Goal: Transaction & Acquisition: Purchase product/service

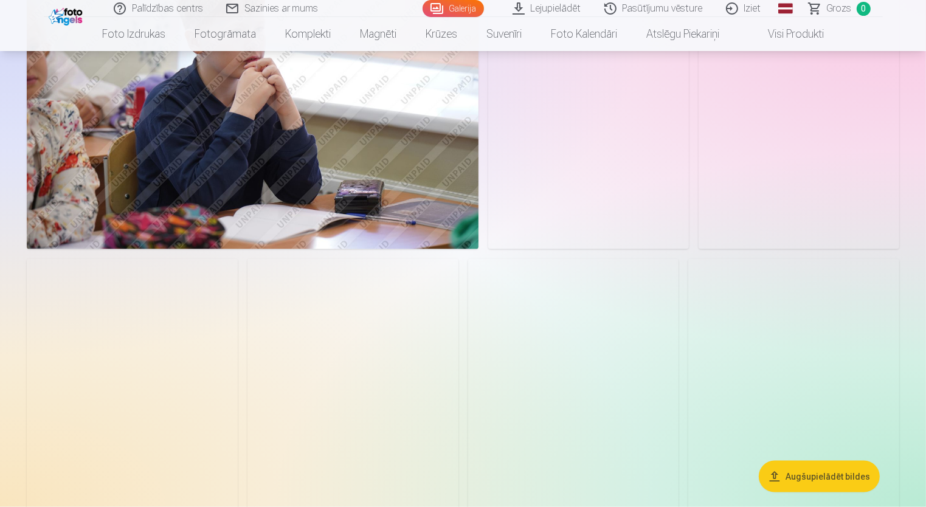
scroll to position [1703, 0]
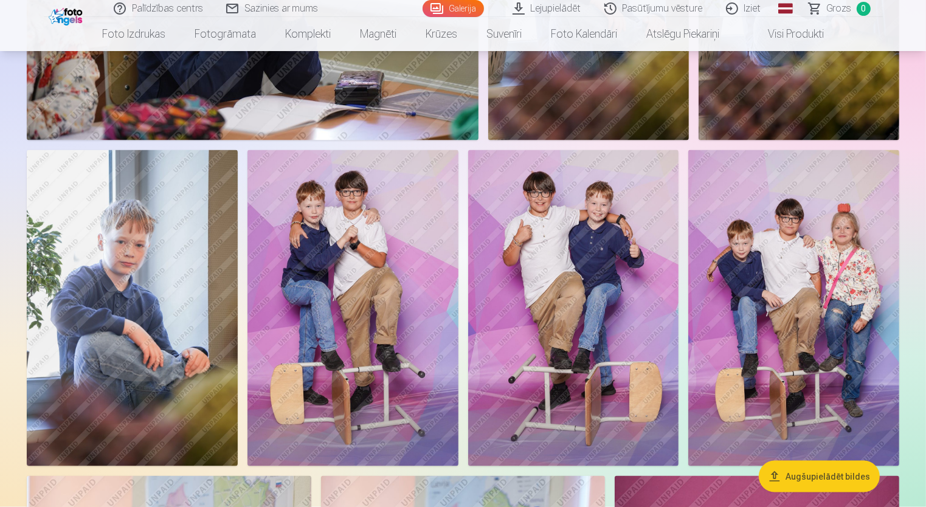
click at [394, 310] on img at bounding box center [353, 308] width 211 height 316
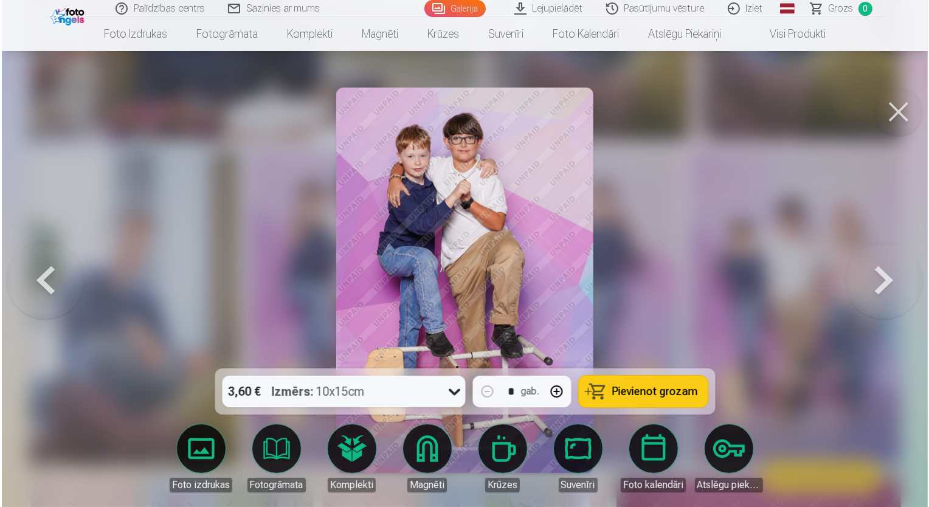
scroll to position [1707, 0]
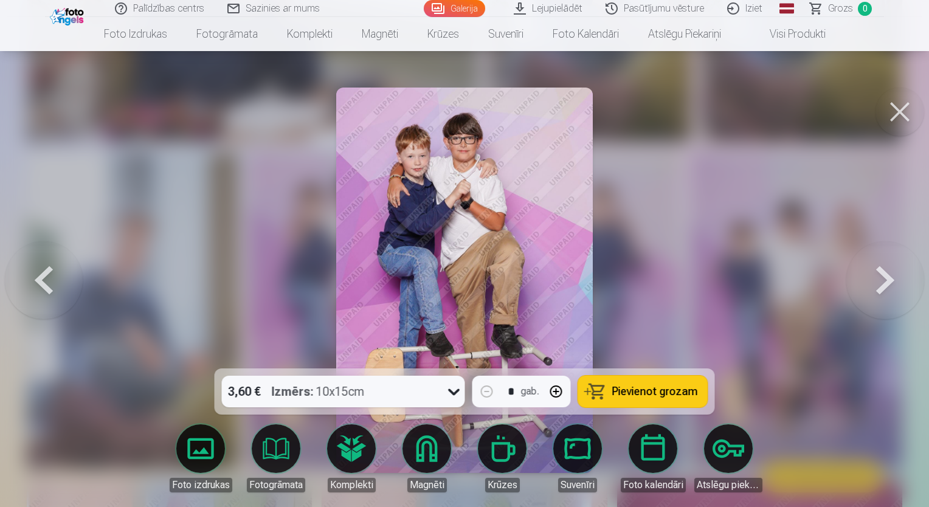
click at [631, 395] on span "Pievienot grozam" at bounding box center [655, 391] width 86 height 11
click at [885, 294] on button at bounding box center [886, 280] width 78 height 152
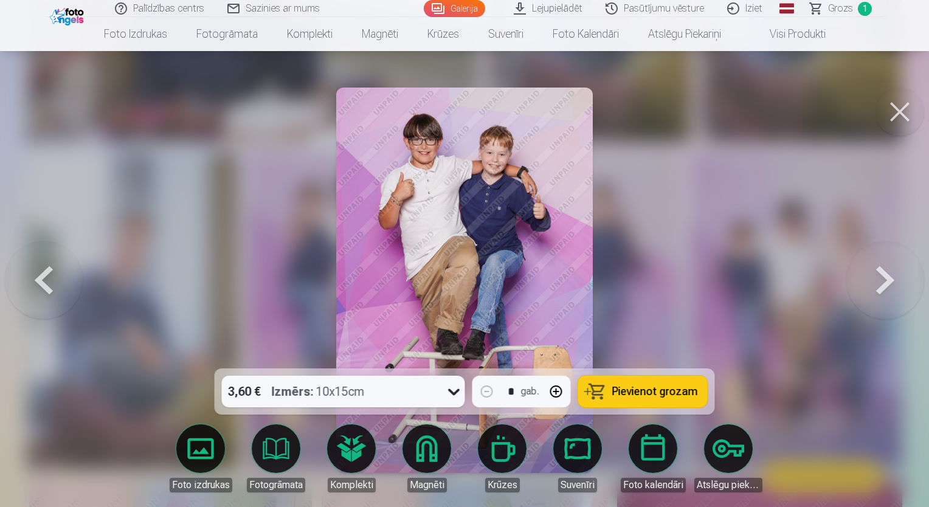
click at [640, 392] on span "Pievienot grozam" at bounding box center [655, 391] width 86 height 11
click at [881, 293] on button at bounding box center [886, 280] width 78 height 152
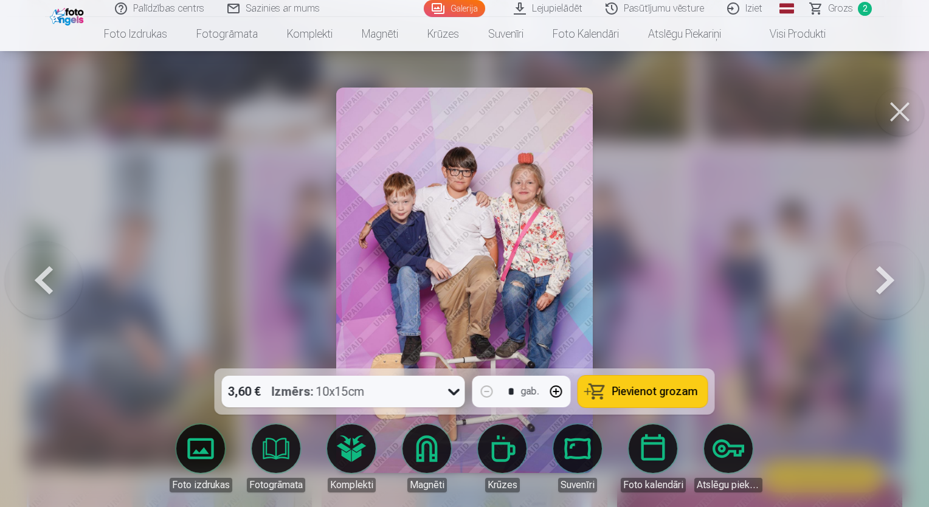
click at [648, 395] on span "Pievienot grozam" at bounding box center [655, 391] width 86 height 11
click at [878, 288] on button at bounding box center [886, 280] width 78 height 152
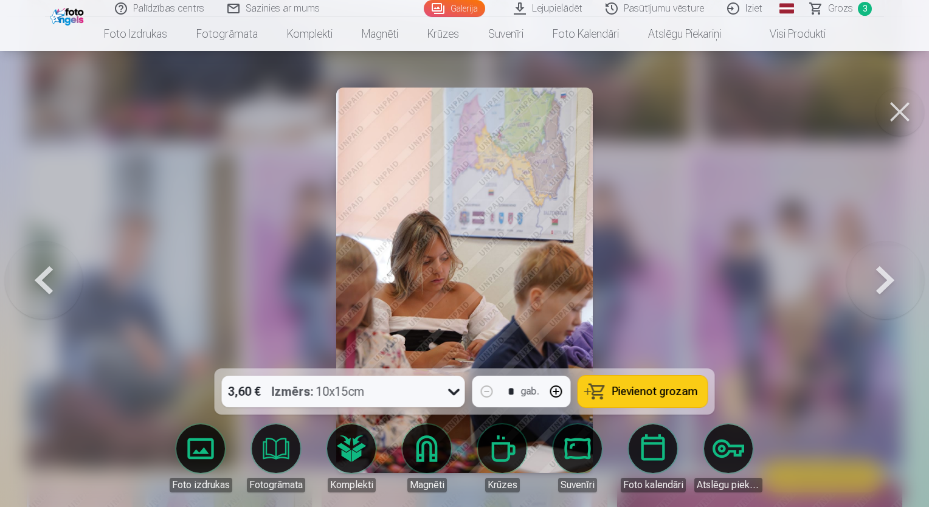
click at [876, 288] on button at bounding box center [886, 280] width 78 height 152
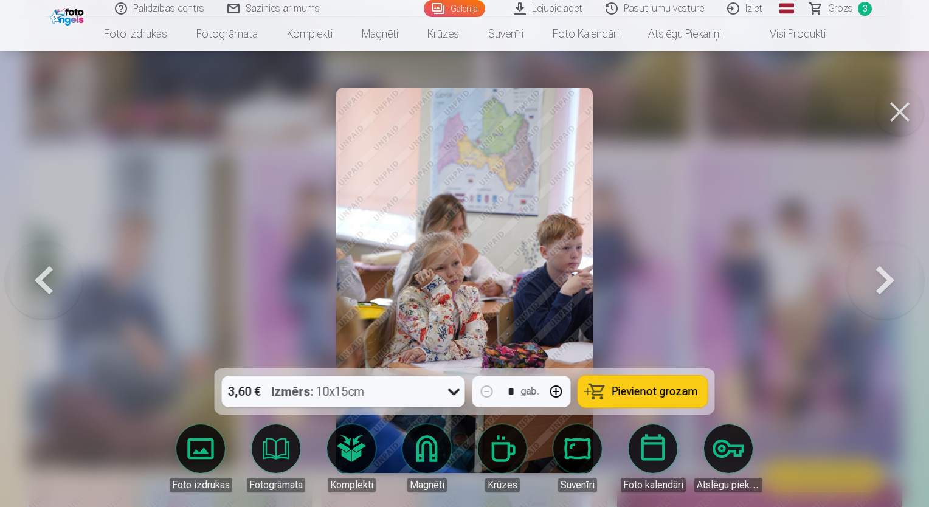
click at [873, 288] on button at bounding box center [886, 280] width 78 height 152
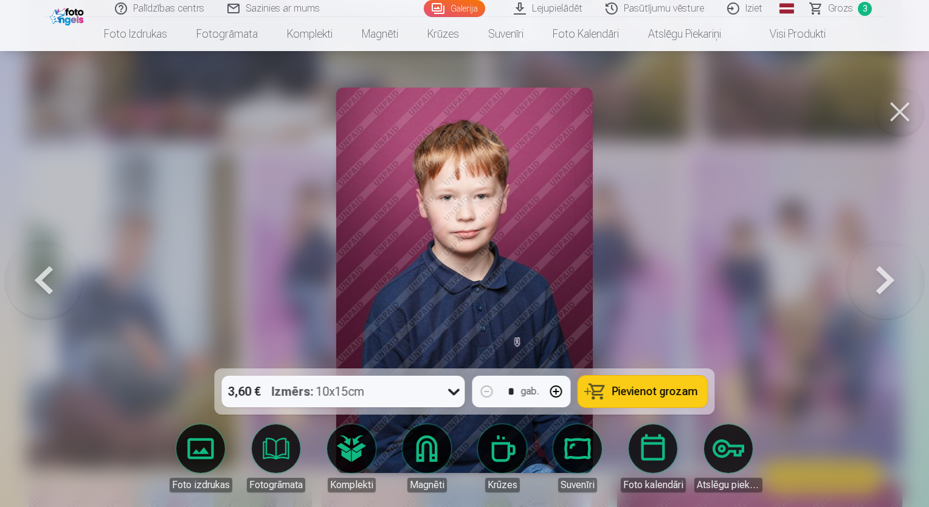
click at [873, 288] on button at bounding box center [886, 280] width 78 height 152
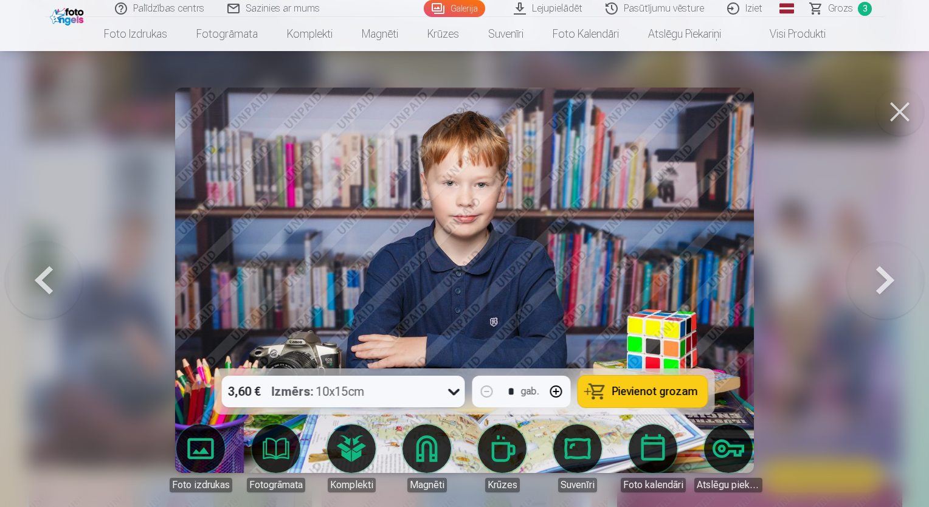
click at [872, 288] on button at bounding box center [886, 280] width 78 height 152
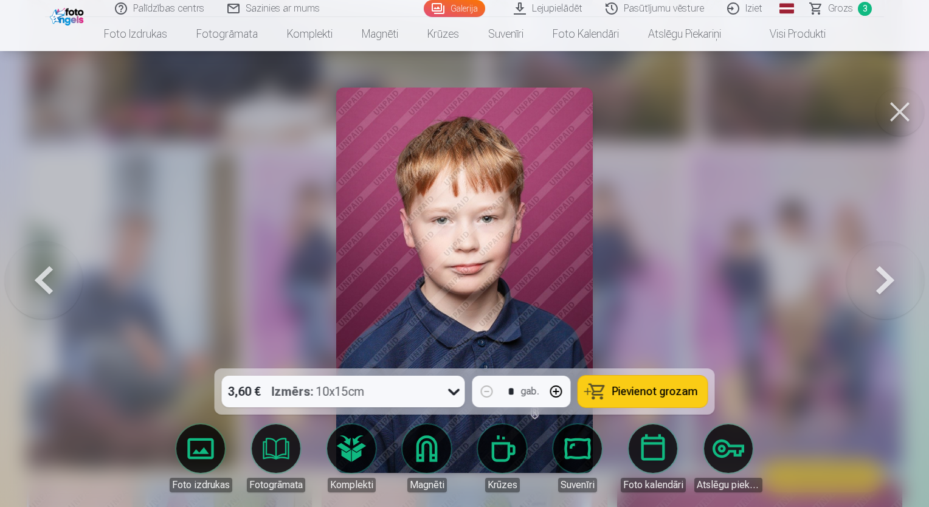
click at [872, 288] on button at bounding box center [886, 280] width 78 height 152
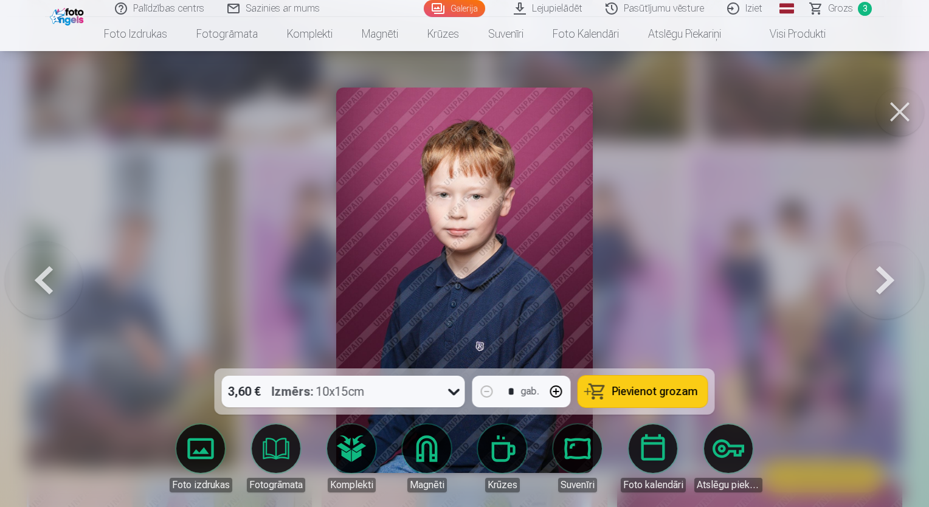
click at [872, 287] on button at bounding box center [886, 280] width 78 height 152
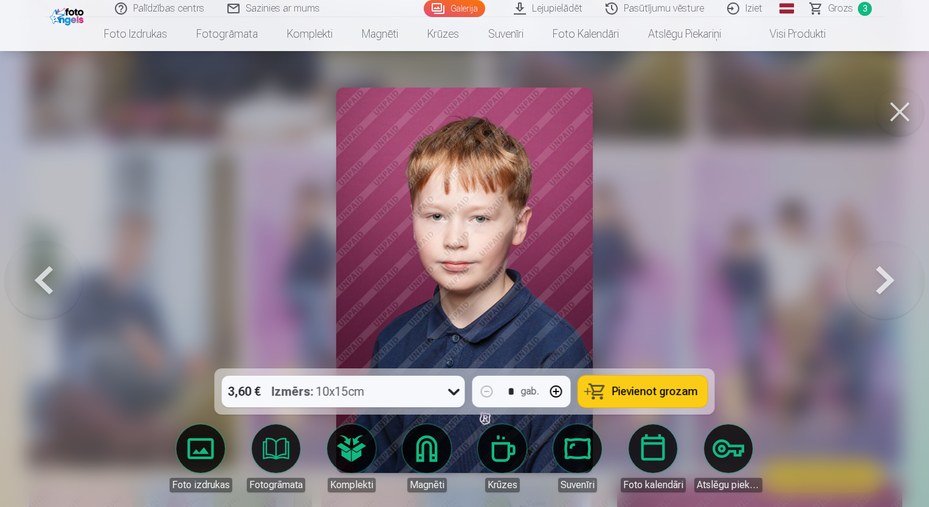
click at [872, 287] on button at bounding box center [886, 280] width 78 height 152
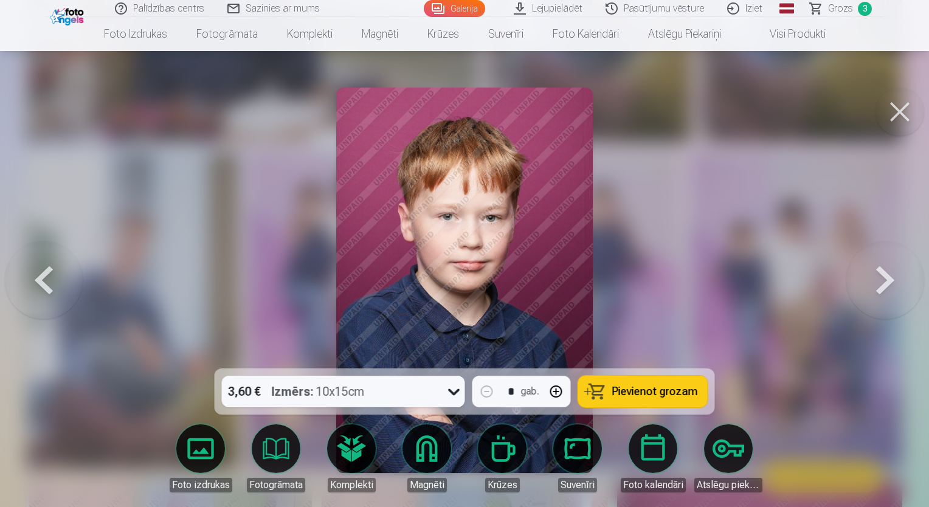
click at [872, 287] on button at bounding box center [886, 280] width 78 height 152
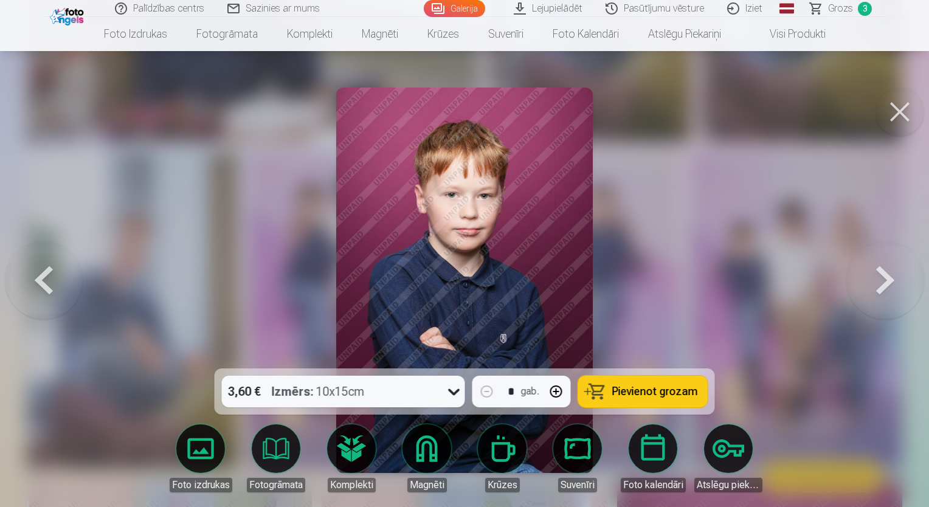
click at [871, 287] on button at bounding box center [886, 280] width 78 height 152
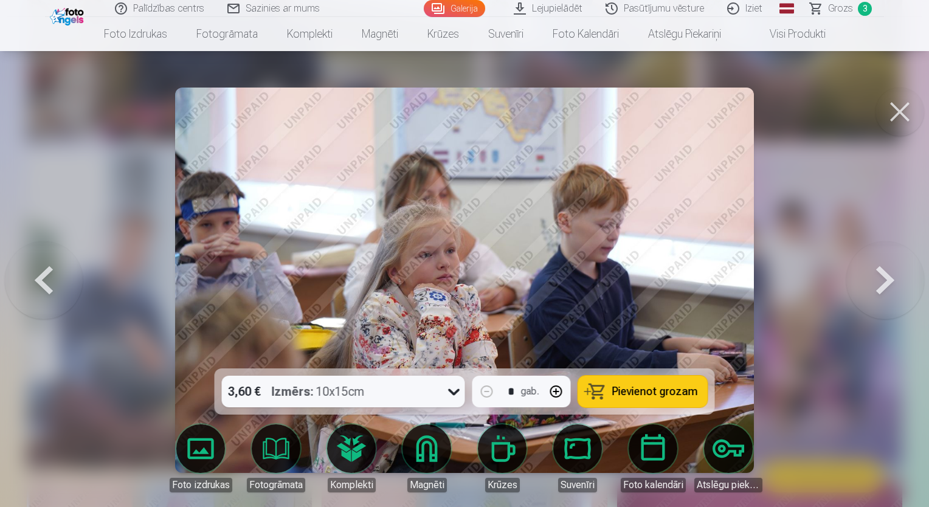
click at [871, 287] on button at bounding box center [886, 280] width 78 height 152
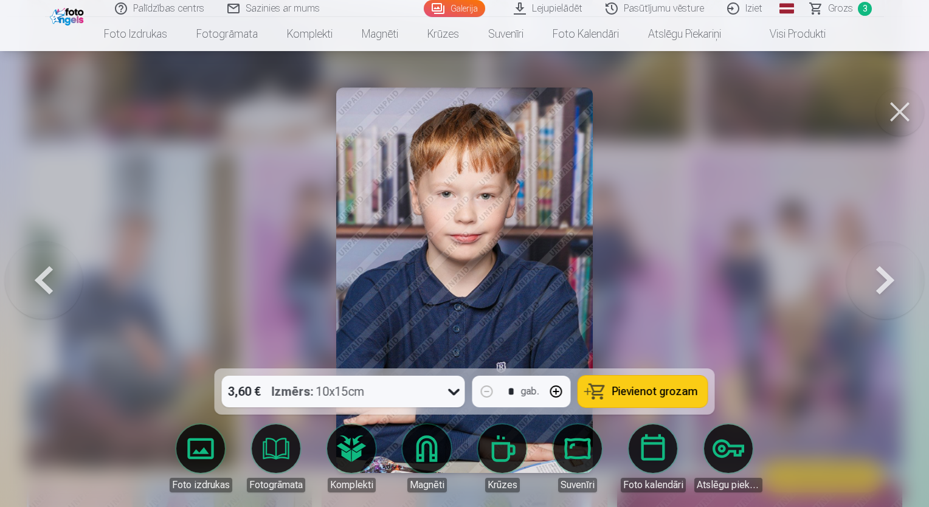
click at [871, 287] on button at bounding box center [886, 280] width 78 height 152
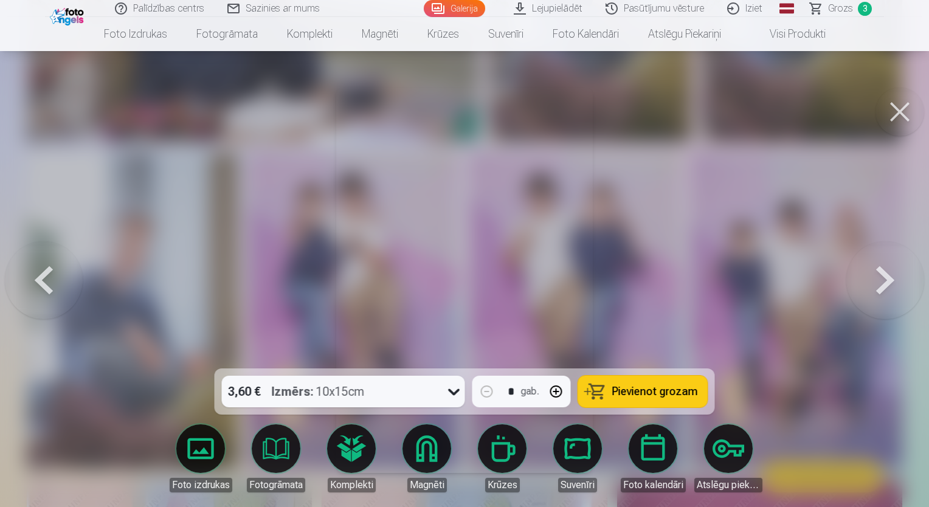
click at [871, 287] on button at bounding box center [886, 280] width 78 height 152
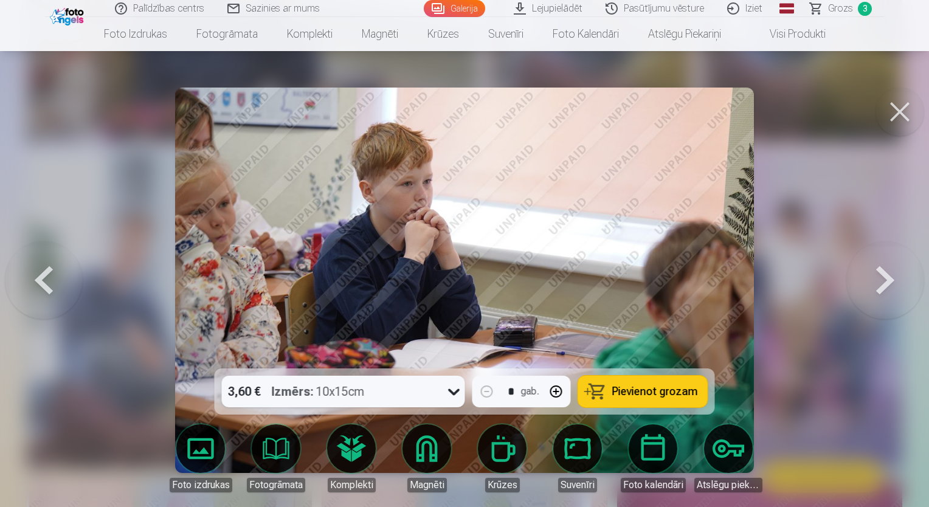
click at [871, 287] on button at bounding box center [886, 280] width 78 height 152
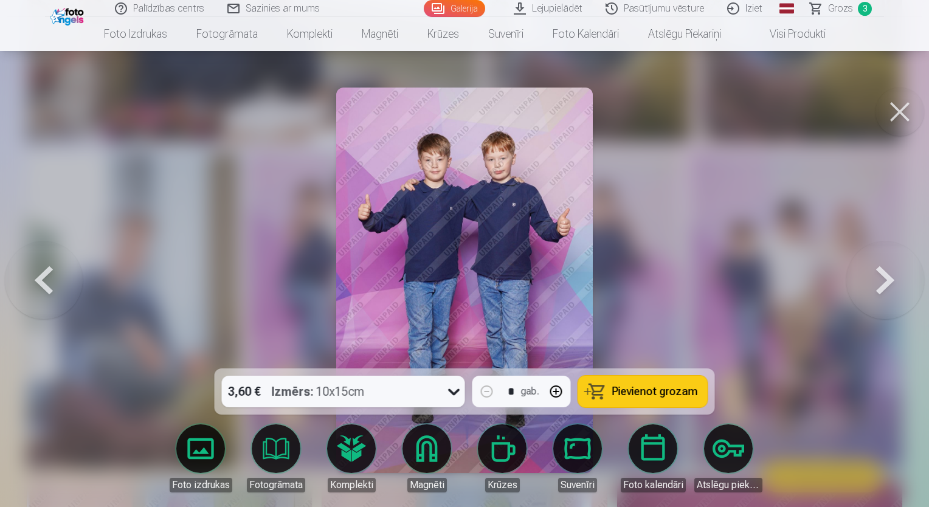
click at [871, 287] on button at bounding box center [886, 280] width 78 height 152
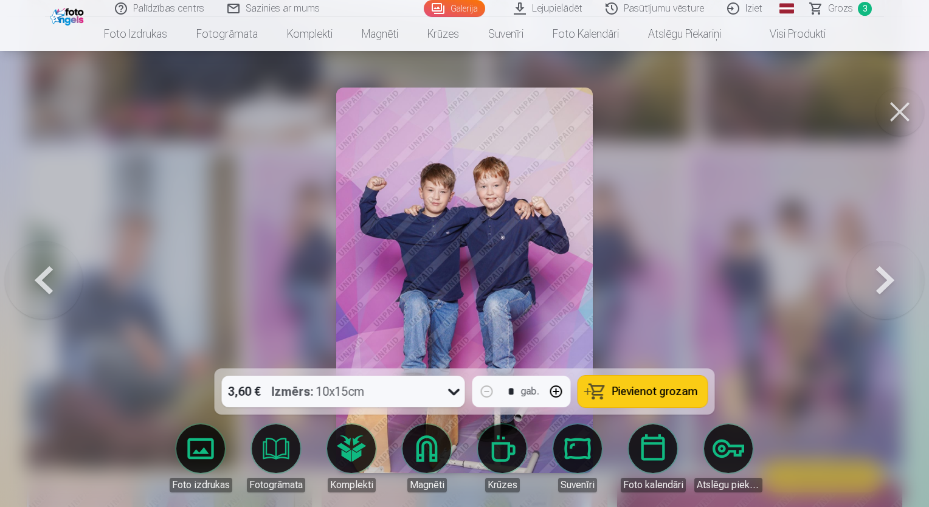
click at [871, 287] on button at bounding box center [886, 280] width 78 height 152
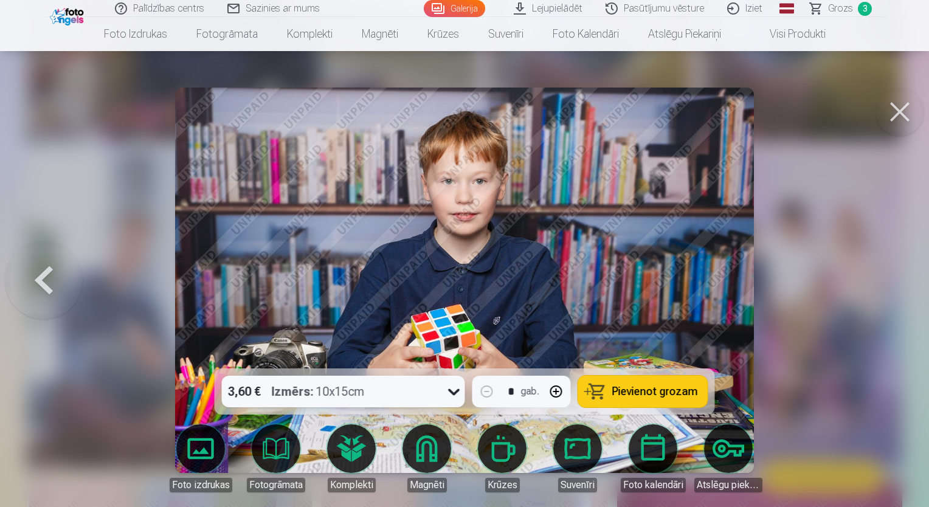
click at [871, 287] on div at bounding box center [464, 253] width 929 height 507
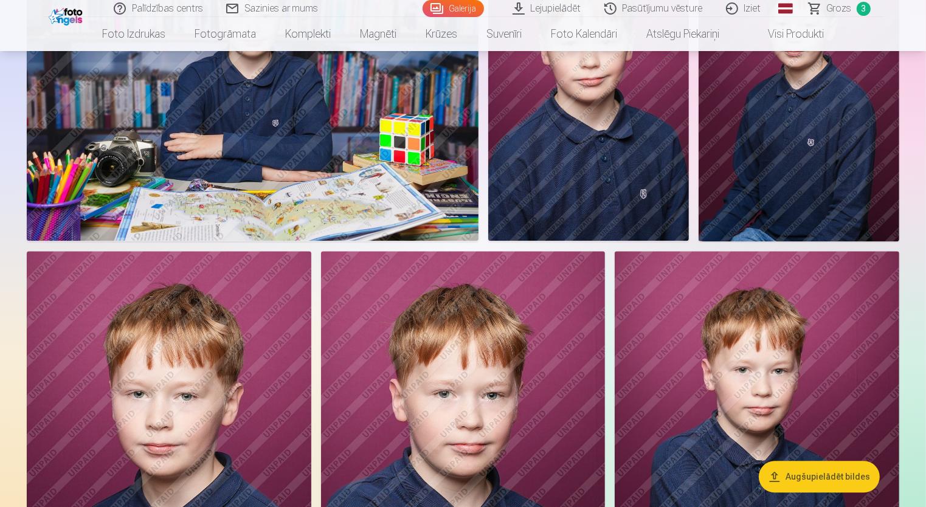
scroll to position [2494, 0]
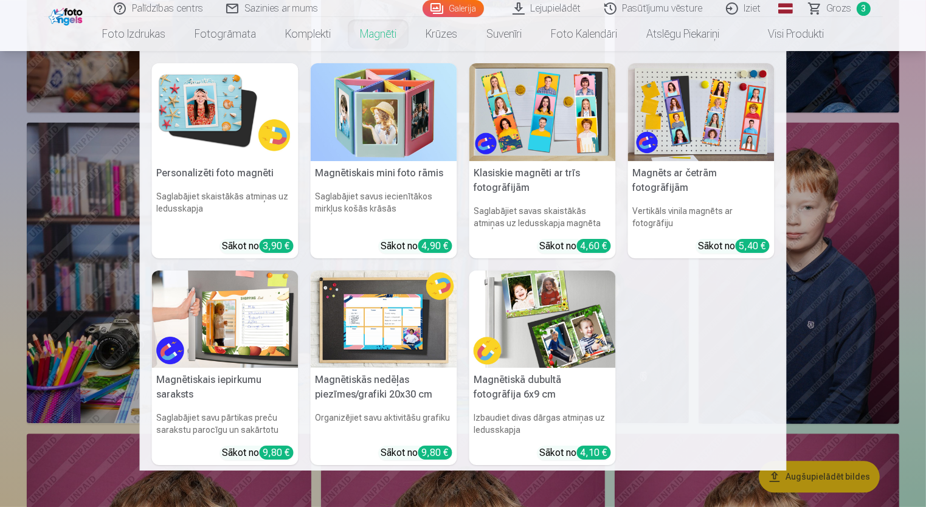
click at [368, 119] on img at bounding box center [384, 112] width 147 height 98
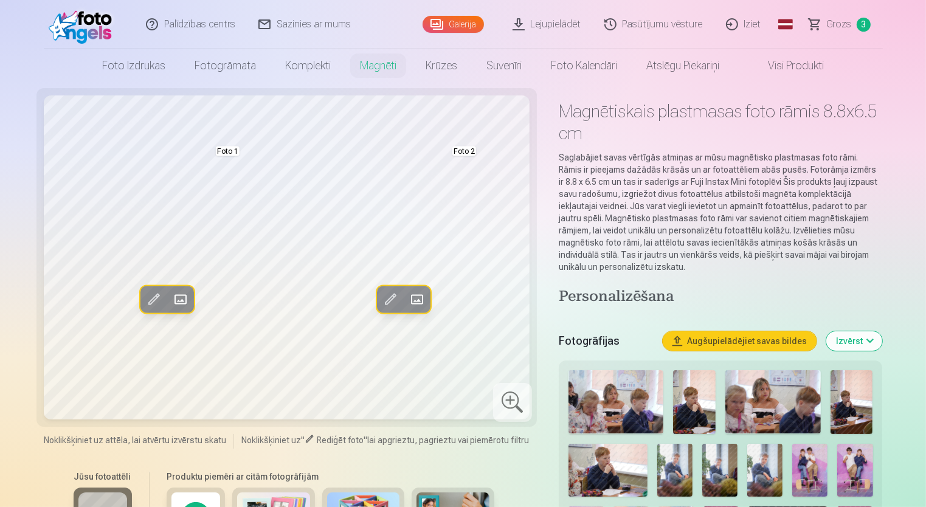
scroll to position [304, 0]
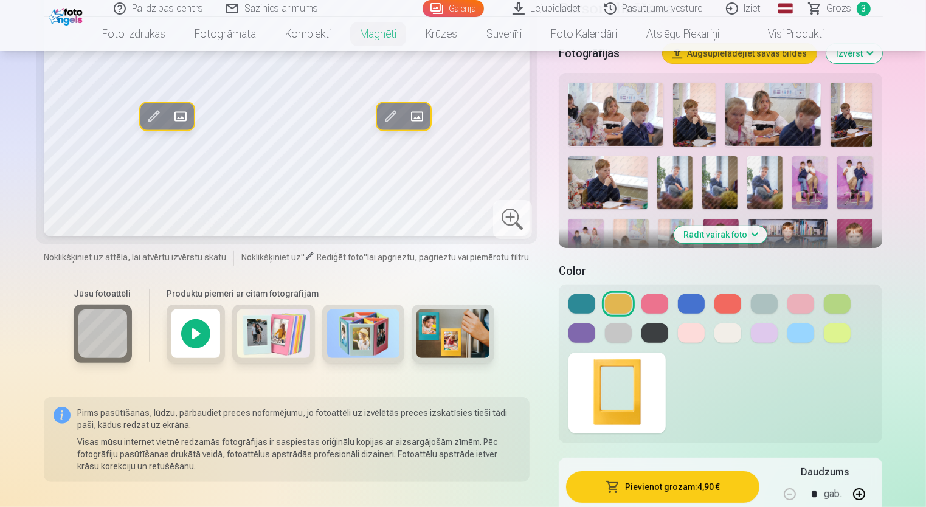
click at [723, 308] on button at bounding box center [728, 303] width 27 height 19
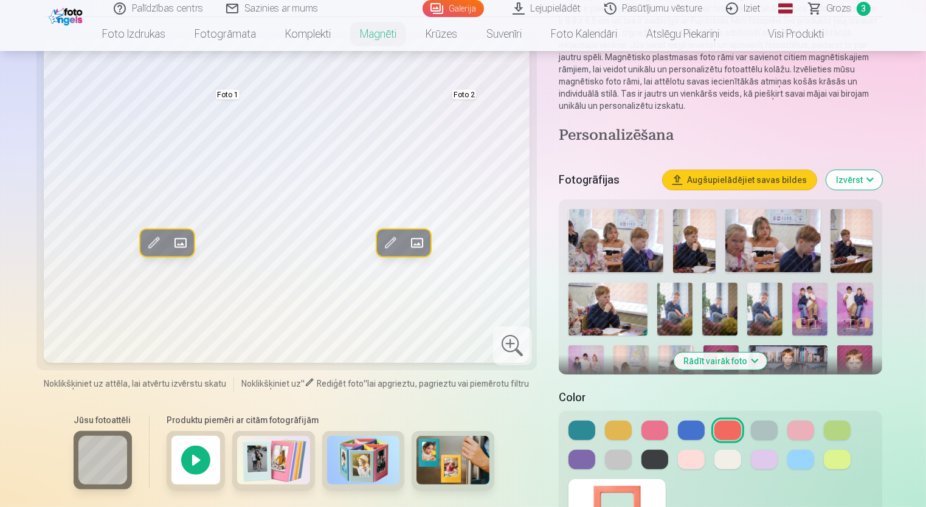
scroll to position [122, 0]
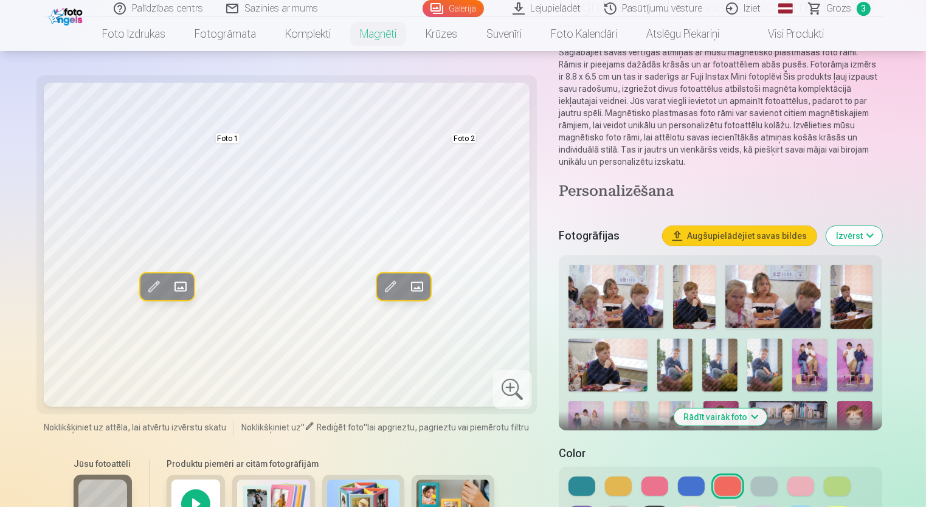
click at [650, 485] on button at bounding box center [655, 486] width 27 height 19
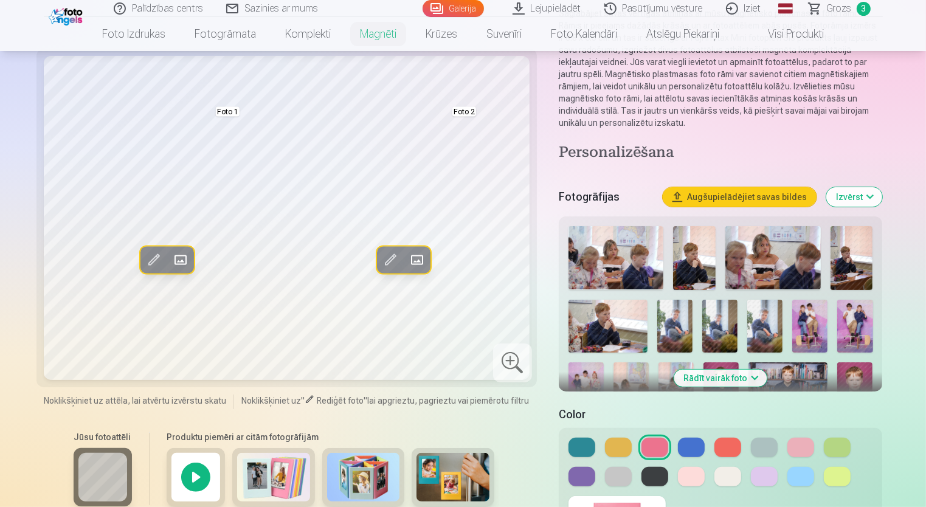
scroll to position [182, 0]
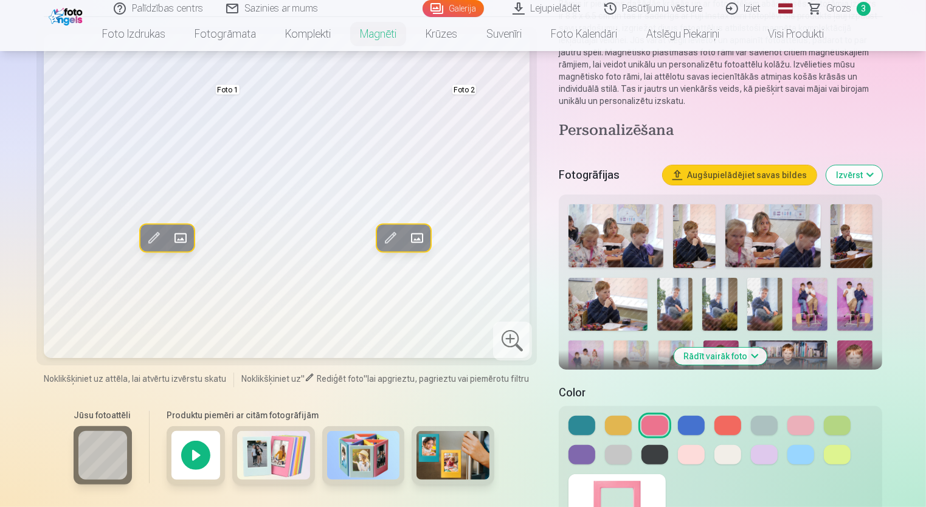
click at [803, 427] on button at bounding box center [801, 425] width 27 height 19
click at [700, 457] on button at bounding box center [691, 454] width 27 height 19
click at [726, 421] on button at bounding box center [728, 425] width 27 height 19
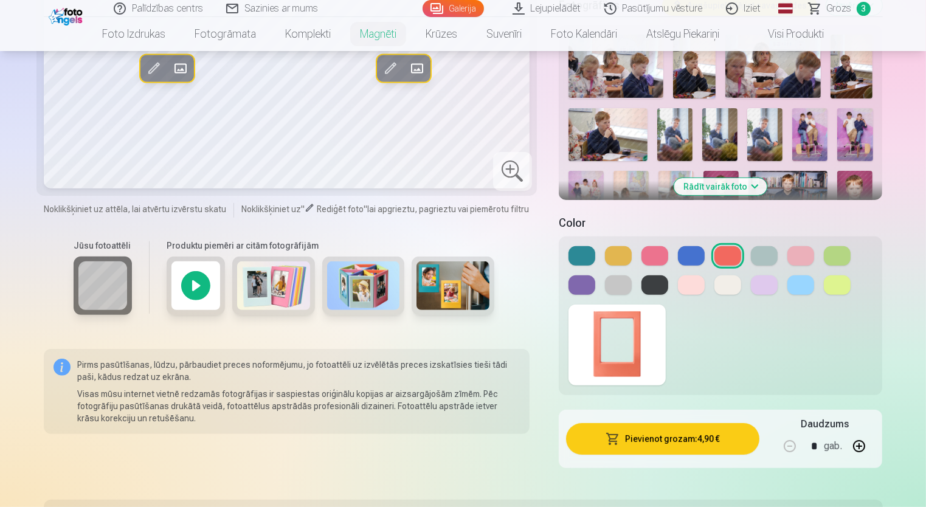
scroll to position [243, 0]
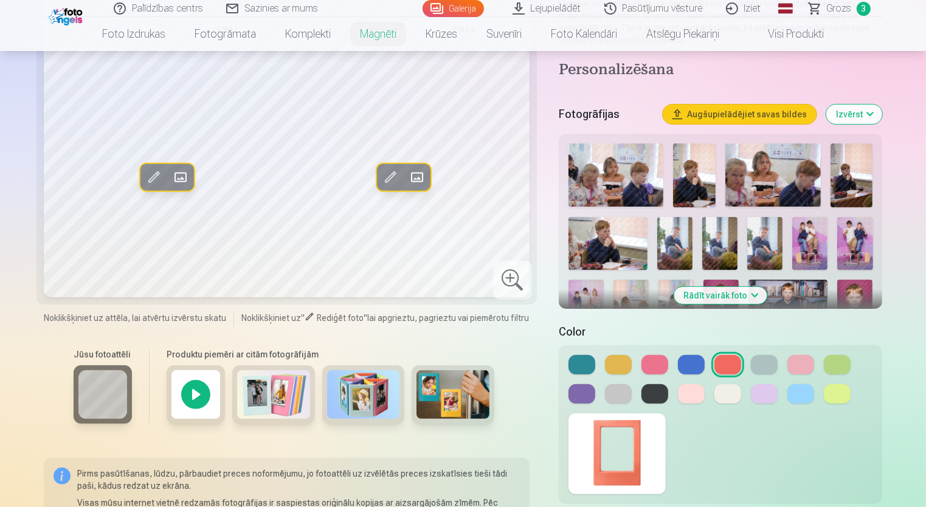
click at [732, 294] on button "Rādīt vairāk foto" at bounding box center [721, 295] width 93 height 17
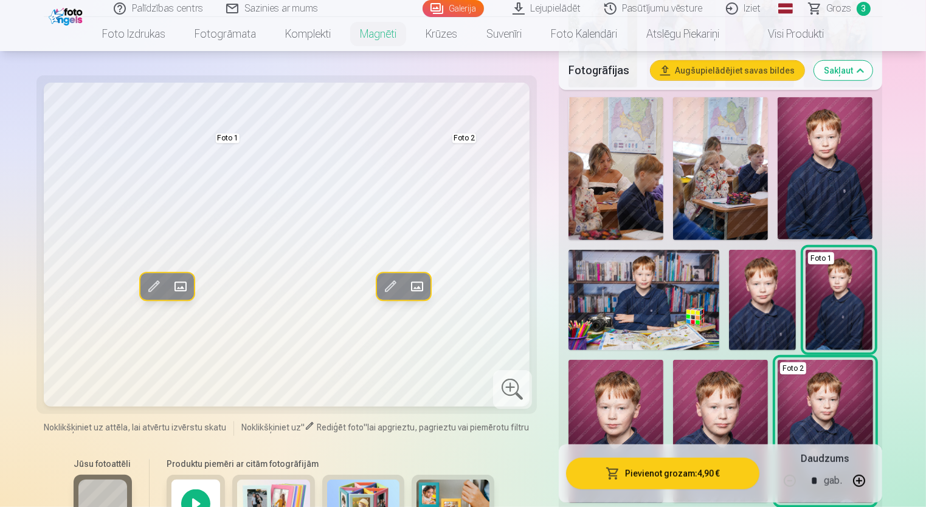
scroll to position [851, 0]
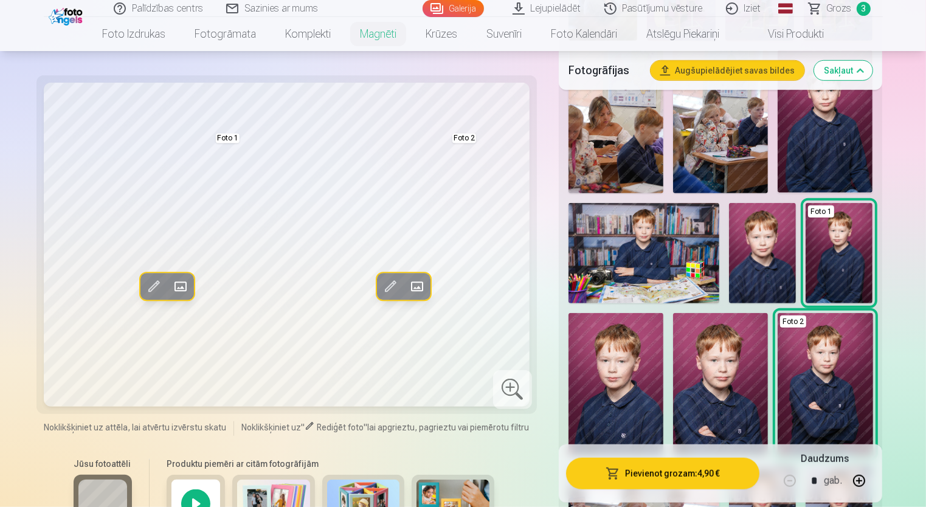
click at [708, 392] on img at bounding box center [720, 384] width 95 height 142
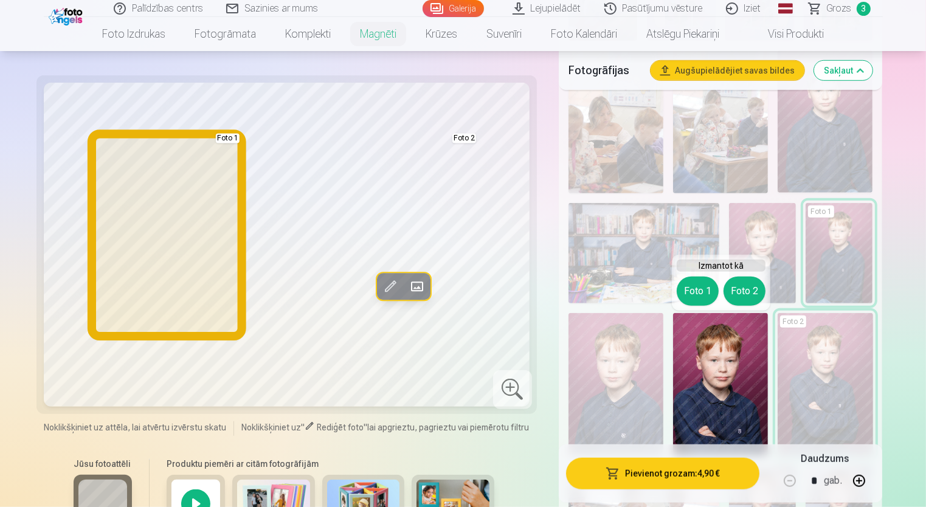
click at [692, 294] on button "Foto 1" at bounding box center [698, 291] width 42 height 29
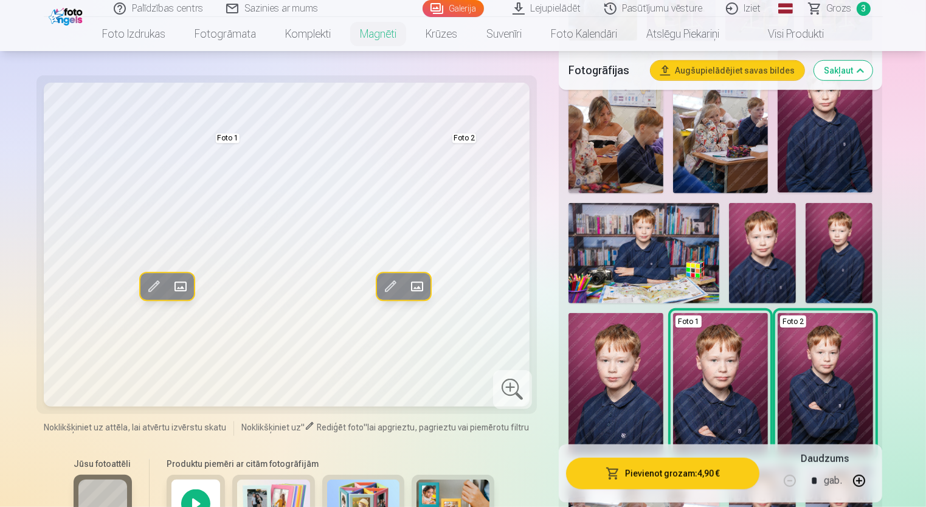
click at [611, 393] on img at bounding box center [616, 384] width 95 height 142
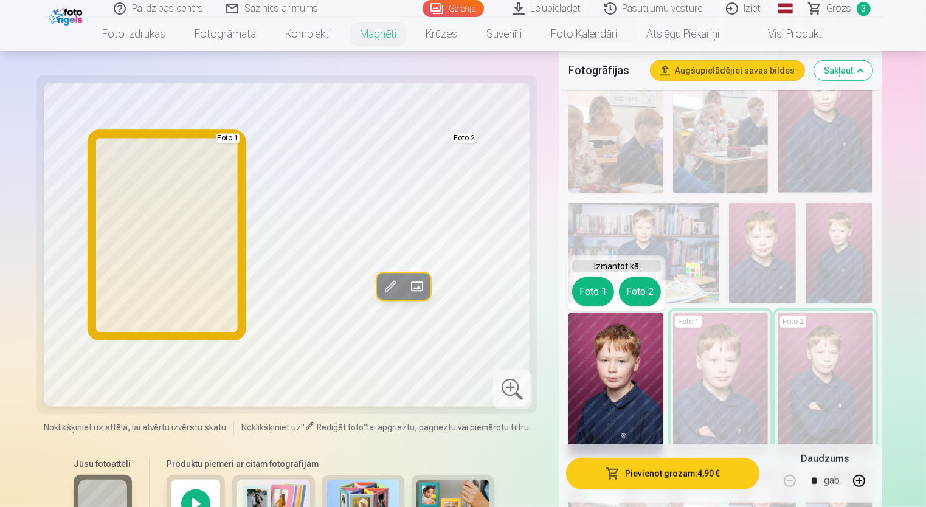
click at [602, 286] on button "Foto 1" at bounding box center [593, 291] width 42 height 29
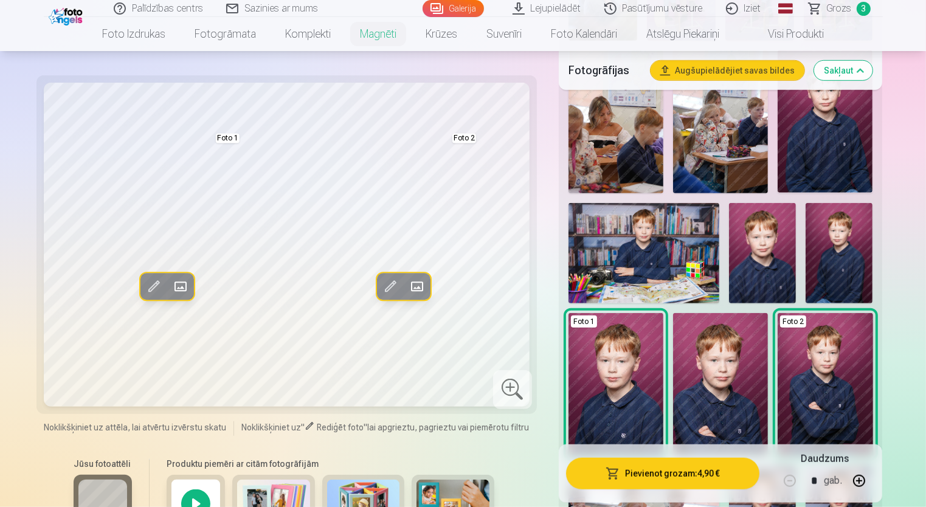
click at [158, 285] on span at bounding box center [153, 286] width 19 height 19
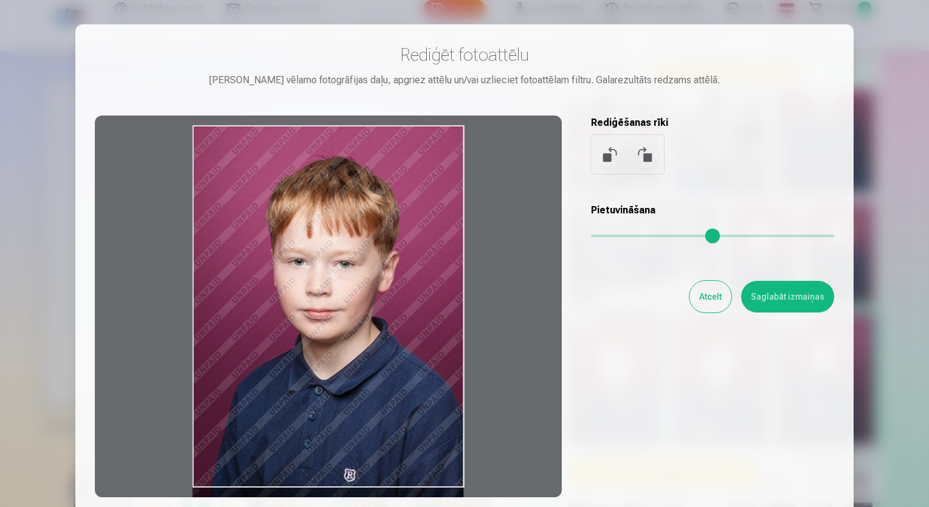
drag, startPoint x: 270, startPoint y: 237, endPoint x: 275, endPoint y: 273, distance: 36.2
click at [275, 273] on div at bounding box center [328, 307] width 467 height 382
click at [765, 300] on button "Saglabāt izmaiņas" at bounding box center [787, 297] width 93 height 32
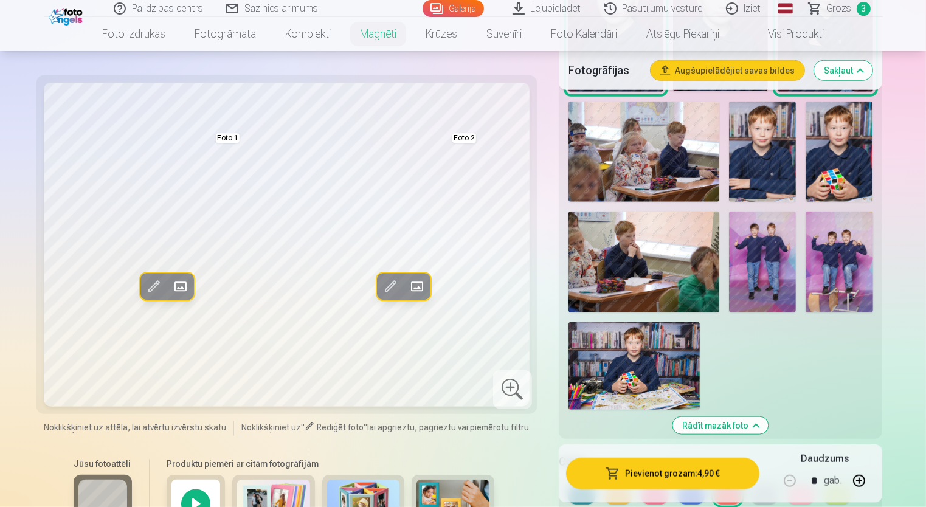
scroll to position [1277, 0]
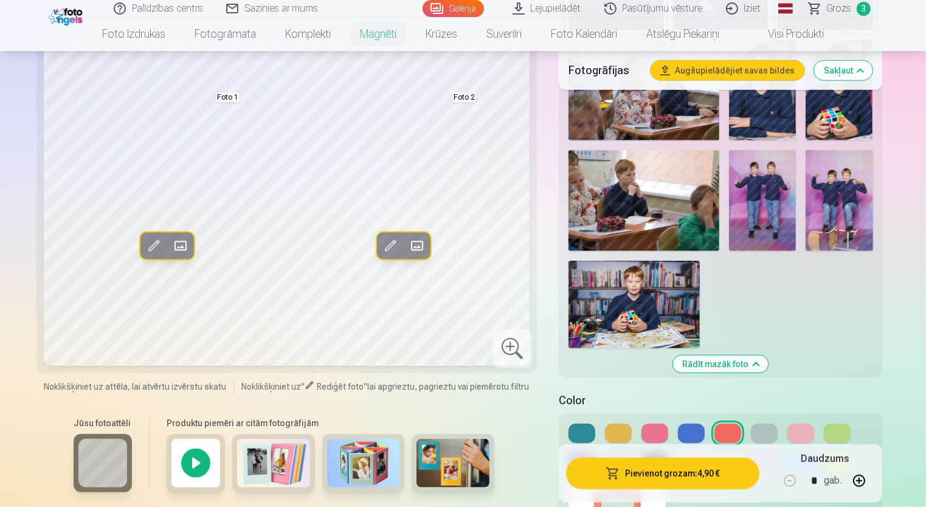
click at [630, 302] on img at bounding box center [634, 305] width 131 height 88
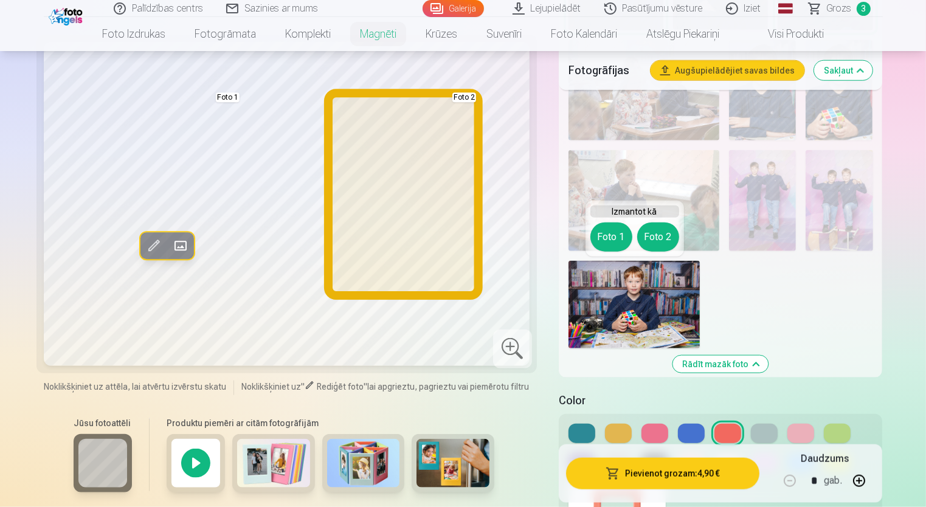
click at [657, 235] on button "Foto 2" at bounding box center [658, 237] width 42 height 29
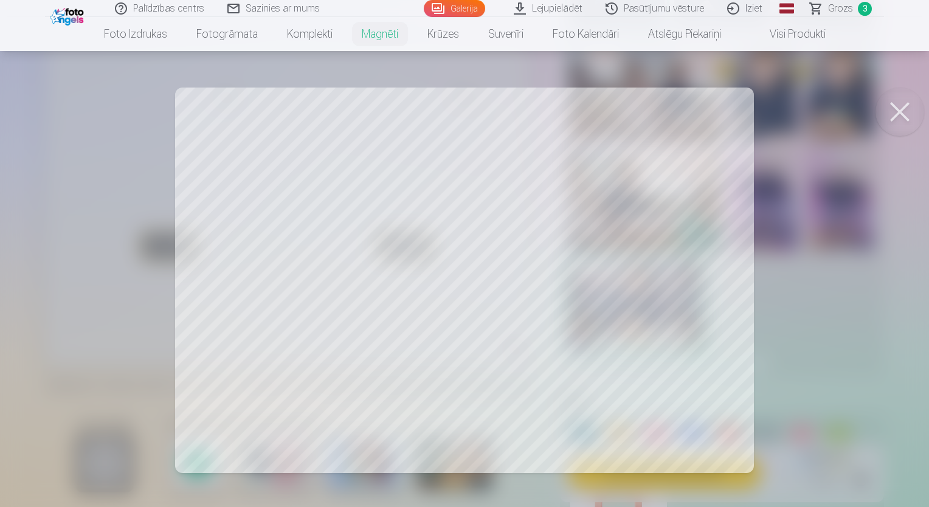
click at [890, 108] on button at bounding box center [900, 112] width 49 height 49
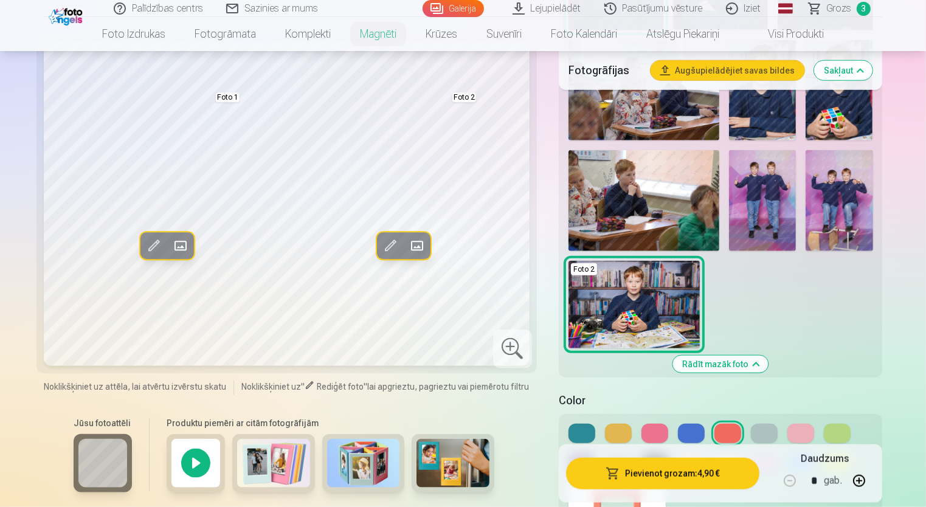
click at [389, 246] on span at bounding box center [389, 245] width 19 height 19
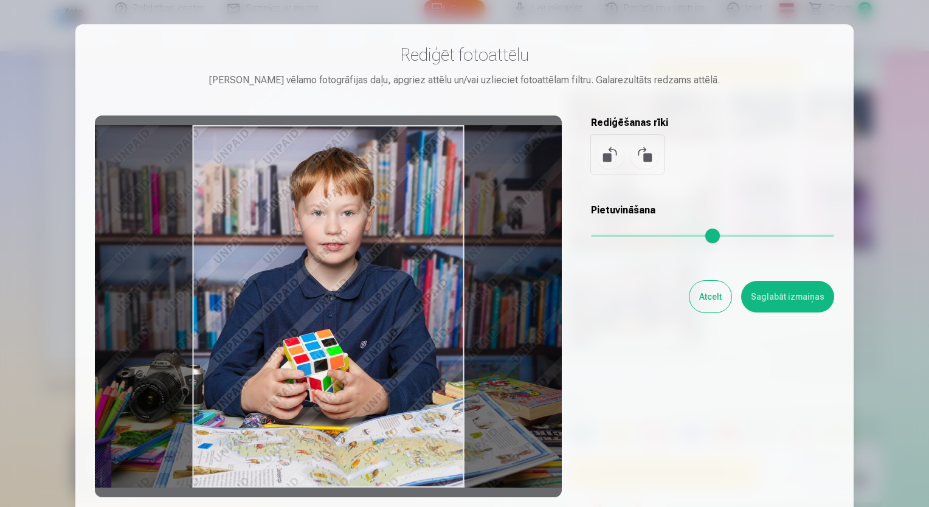
drag, startPoint x: 336, startPoint y: 303, endPoint x: 341, endPoint y: 328, distance: 25.4
click at [341, 328] on div at bounding box center [328, 307] width 467 height 382
click at [712, 305] on button "Atcelt" at bounding box center [711, 297] width 42 height 32
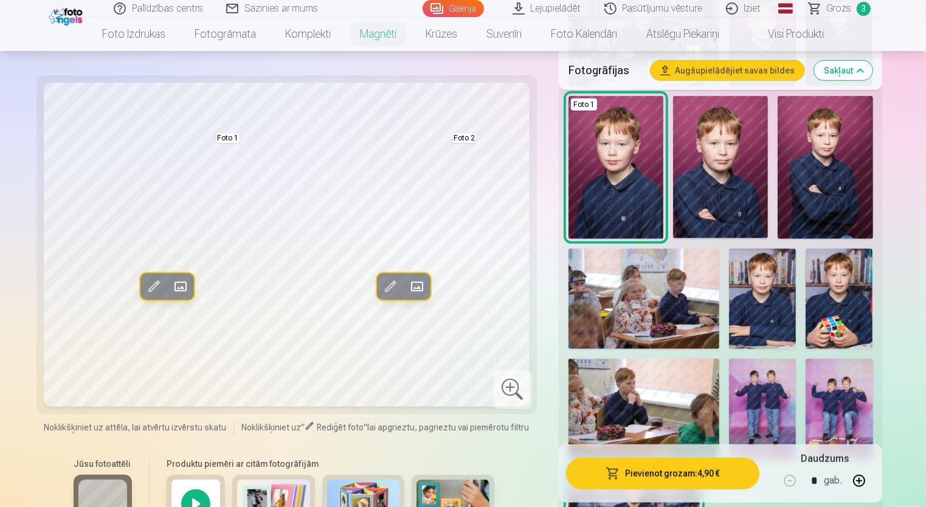
scroll to position [973, 0]
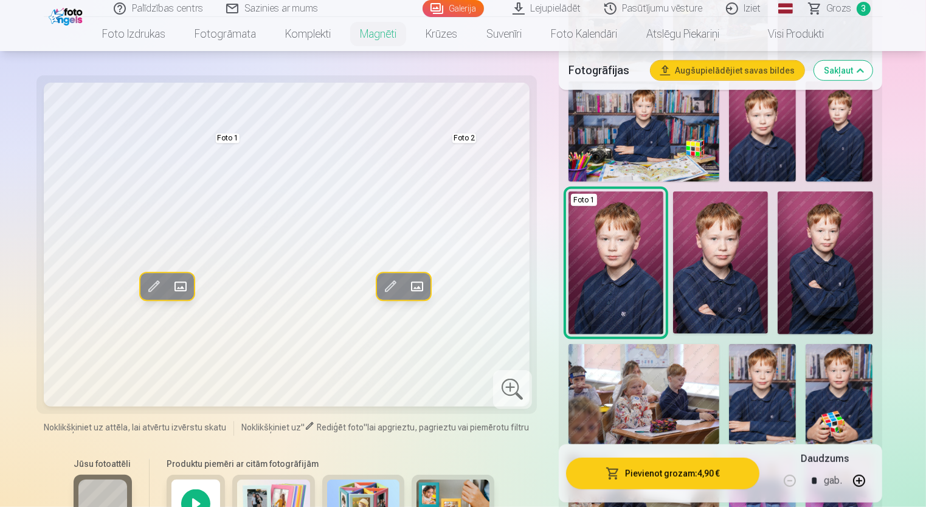
click at [662, 144] on img at bounding box center [644, 132] width 151 height 100
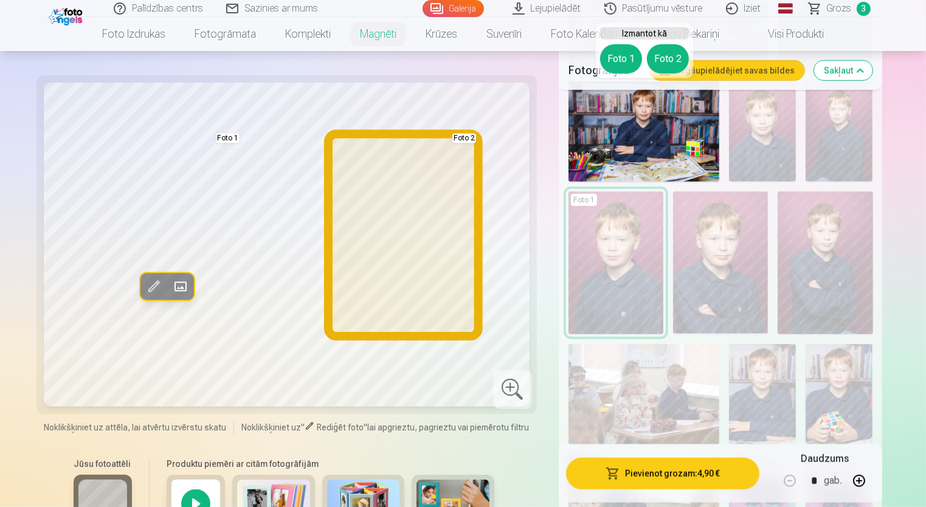
click at [670, 56] on button "Foto 2" at bounding box center [668, 58] width 42 height 29
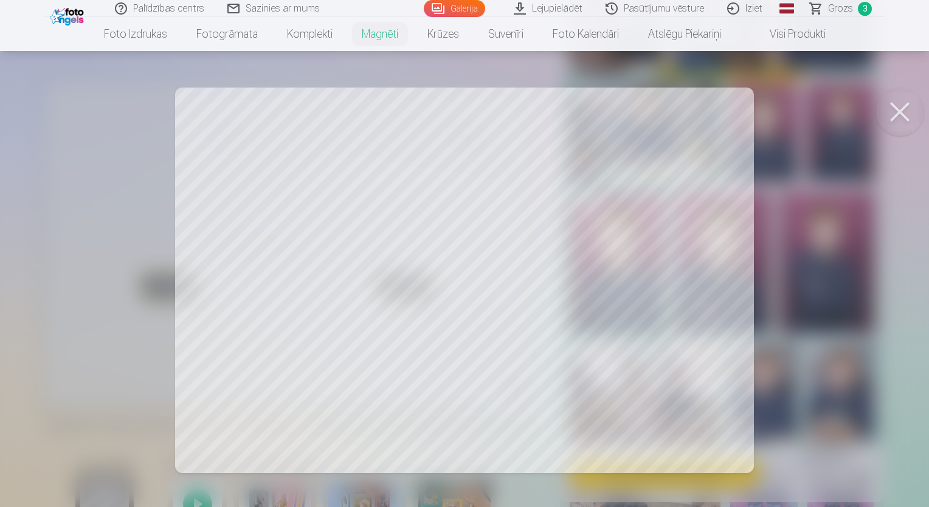
drag, startPoint x: 898, startPoint y: 112, endPoint x: 777, endPoint y: 174, distance: 136.0
click at [900, 113] on button at bounding box center [900, 112] width 49 height 49
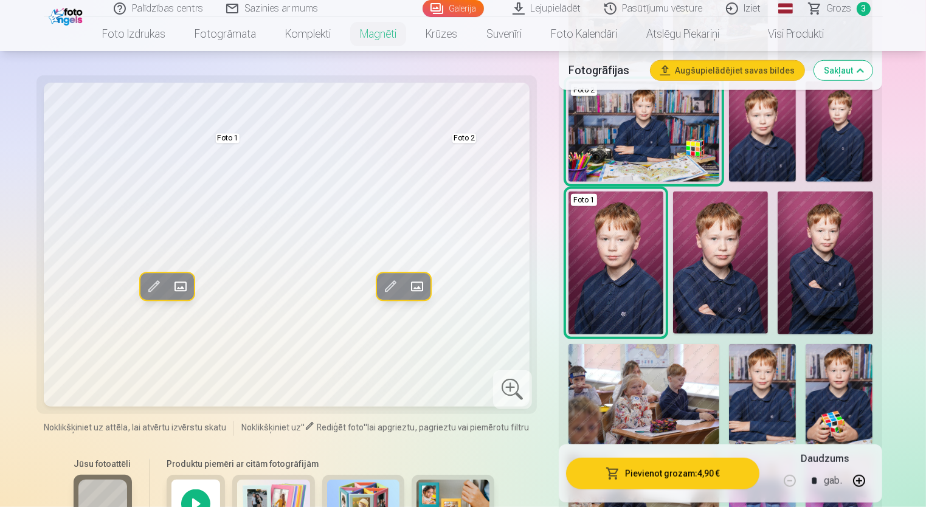
click at [385, 285] on span at bounding box center [389, 286] width 19 height 19
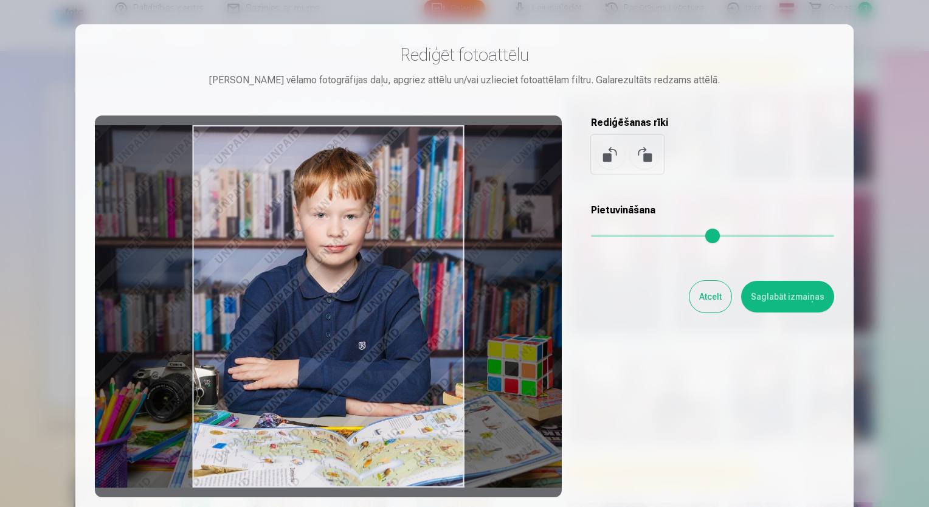
drag, startPoint x: 370, startPoint y: 283, endPoint x: 376, endPoint y: 317, distance: 34.0
click at [376, 317] on div at bounding box center [328, 307] width 467 height 382
click at [761, 293] on button "Saglabāt izmaiņas" at bounding box center [787, 297] width 93 height 32
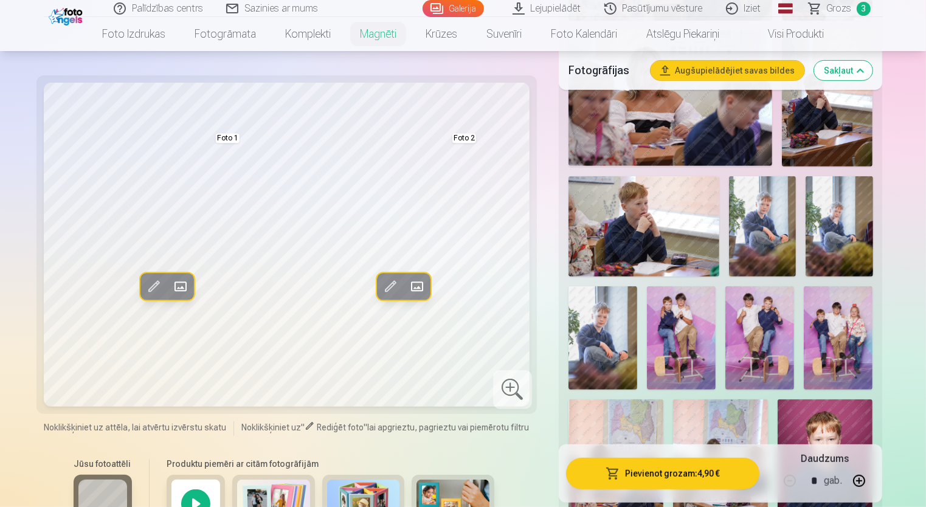
scroll to position [487, 0]
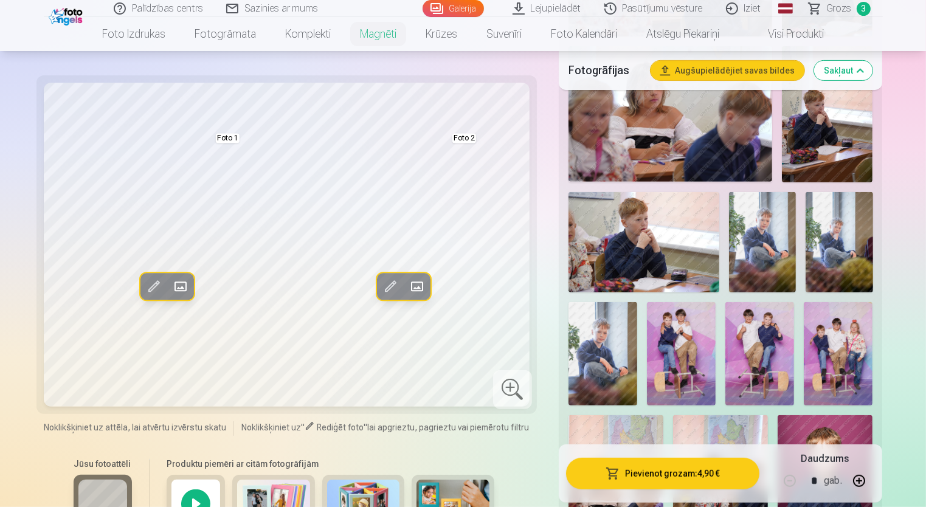
click at [761, 228] on img at bounding box center [762, 242] width 67 height 101
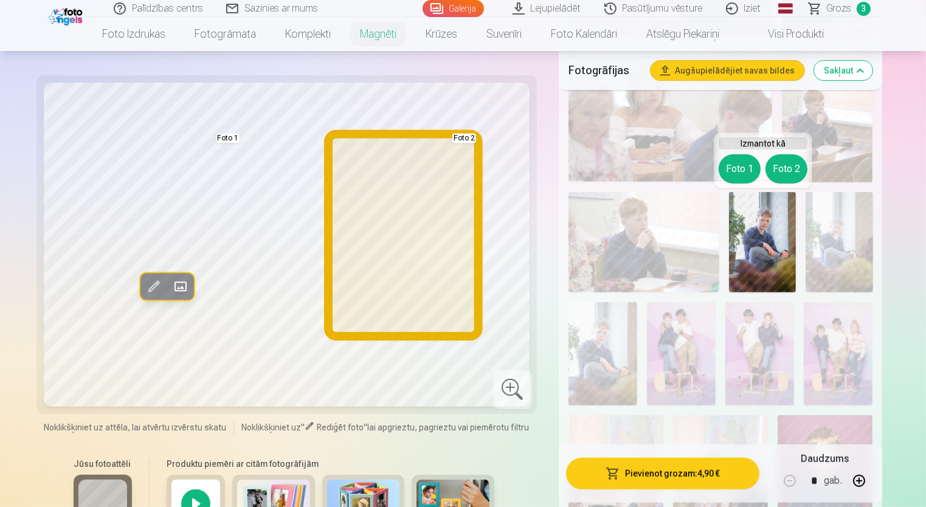
click at [780, 169] on button "Foto 2" at bounding box center [787, 168] width 42 height 29
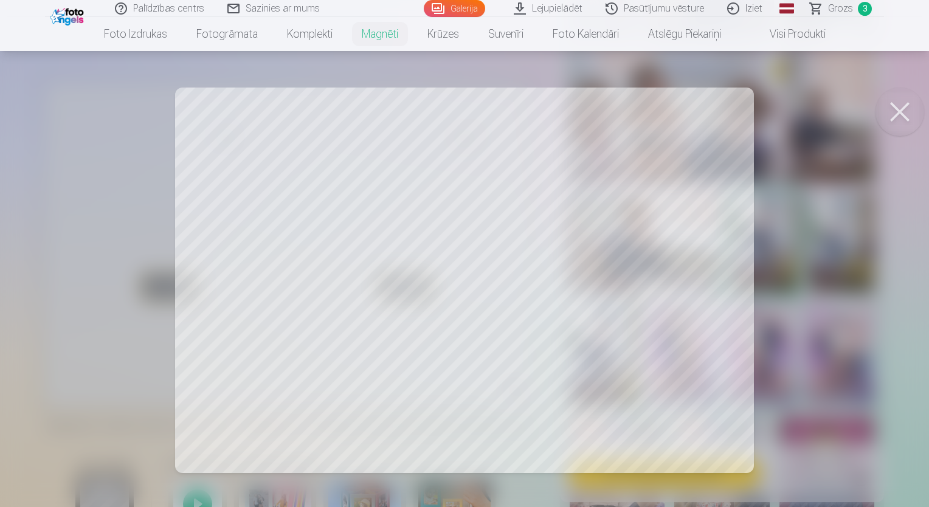
click at [893, 111] on button at bounding box center [900, 112] width 49 height 49
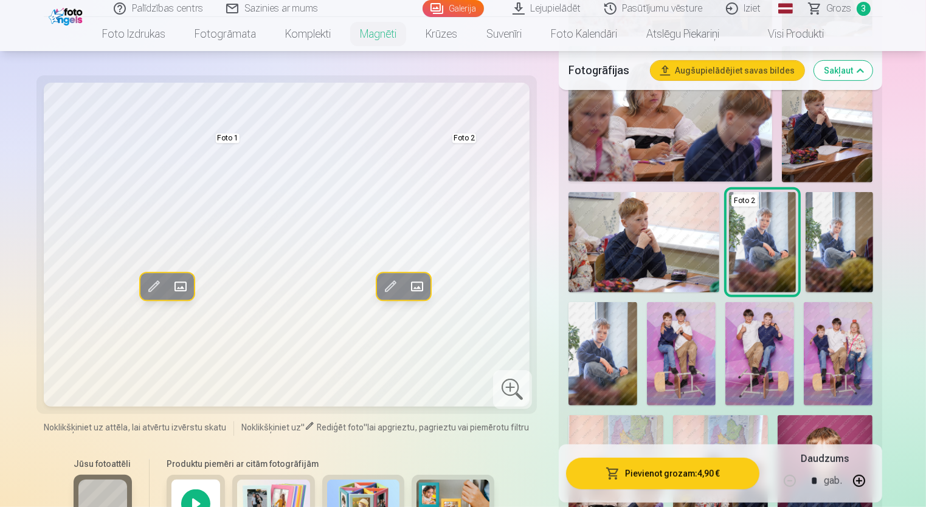
click at [388, 288] on span at bounding box center [389, 286] width 19 height 19
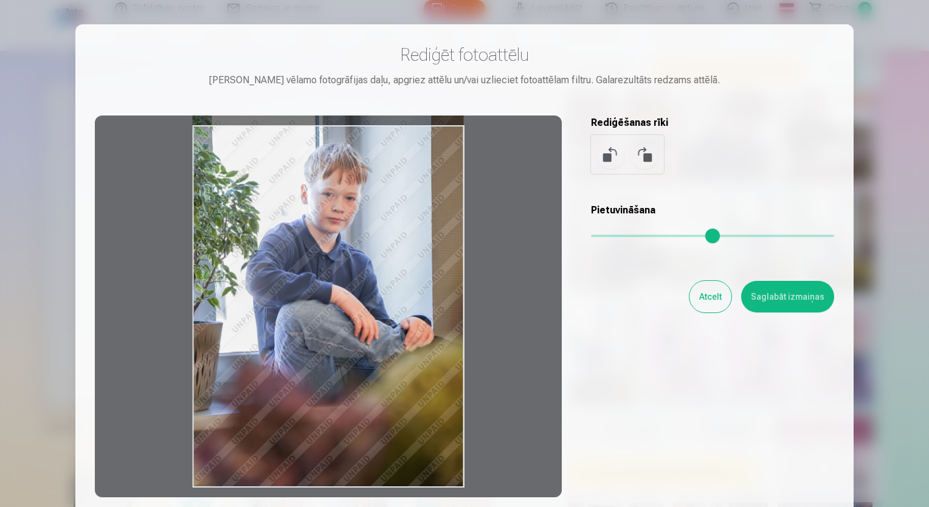
drag, startPoint x: 358, startPoint y: 271, endPoint x: 408, endPoint y: 218, distance: 73.1
click at [408, 218] on div at bounding box center [328, 307] width 467 height 382
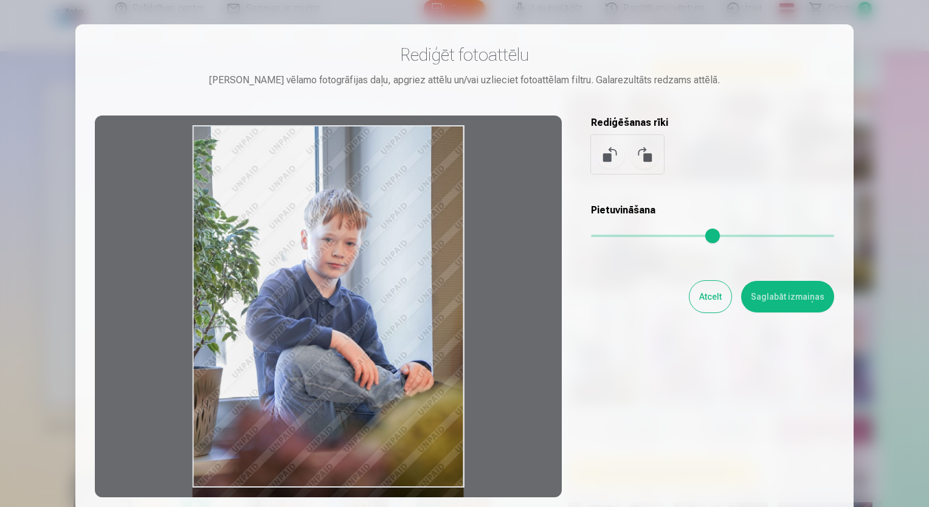
drag, startPoint x: 373, startPoint y: 232, endPoint x: 394, endPoint y: 303, distance: 74.1
click at [394, 303] on div at bounding box center [328, 307] width 467 height 382
click at [701, 298] on button "Atcelt" at bounding box center [711, 297] width 42 height 32
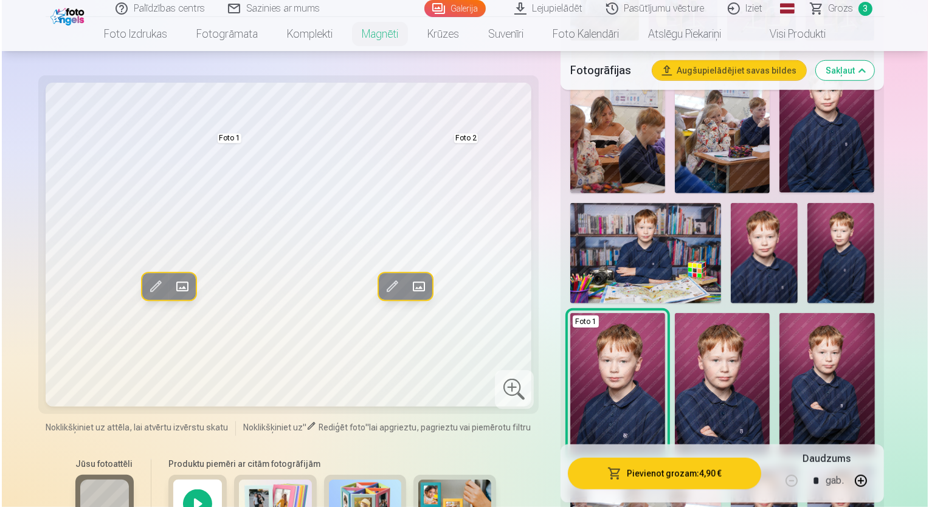
scroll to position [1034, 0]
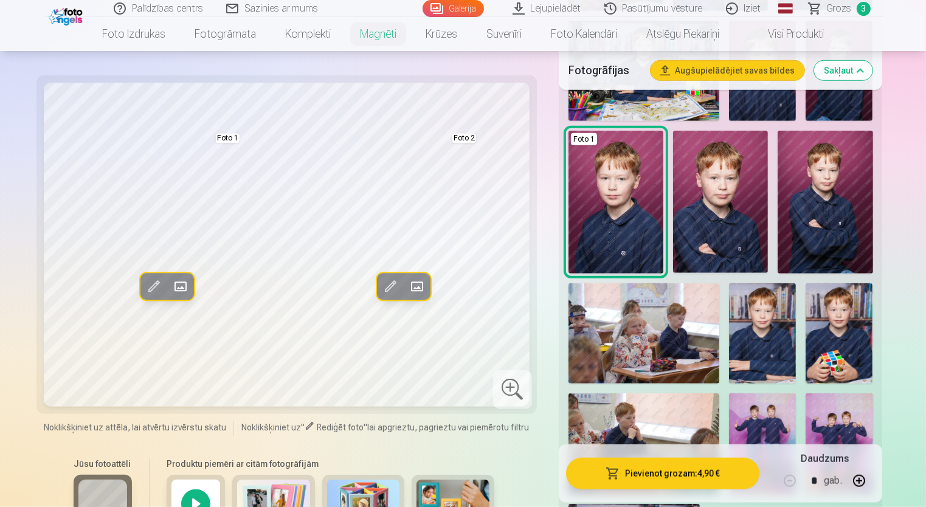
click at [785, 320] on img at bounding box center [762, 333] width 67 height 100
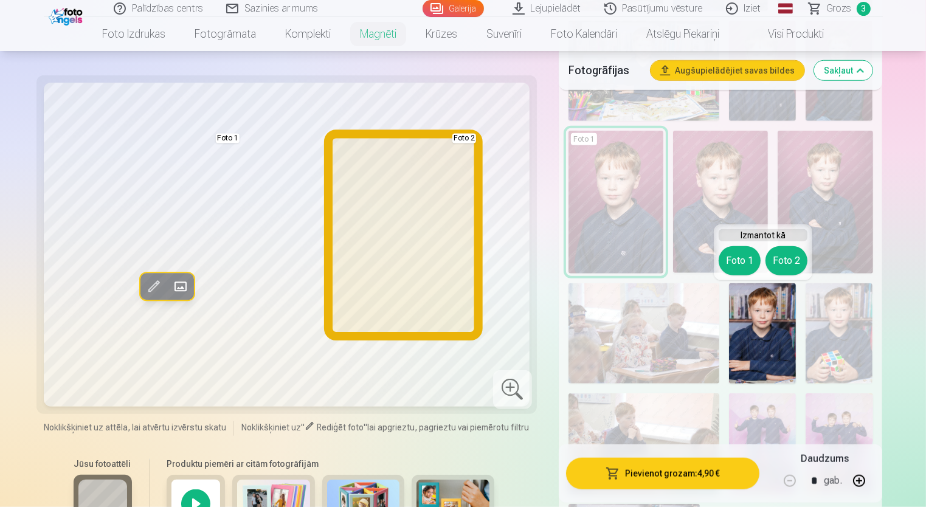
click at [793, 262] on button "Foto 2" at bounding box center [787, 260] width 42 height 29
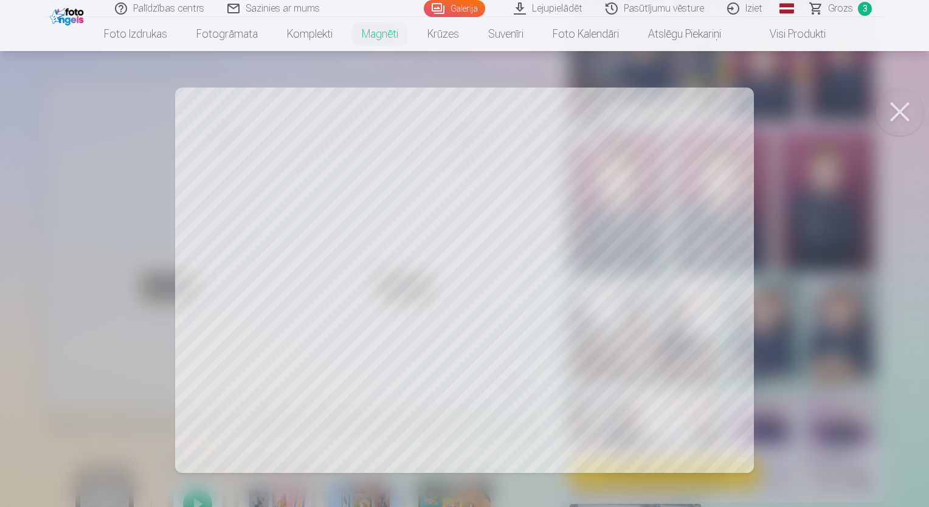
click at [898, 116] on button at bounding box center [900, 112] width 49 height 49
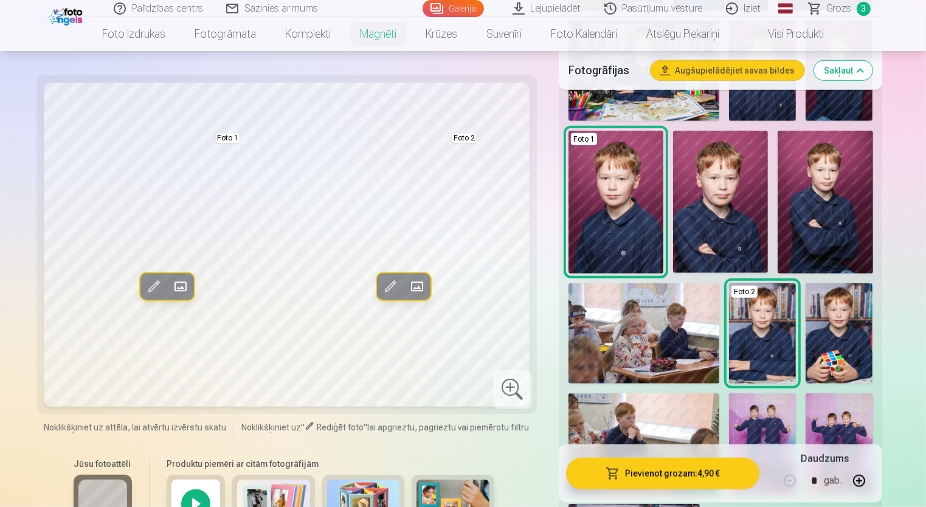
click at [668, 481] on button "Pievienot grozam : 4,90 €" at bounding box center [663, 473] width 194 height 32
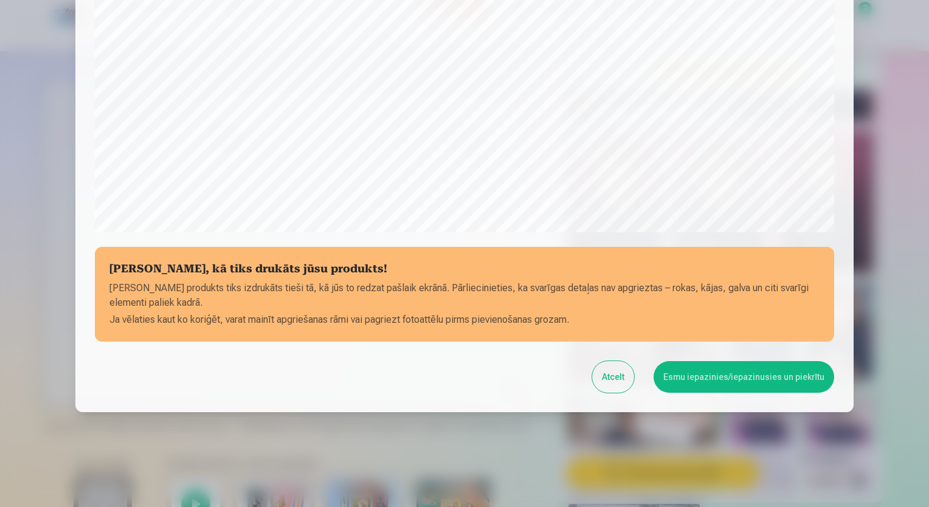
scroll to position [368, 0]
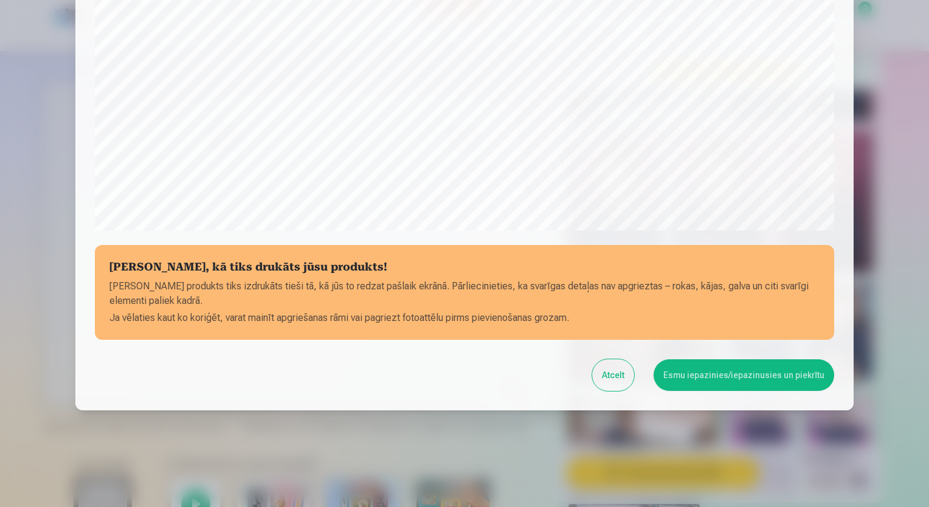
click at [738, 371] on button "Esmu iepazinies/iepazinusies un piekrītu" at bounding box center [744, 375] width 181 height 32
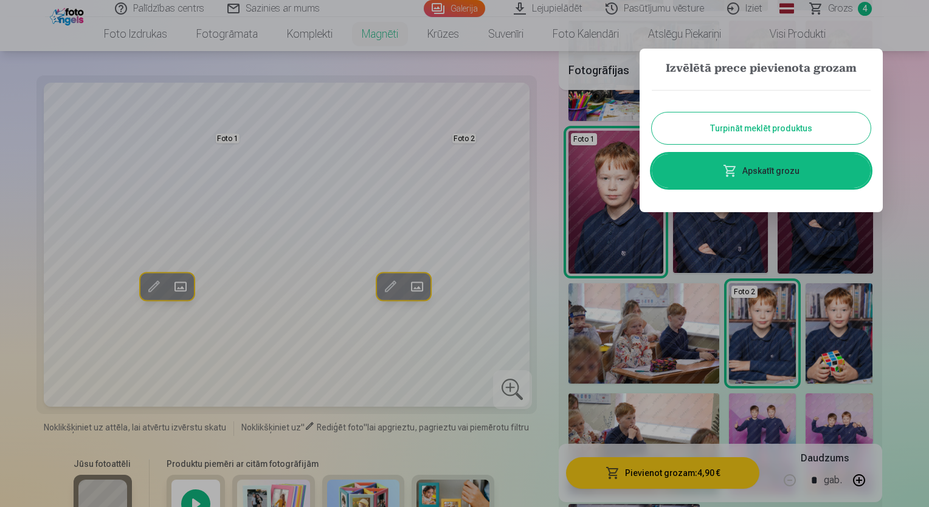
click at [760, 176] on link "Apskatīt grozu" at bounding box center [761, 171] width 219 height 34
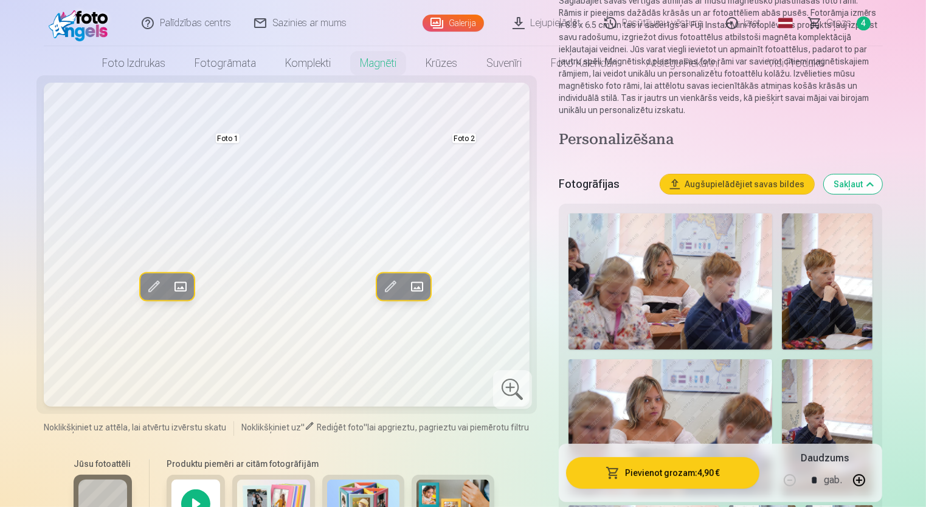
scroll to position [243, 0]
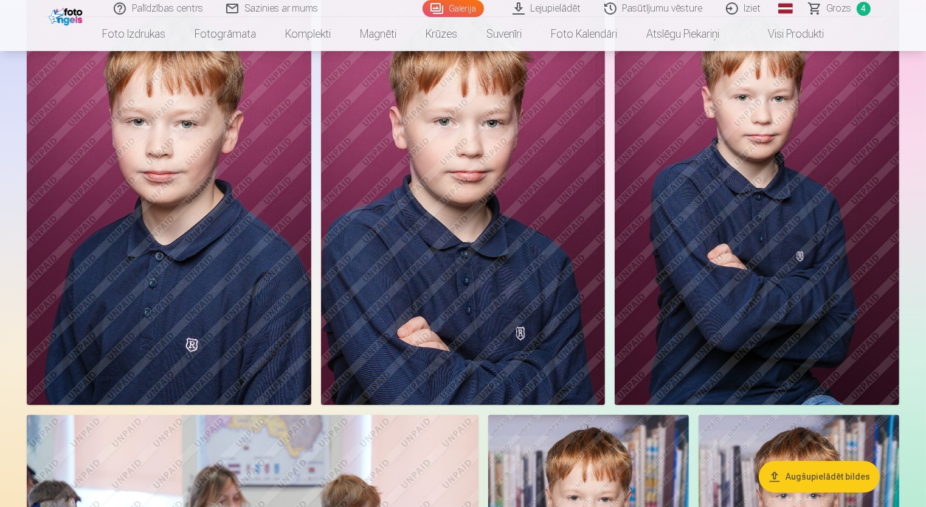
scroll to position [2859, 0]
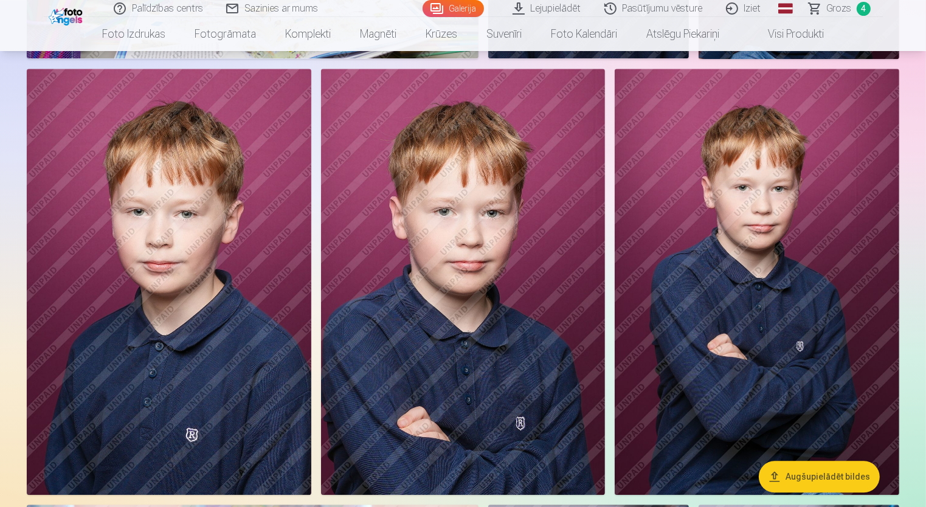
click at [226, 277] on img at bounding box center [169, 282] width 285 height 427
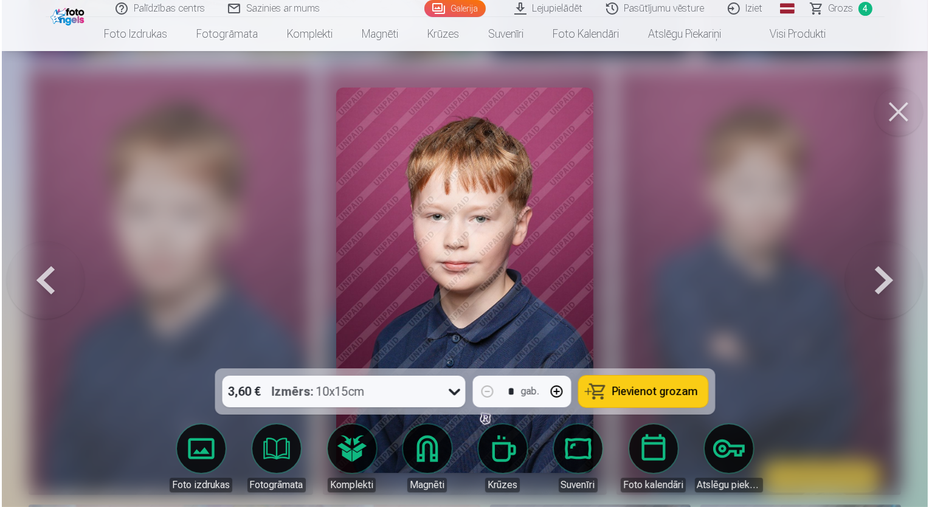
scroll to position [2866, 0]
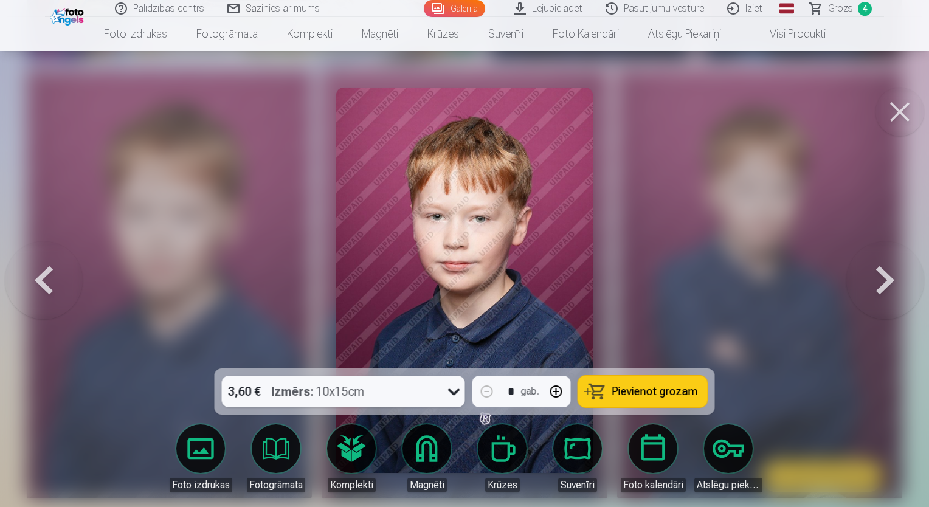
click at [625, 390] on span "Pievienot grozam" at bounding box center [655, 391] width 86 height 11
click at [878, 275] on button at bounding box center [886, 280] width 78 height 152
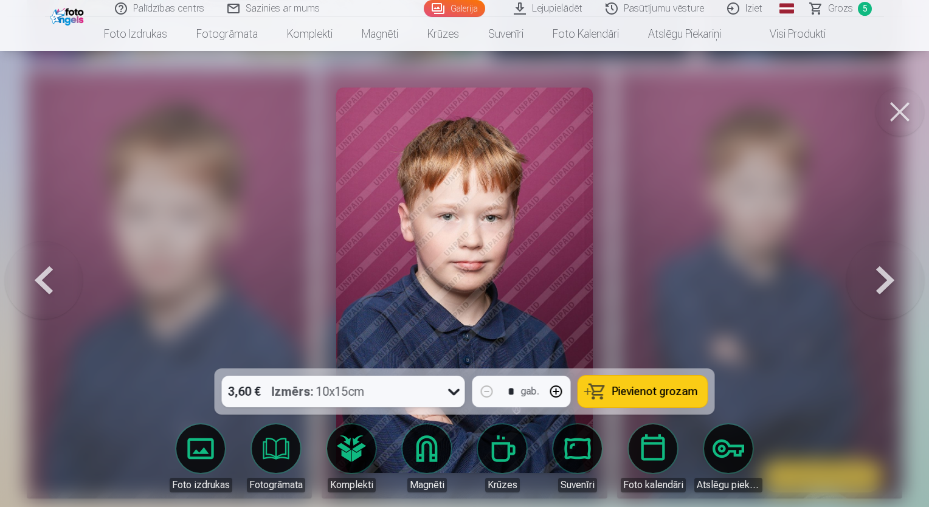
click at [876, 276] on button at bounding box center [886, 280] width 78 height 152
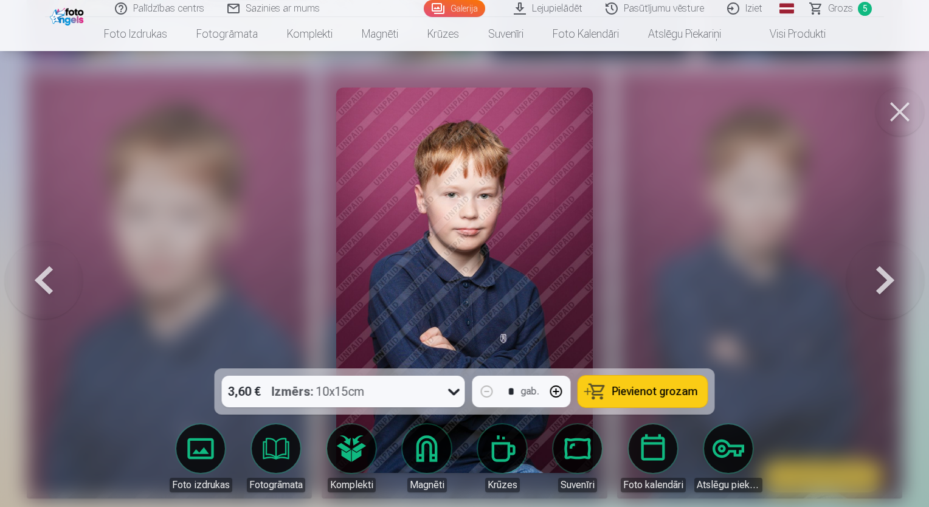
click at [876, 276] on button at bounding box center [886, 280] width 78 height 152
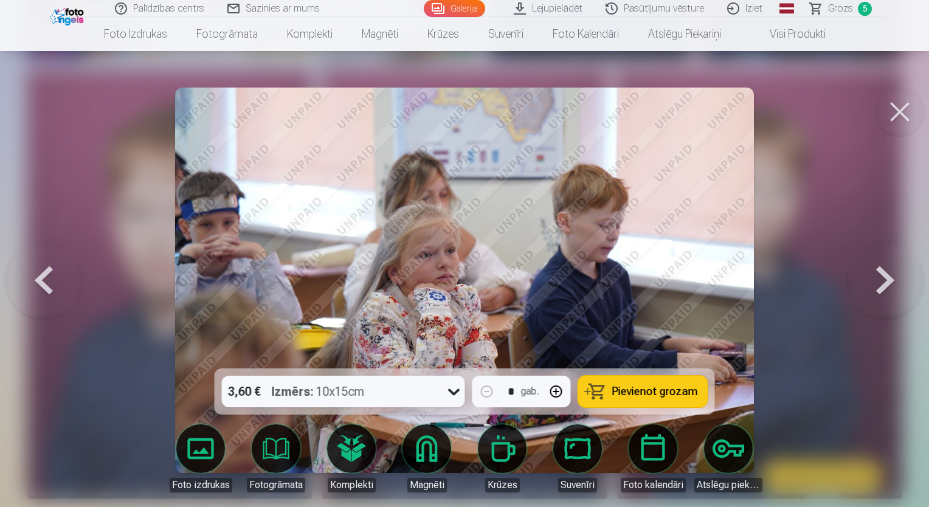
click at [866, 275] on button at bounding box center [886, 280] width 78 height 152
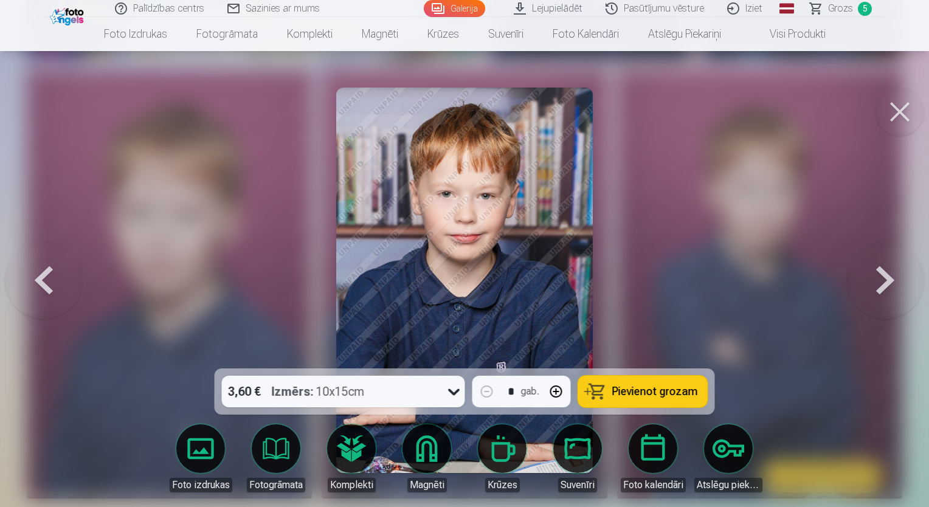
click at [866, 275] on button at bounding box center [886, 280] width 78 height 152
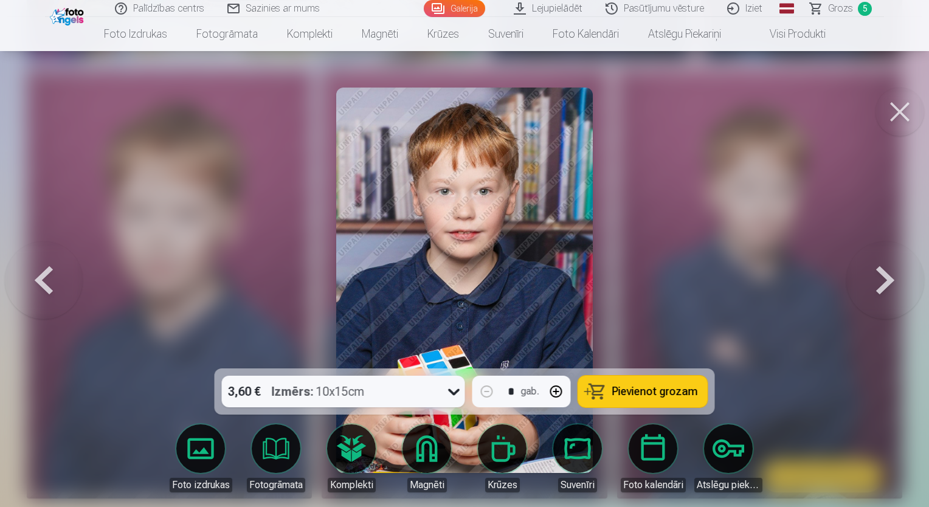
click at [866, 275] on button at bounding box center [886, 280] width 78 height 152
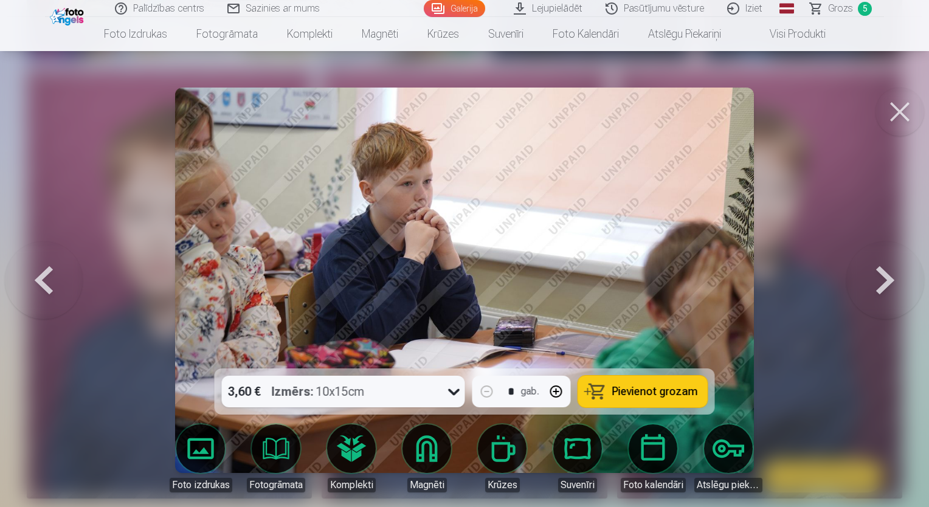
click at [864, 275] on button at bounding box center [886, 280] width 78 height 152
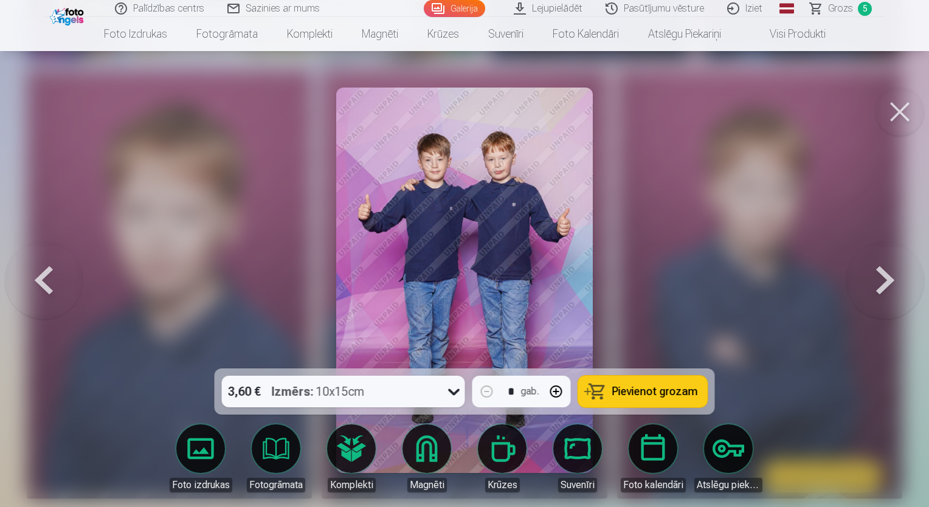
click at [864, 275] on button at bounding box center [886, 280] width 78 height 152
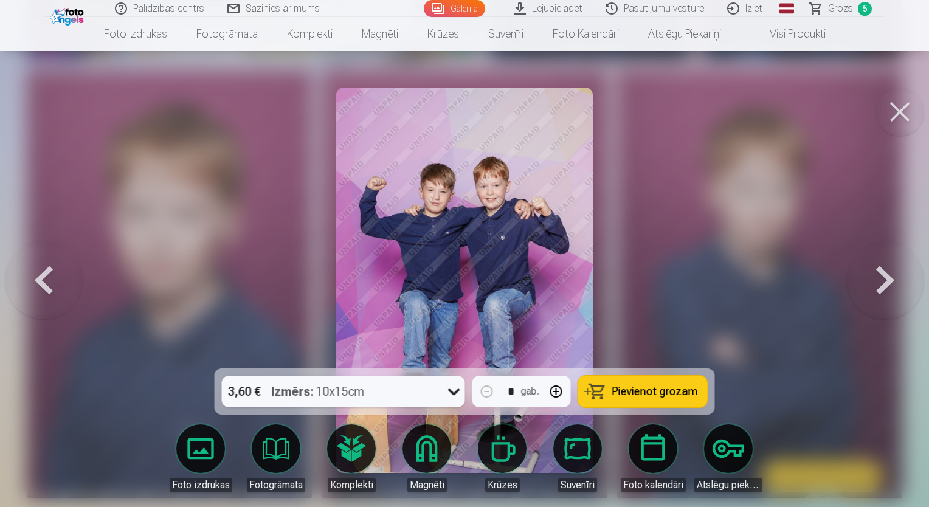
click at [864, 275] on button at bounding box center [886, 280] width 78 height 152
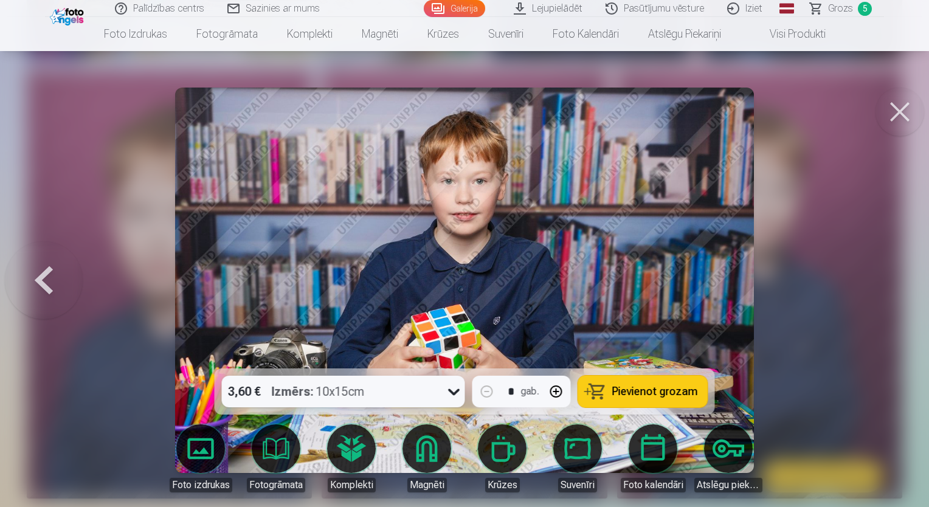
click at [864, 275] on div at bounding box center [464, 253] width 929 height 507
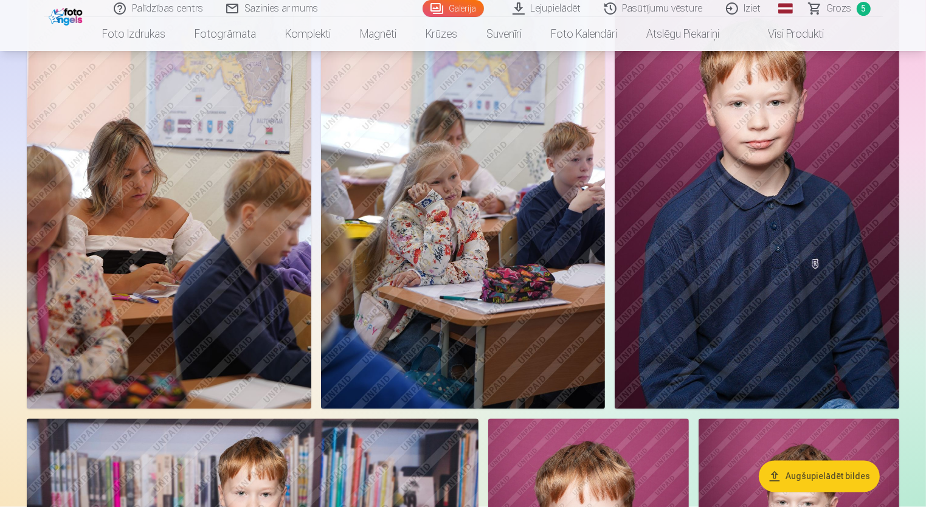
scroll to position [2129, 0]
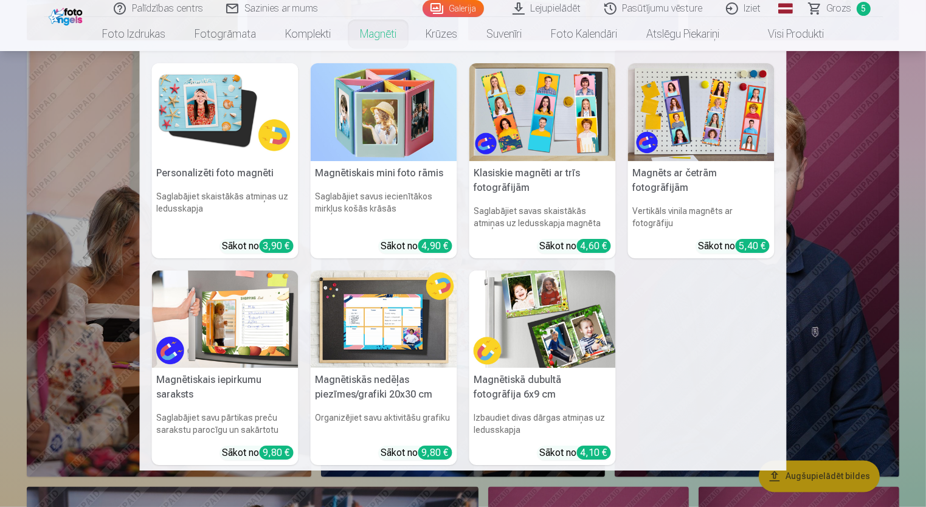
click at [227, 91] on img at bounding box center [225, 112] width 147 height 98
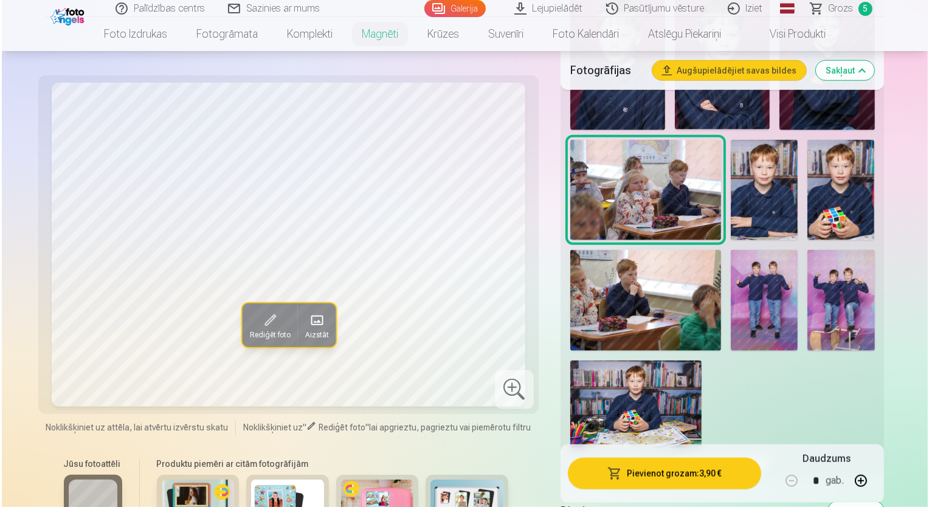
scroll to position [1338, 0]
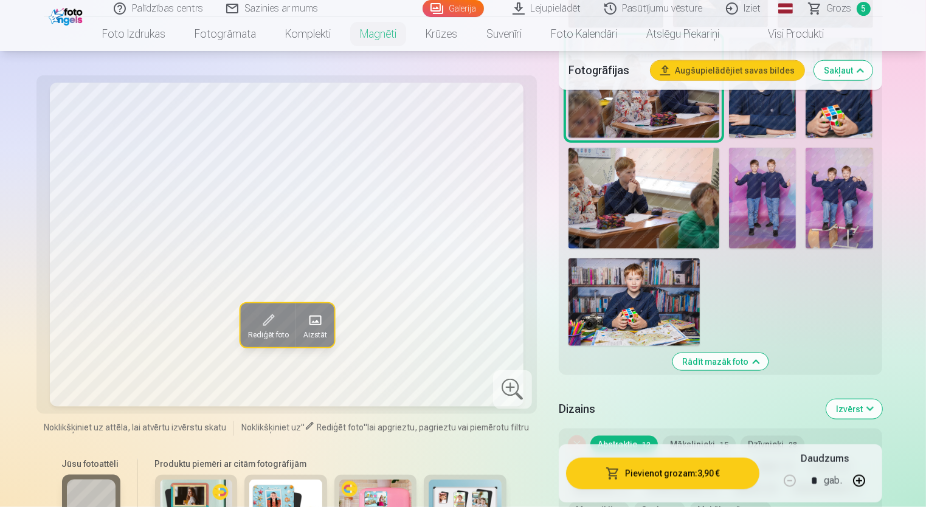
click at [838, 216] on img at bounding box center [839, 198] width 67 height 101
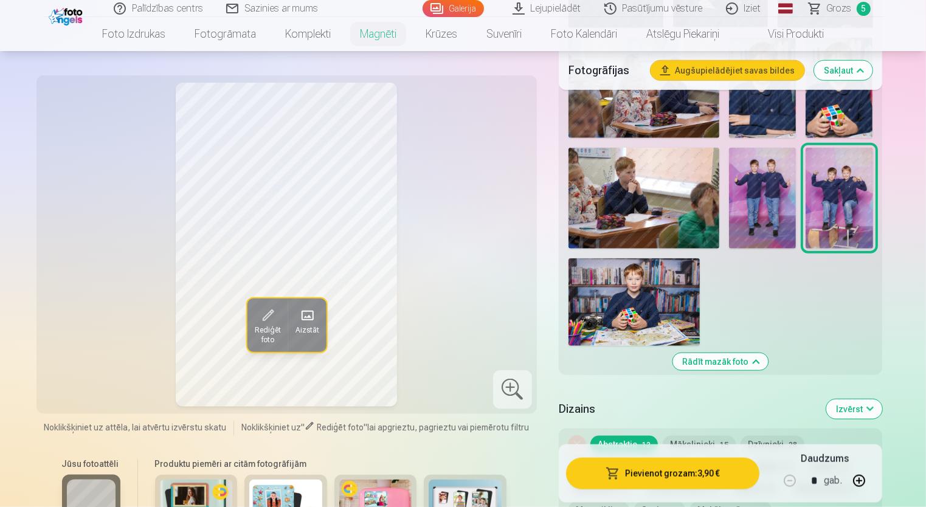
click at [263, 317] on span at bounding box center [267, 316] width 19 height 19
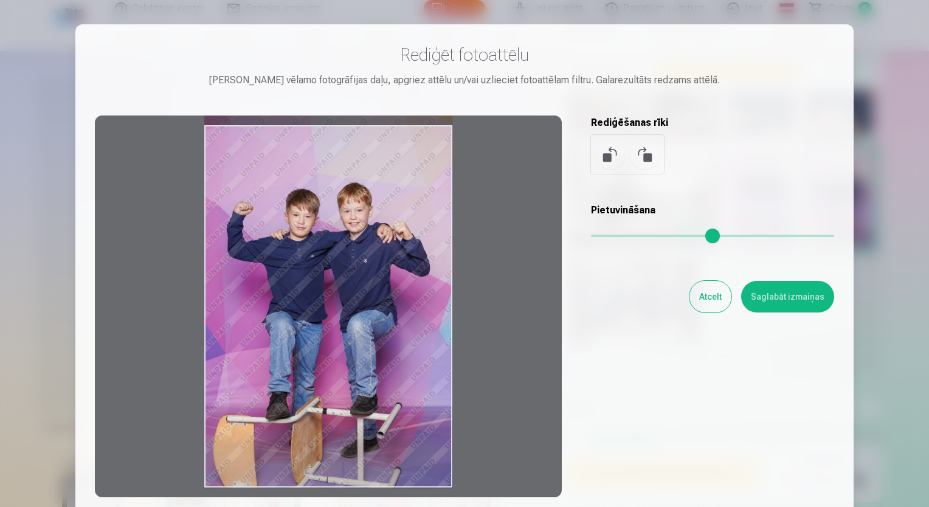
drag, startPoint x: 403, startPoint y: 322, endPoint x: 409, endPoint y: 303, distance: 20.2
click at [409, 303] on div at bounding box center [328, 307] width 467 height 382
drag, startPoint x: 348, startPoint y: 322, endPoint x: 380, endPoint y: 300, distance: 38.5
click at [380, 300] on div at bounding box center [328, 307] width 467 height 382
click at [795, 300] on button "Saglabāt izmaiņas" at bounding box center [787, 297] width 93 height 32
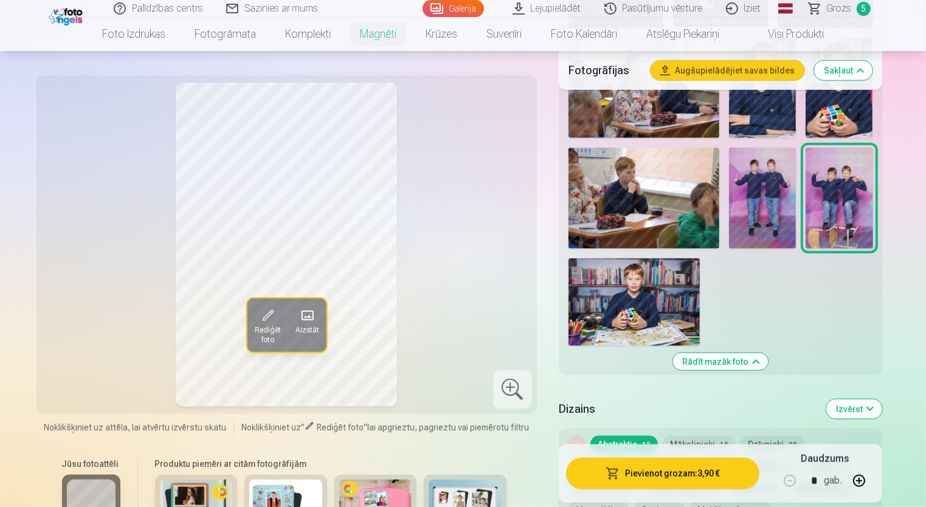
click at [674, 478] on button "Pievienot grozam : 3,90 €" at bounding box center [663, 473] width 194 height 32
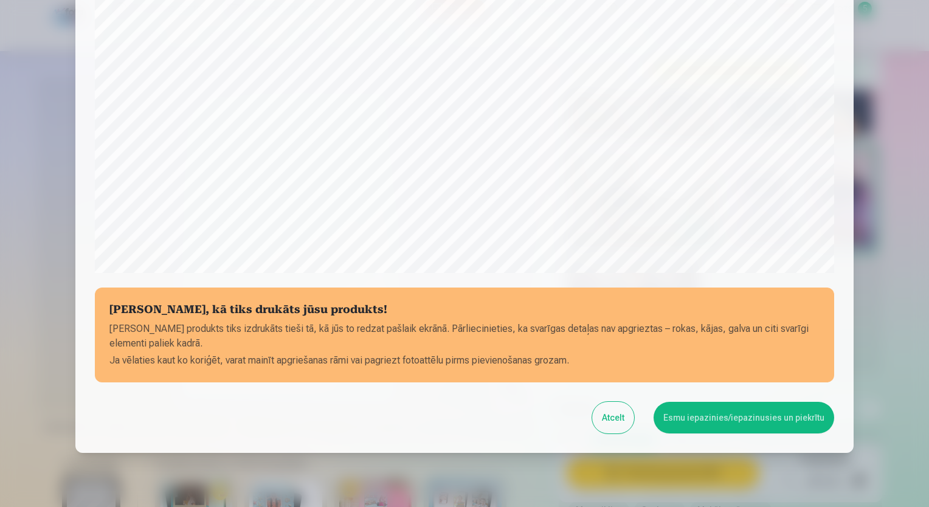
scroll to position [368, 0]
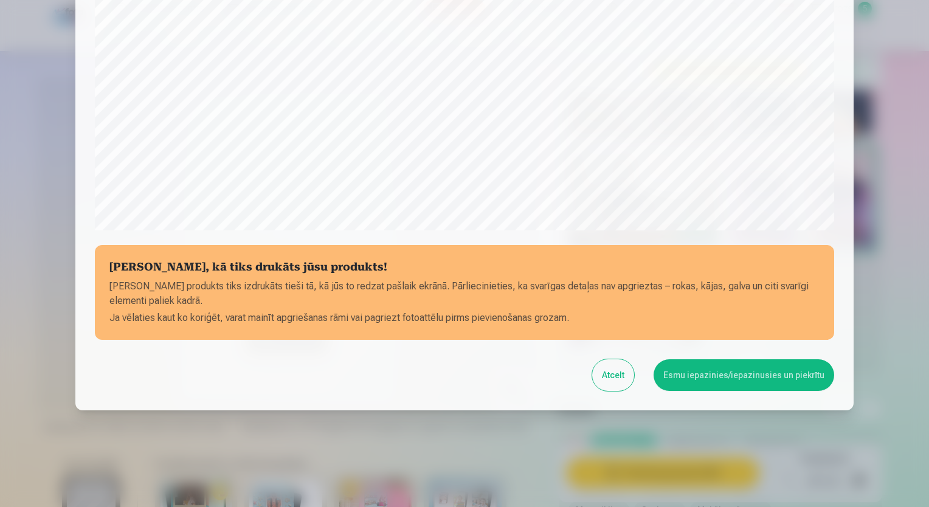
click at [725, 372] on button "Esmu iepazinies/iepazinusies un piekrītu" at bounding box center [744, 375] width 181 height 32
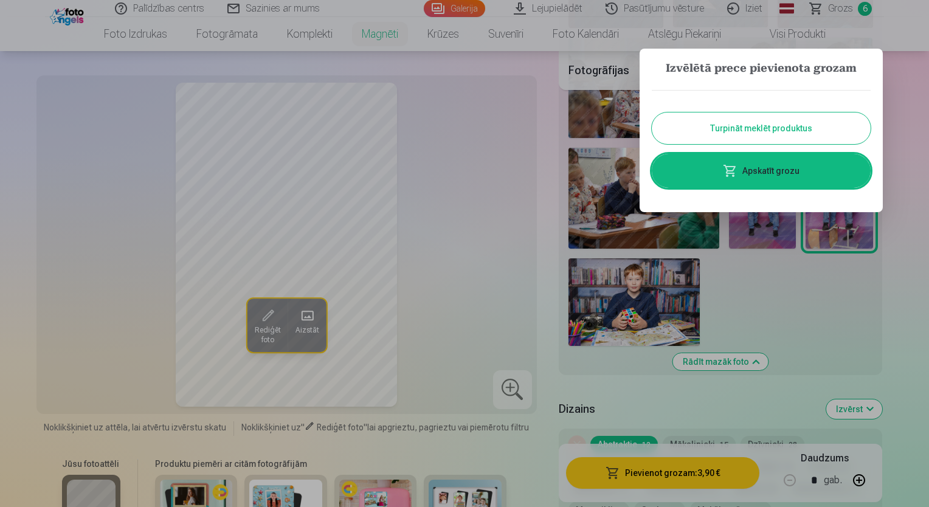
click at [754, 174] on link "Apskatīt grozu" at bounding box center [761, 171] width 219 height 34
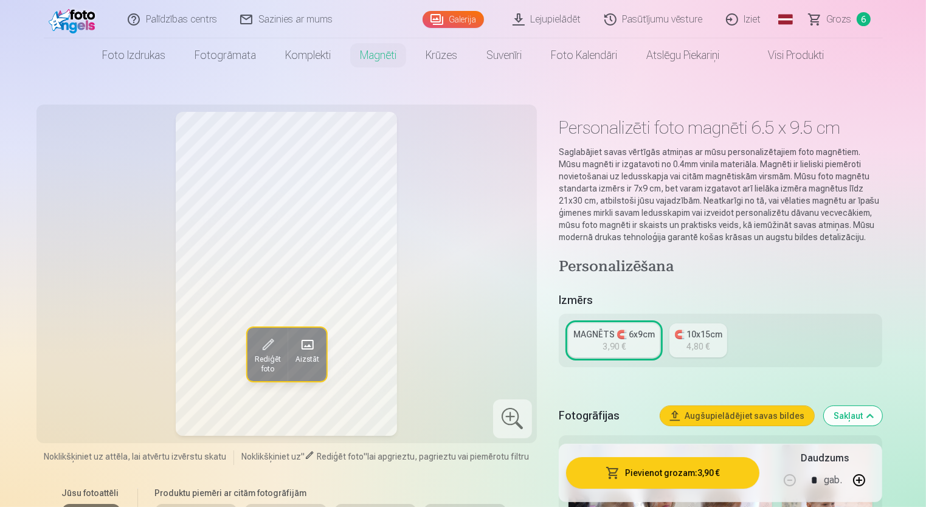
scroll to position [182, 0]
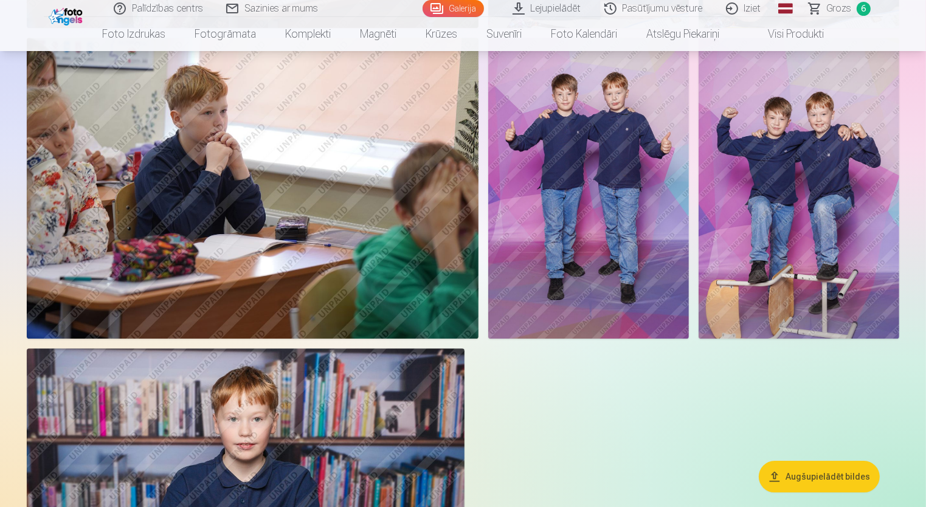
scroll to position [3588, 0]
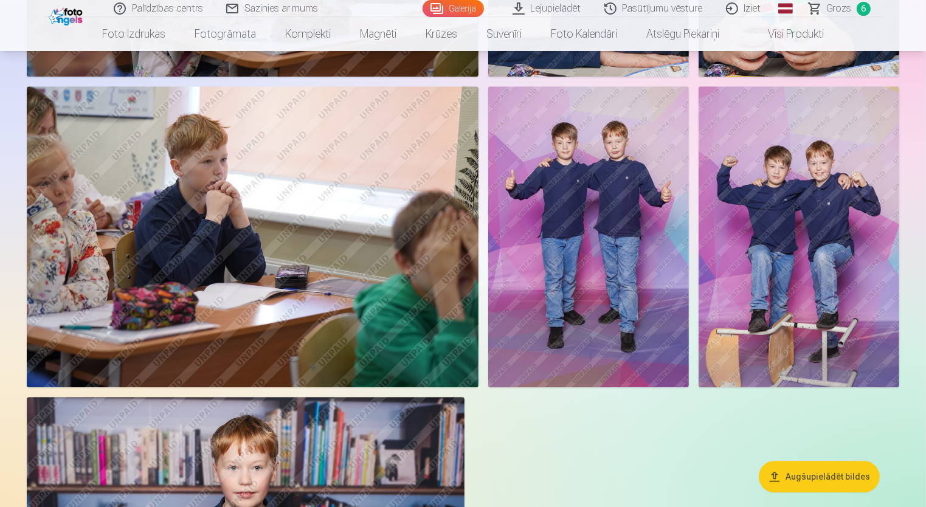
click at [276, 271] on img at bounding box center [253, 236] width 452 height 301
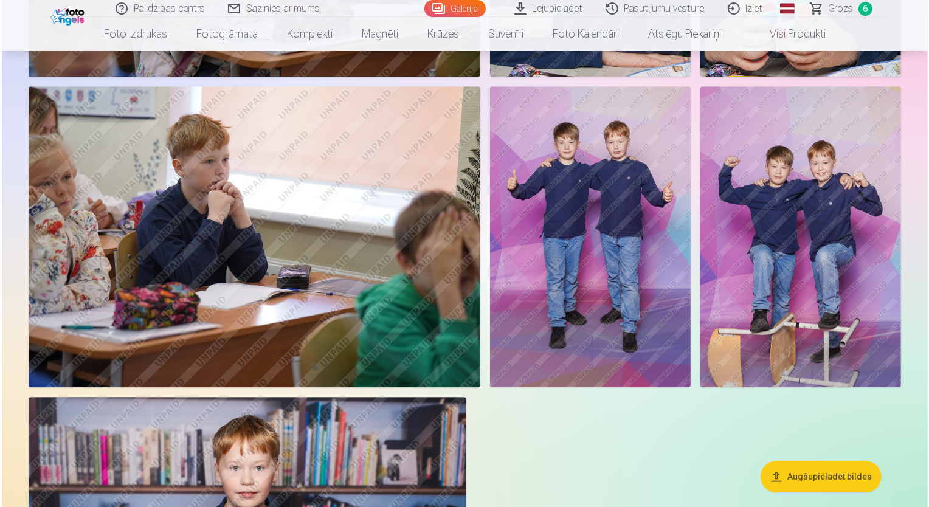
scroll to position [3599, 0]
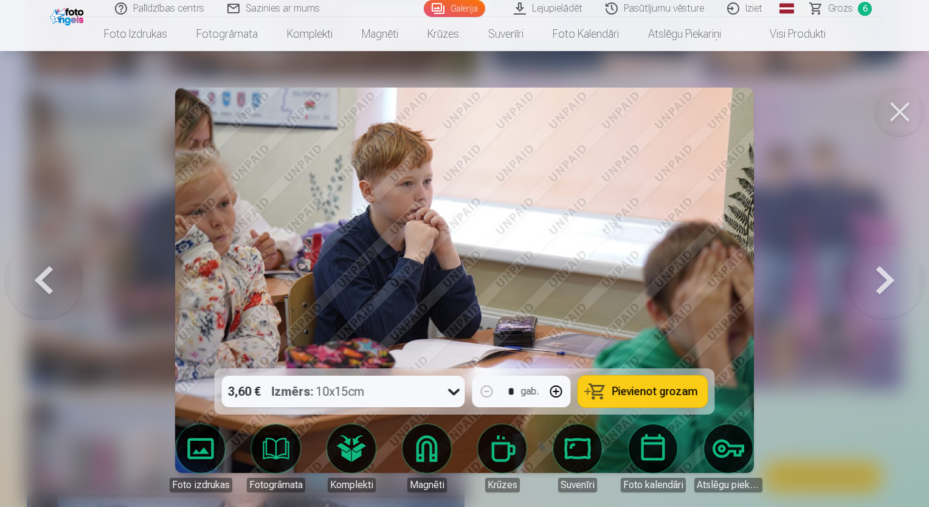
click at [635, 388] on span "Pievienot grozam" at bounding box center [655, 391] width 86 height 11
click at [39, 279] on button at bounding box center [44, 280] width 78 height 152
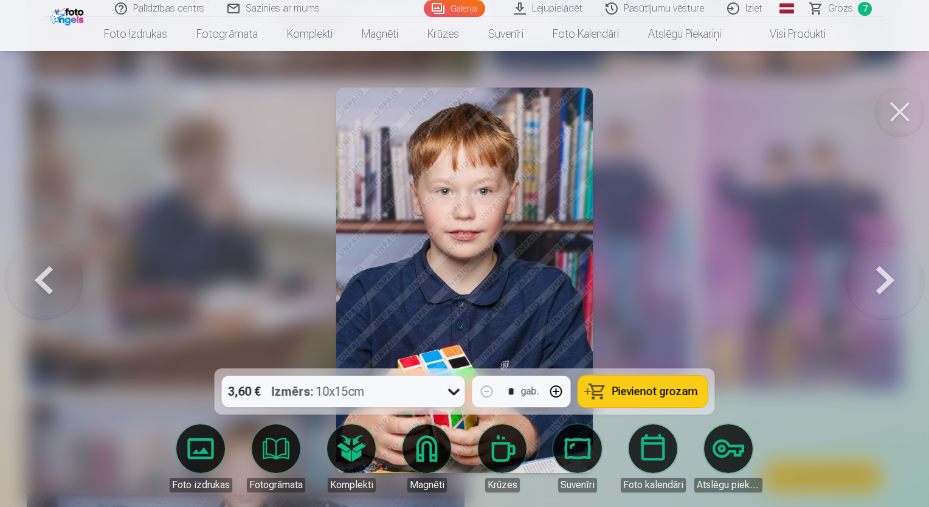
click at [39, 279] on button at bounding box center [44, 280] width 78 height 152
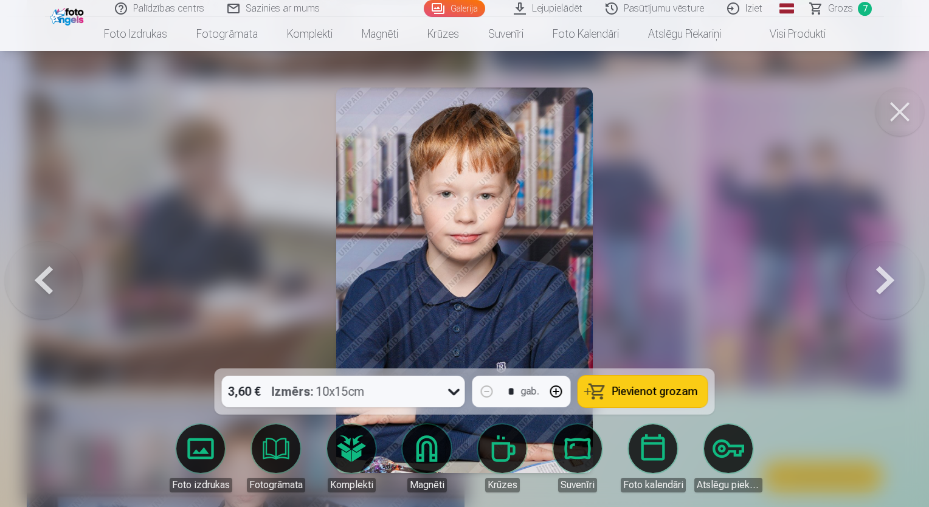
click at [39, 279] on button at bounding box center [44, 280] width 78 height 152
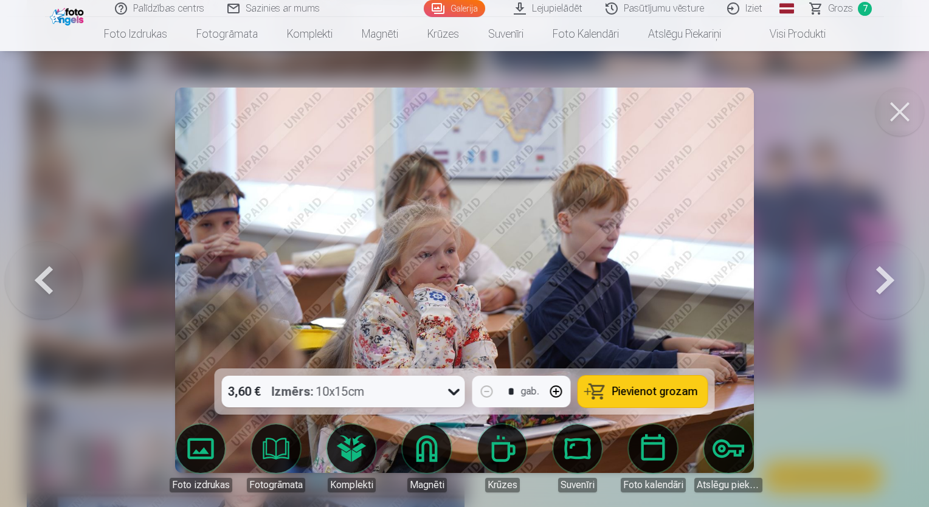
click at [39, 279] on button at bounding box center [44, 280] width 78 height 152
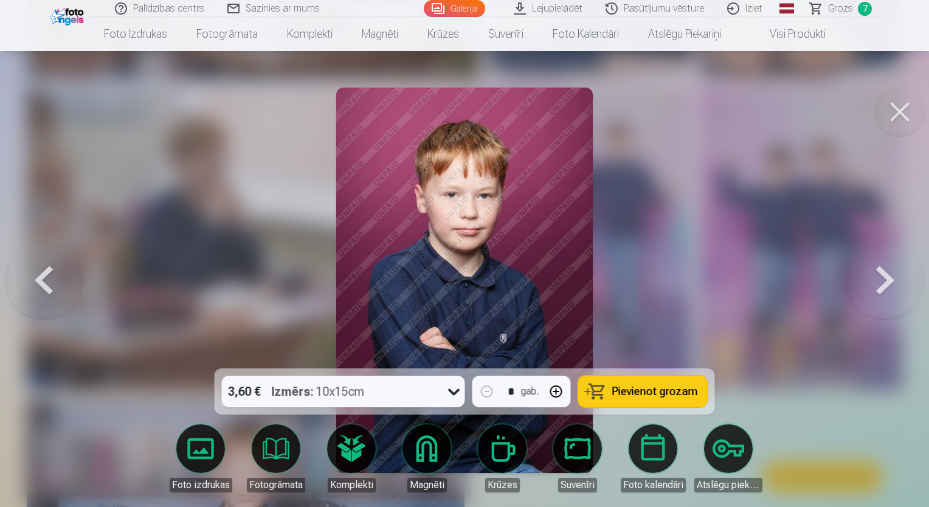
click at [39, 279] on button at bounding box center [44, 280] width 78 height 152
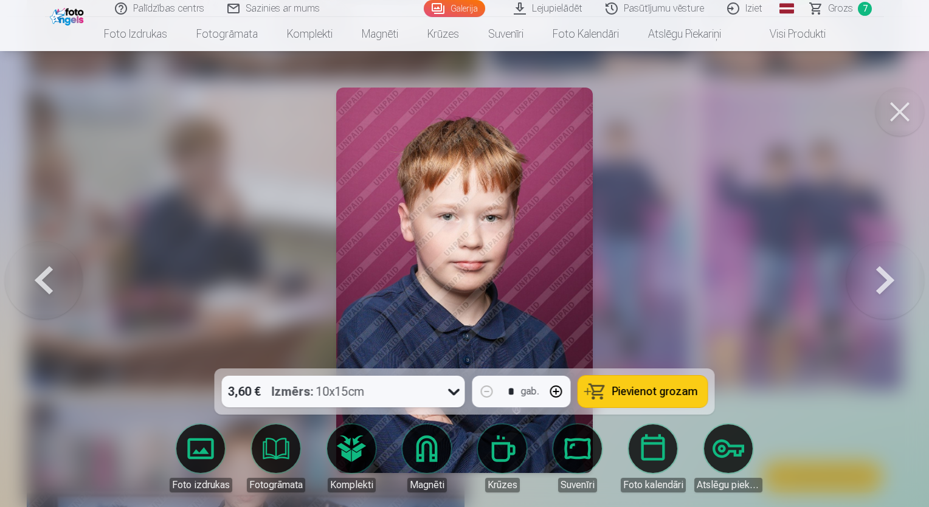
click at [39, 279] on button at bounding box center [44, 280] width 78 height 152
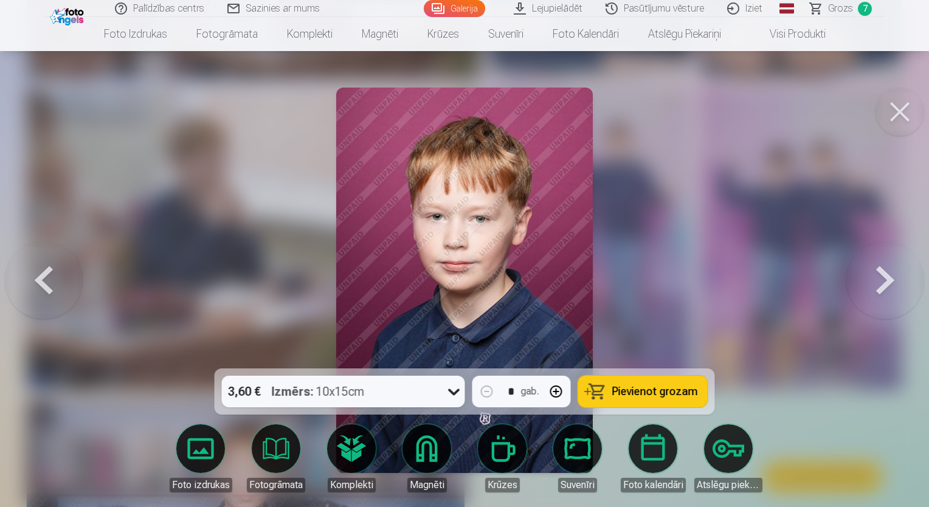
click at [39, 279] on button at bounding box center [44, 280] width 78 height 152
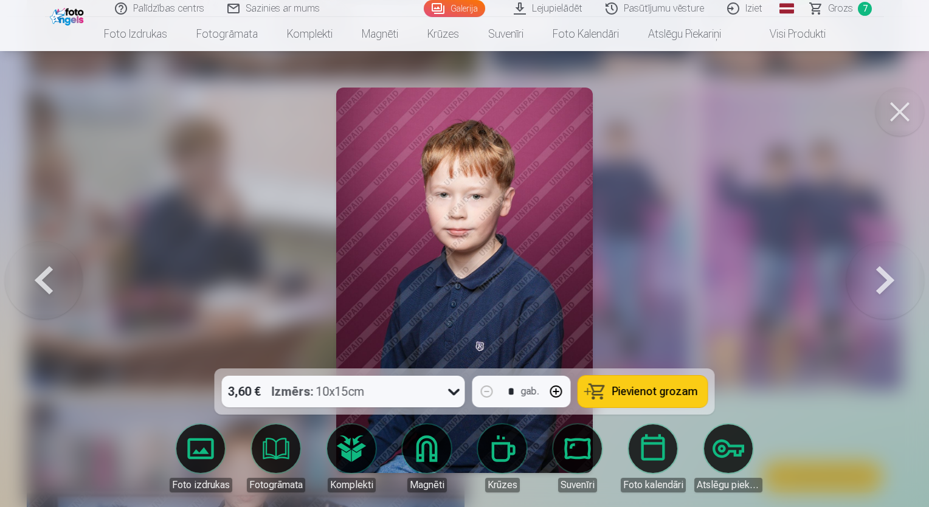
click at [39, 279] on button at bounding box center [44, 280] width 78 height 152
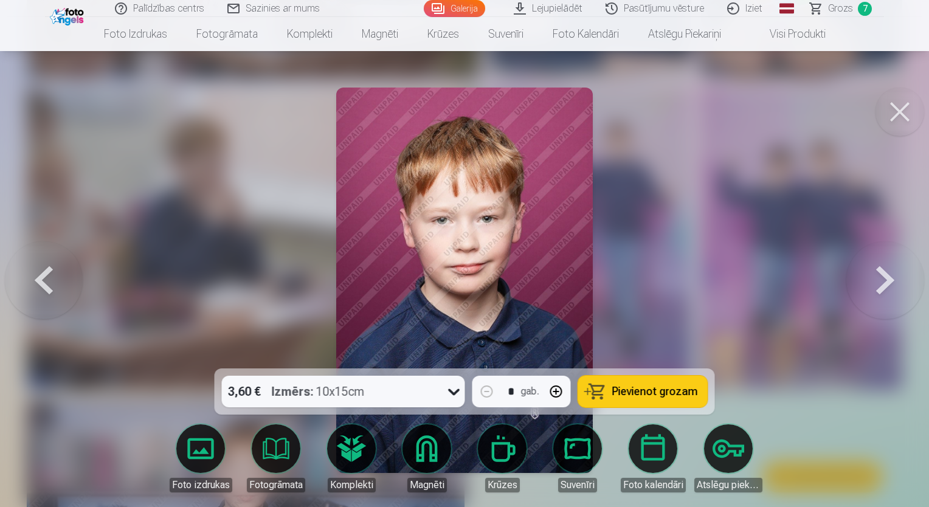
click at [39, 279] on button at bounding box center [44, 280] width 78 height 152
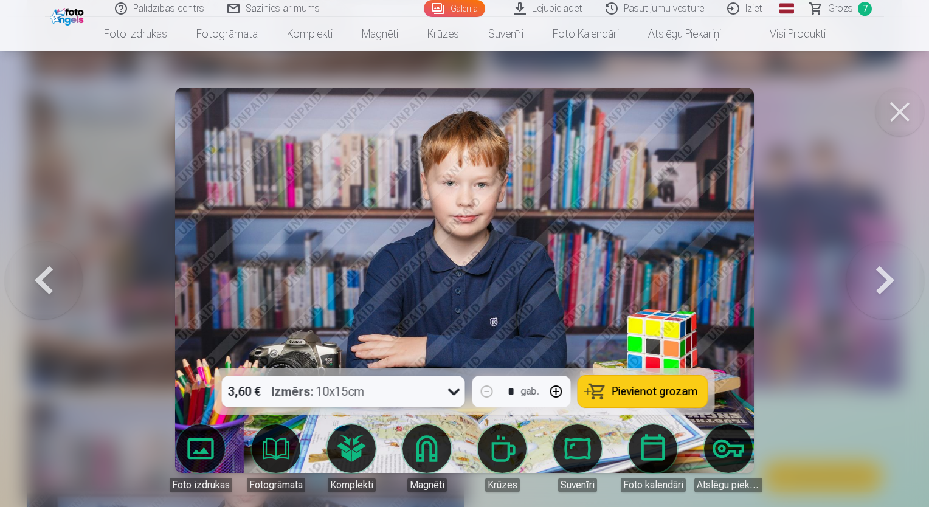
click at [39, 279] on button at bounding box center [44, 280] width 78 height 152
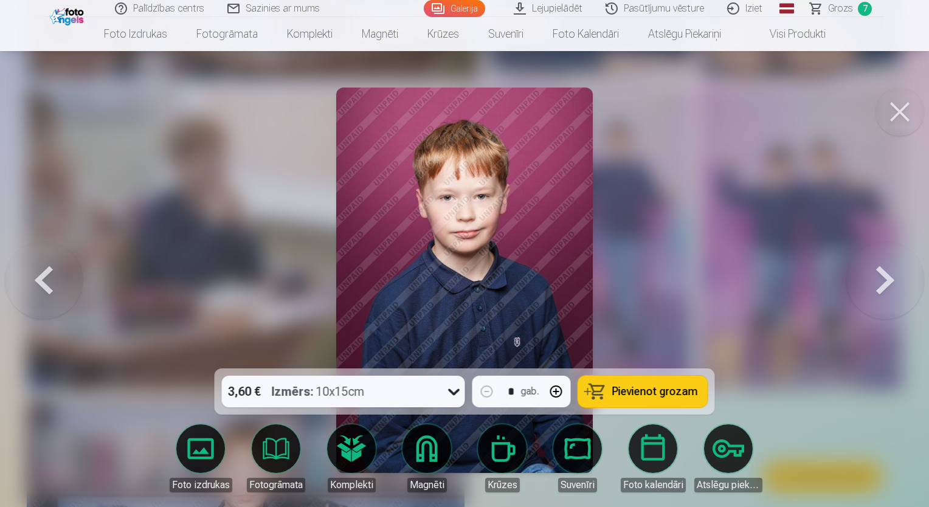
click at [39, 279] on button at bounding box center [44, 280] width 78 height 152
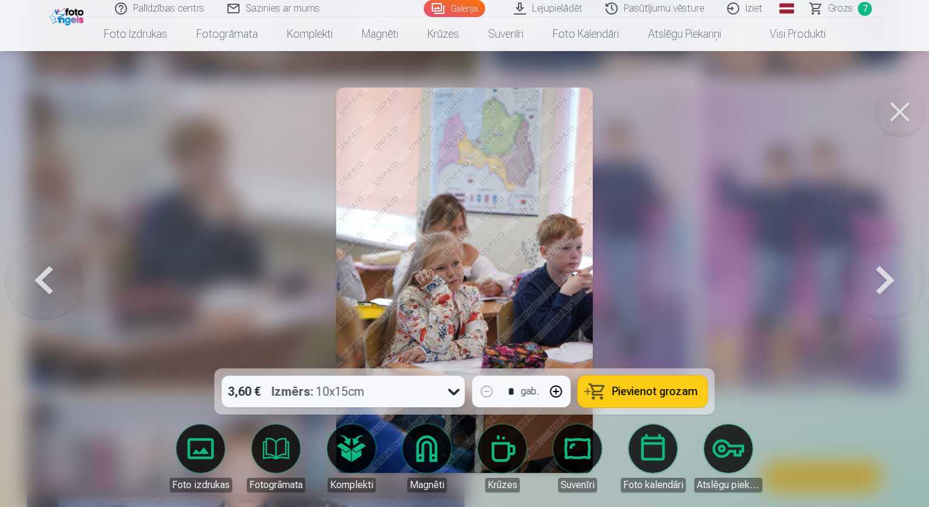
click at [39, 279] on button at bounding box center [44, 280] width 78 height 152
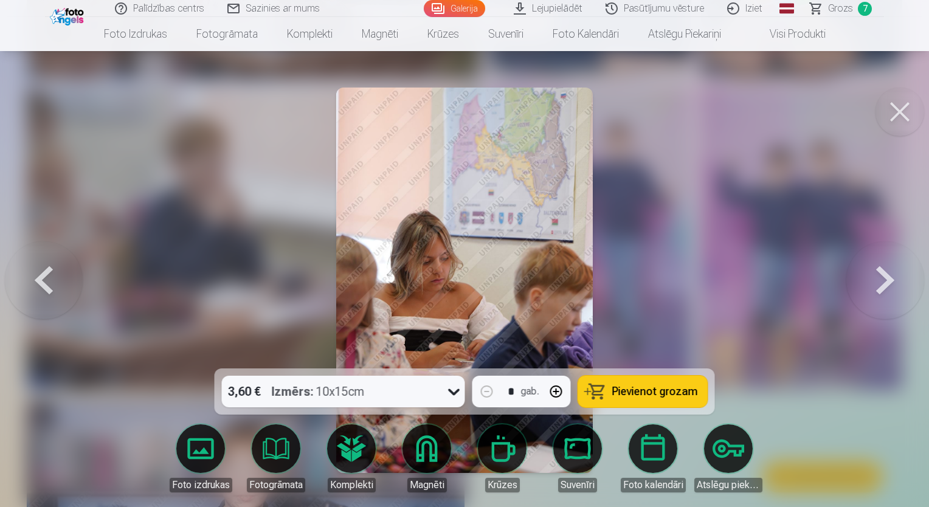
click at [39, 279] on button at bounding box center [44, 280] width 78 height 152
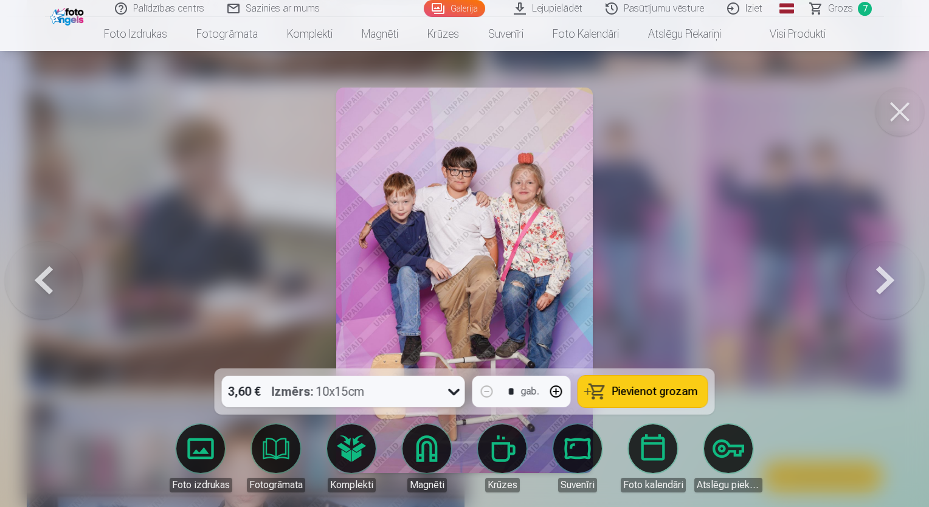
click at [39, 279] on button at bounding box center [44, 280] width 78 height 152
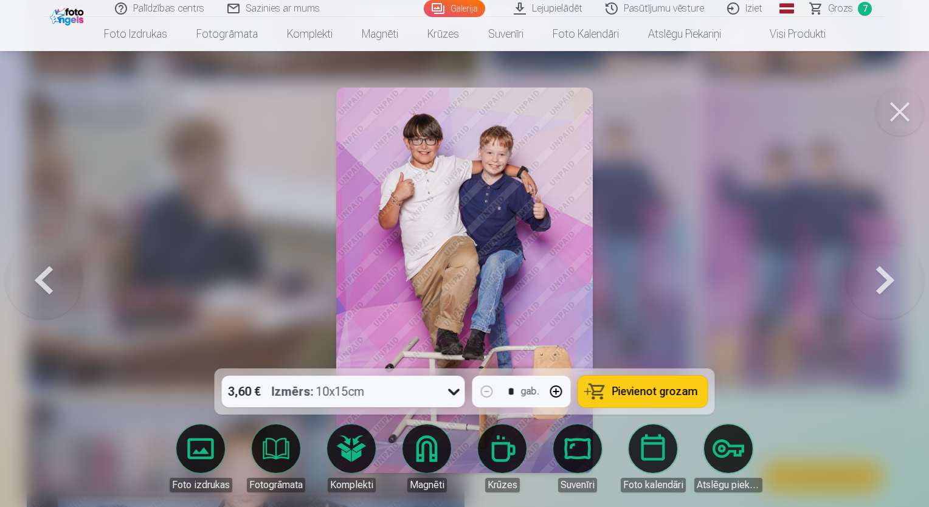
click at [39, 279] on button at bounding box center [44, 280] width 78 height 152
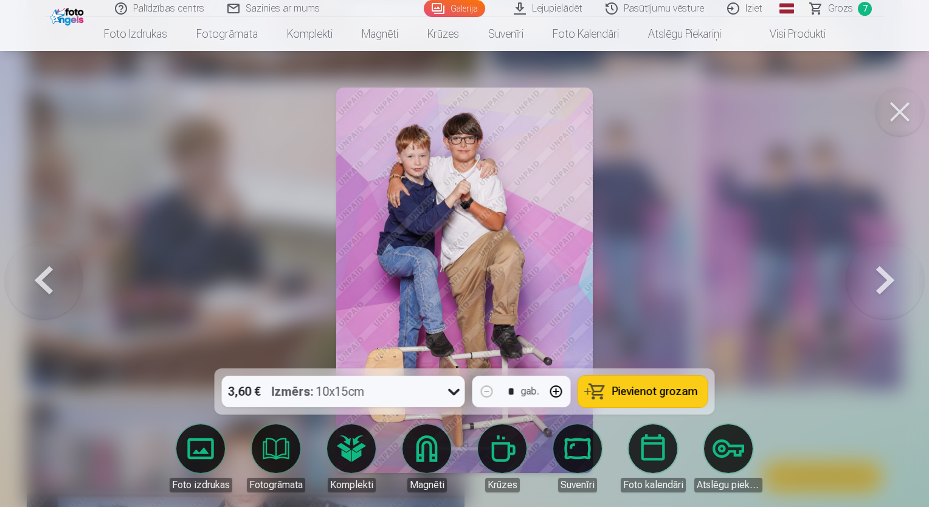
click at [39, 279] on button at bounding box center [44, 280] width 78 height 152
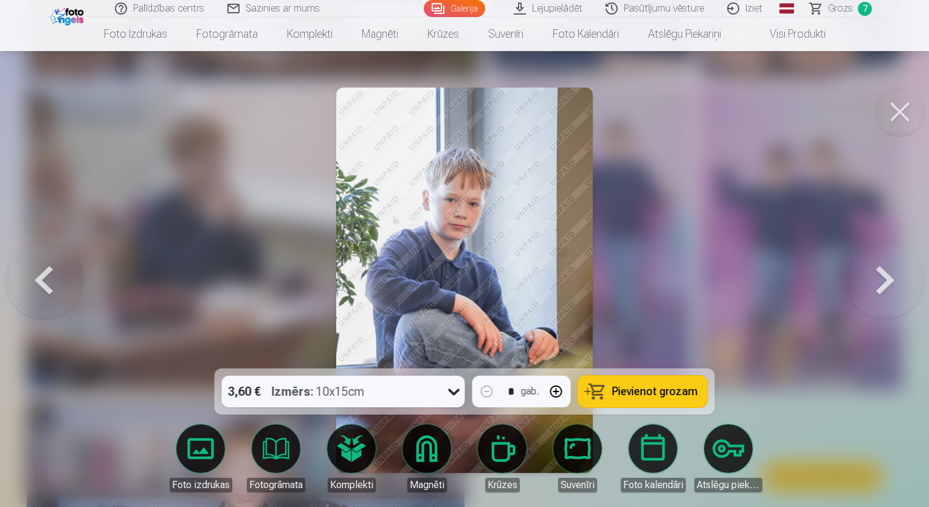
click at [613, 400] on button "Pievienot grozam" at bounding box center [643, 392] width 130 height 32
click at [38, 275] on button at bounding box center [44, 280] width 78 height 152
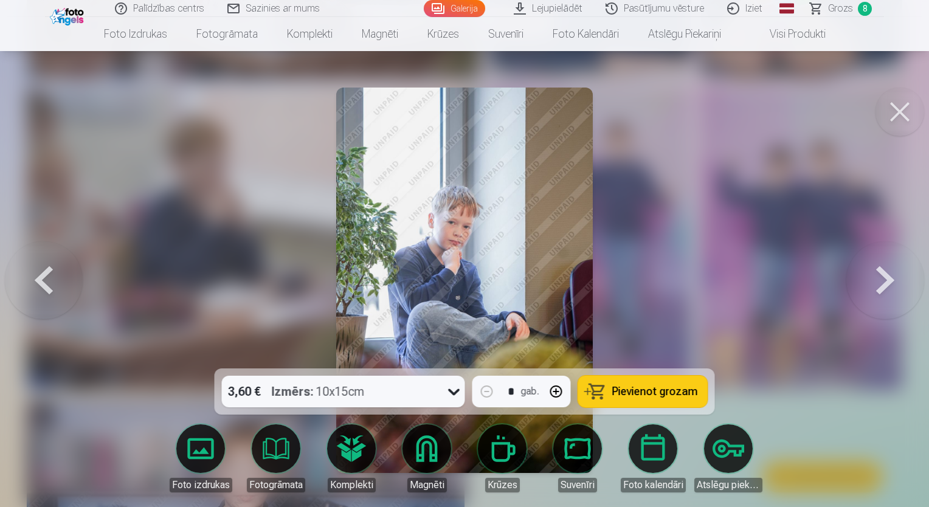
click at [637, 389] on span "Pievienot grozam" at bounding box center [655, 391] width 86 height 11
click at [38, 276] on button at bounding box center [44, 280] width 78 height 152
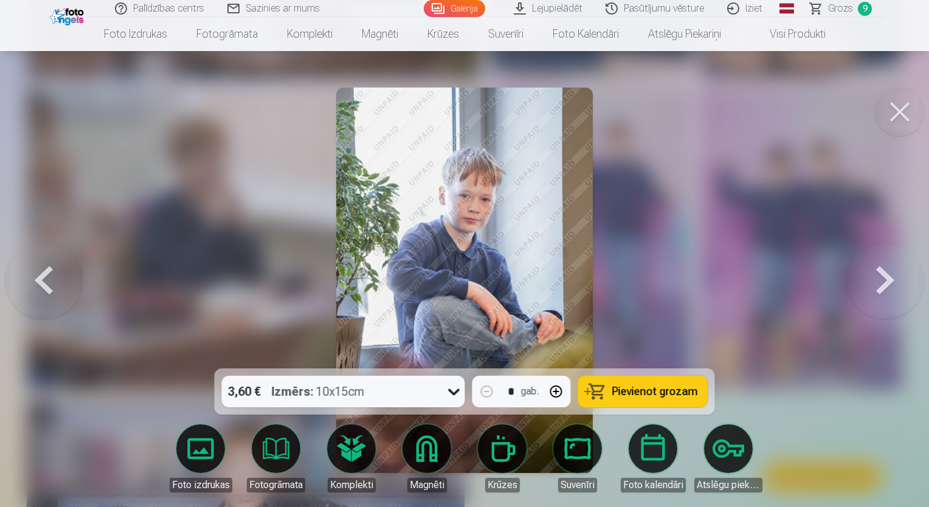
click at [616, 390] on span "Pievienot grozam" at bounding box center [655, 391] width 86 height 11
click at [39, 281] on button at bounding box center [44, 280] width 78 height 152
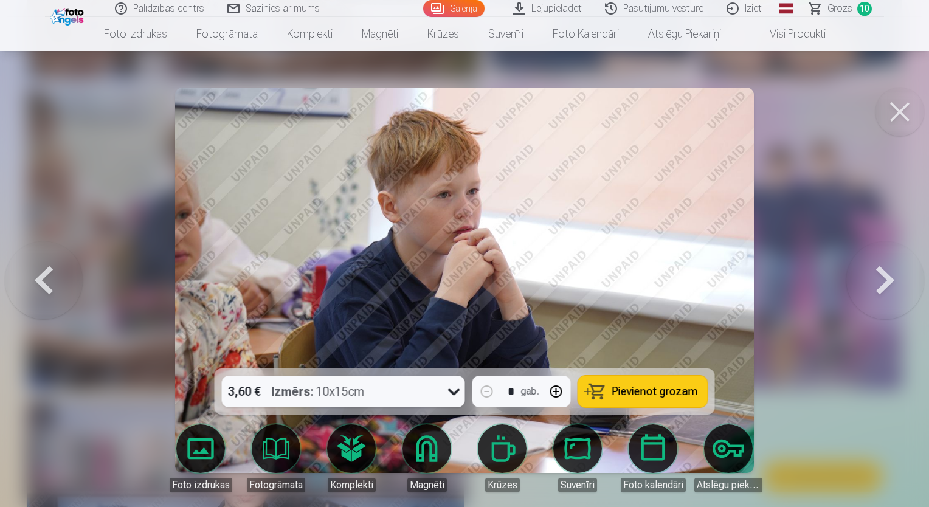
click at [643, 398] on button "Pievienot grozam" at bounding box center [643, 392] width 130 height 32
click at [51, 282] on button at bounding box center [44, 280] width 78 height 152
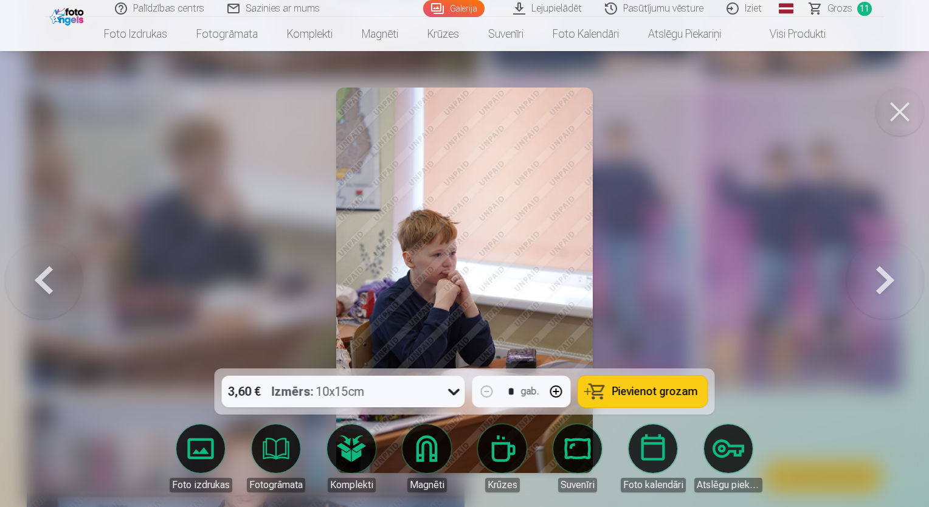
click at [650, 387] on span "Pievienot grozam" at bounding box center [655, 391] width 86 height 11
click at [40, 291] on button at bounding box center [44, 280] width 78 height 152
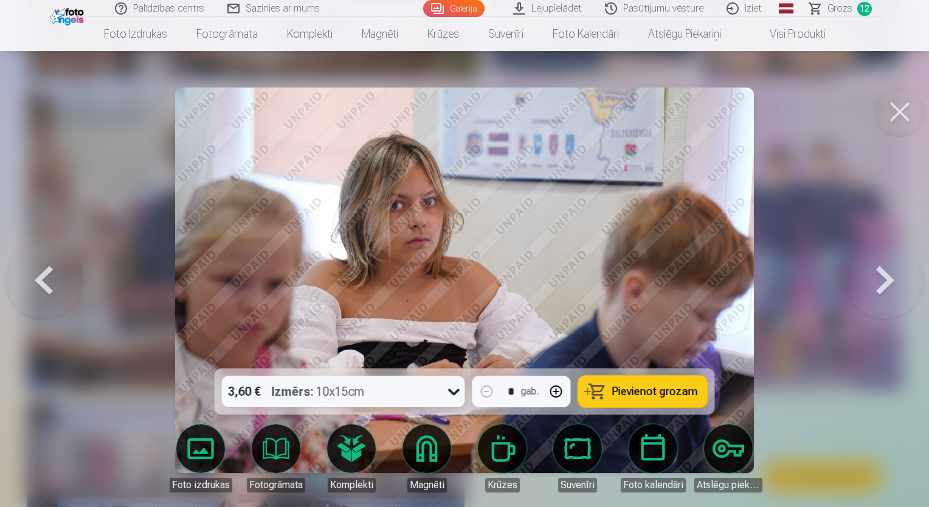
click at [41, 291] on button at bounding box center [44, 280] width 78 height 152
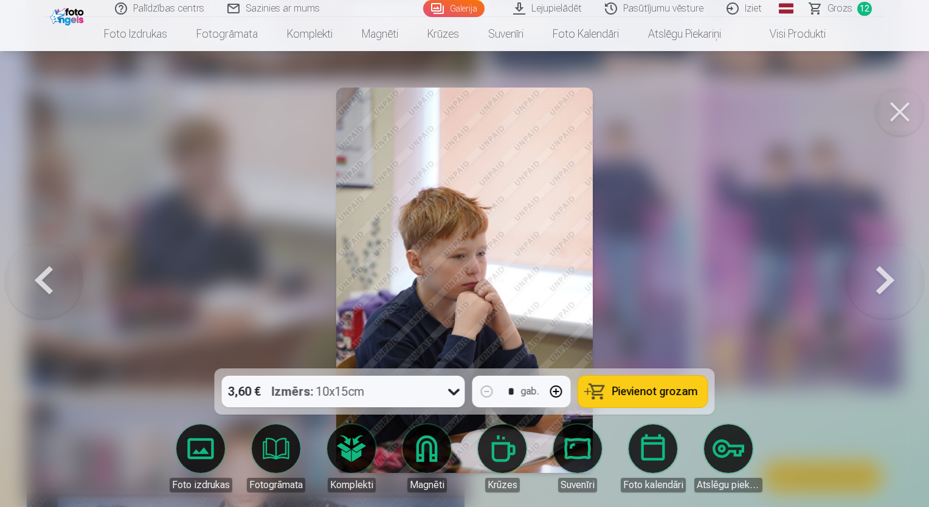
click at [41, 293] on button at bounding box center [44, 280] width 78 height 152
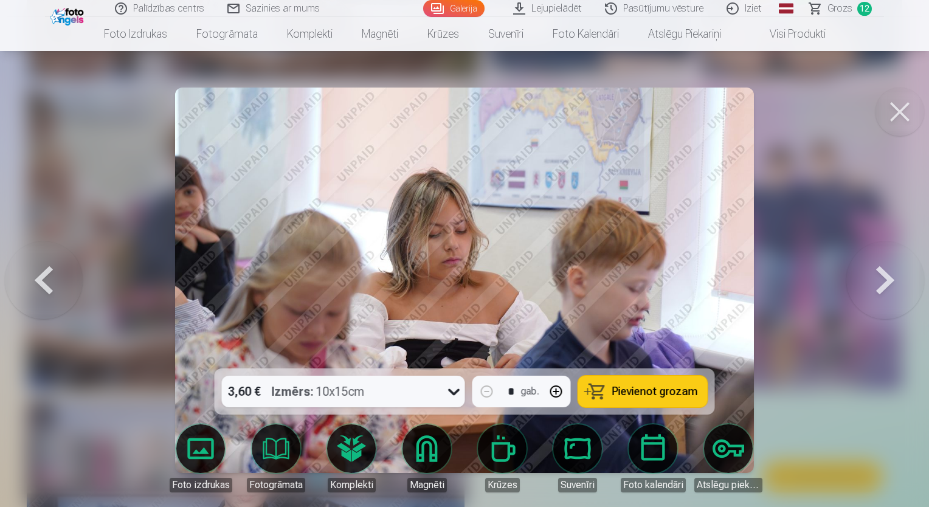
click at [41, 293] on button at bounding box center [44, 280] width 78 height 152
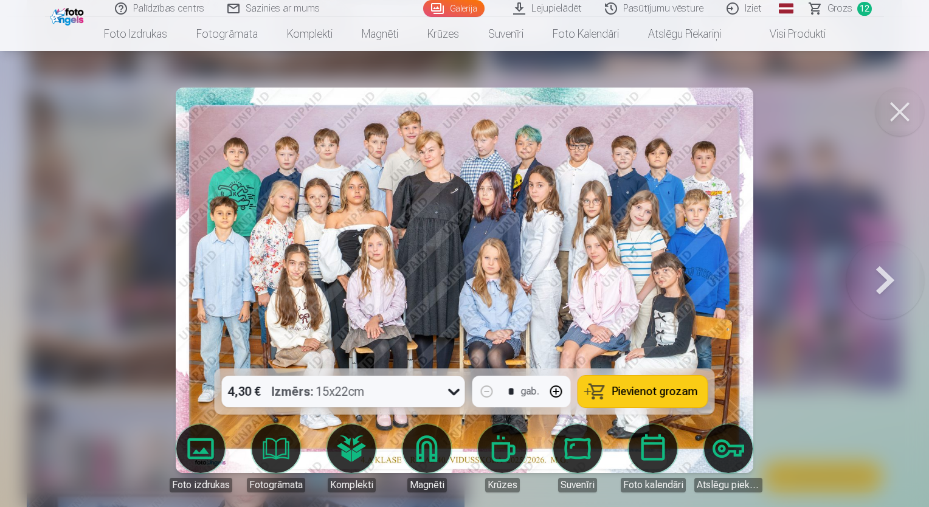
click at [846, 9] on span "Grozs" at bounding box center [840, 8] width 25 height 15
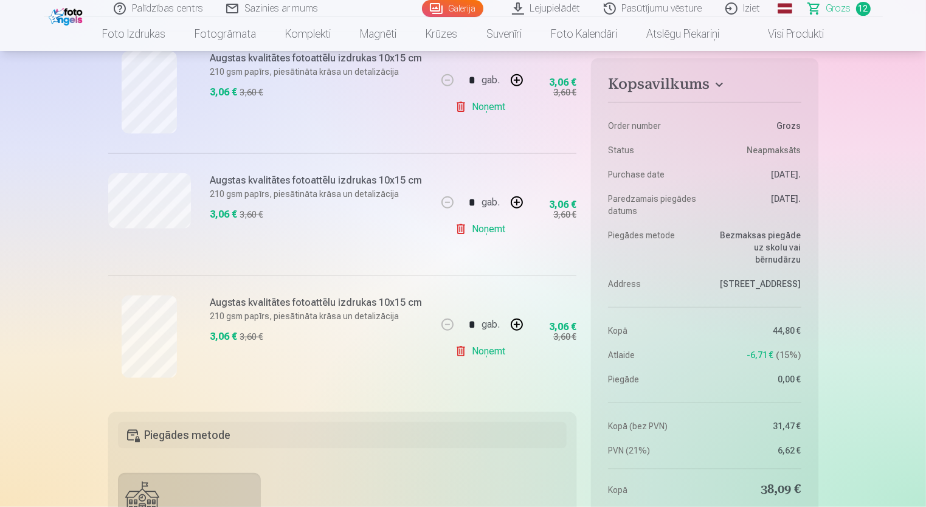
scroll to position [1460, 0]
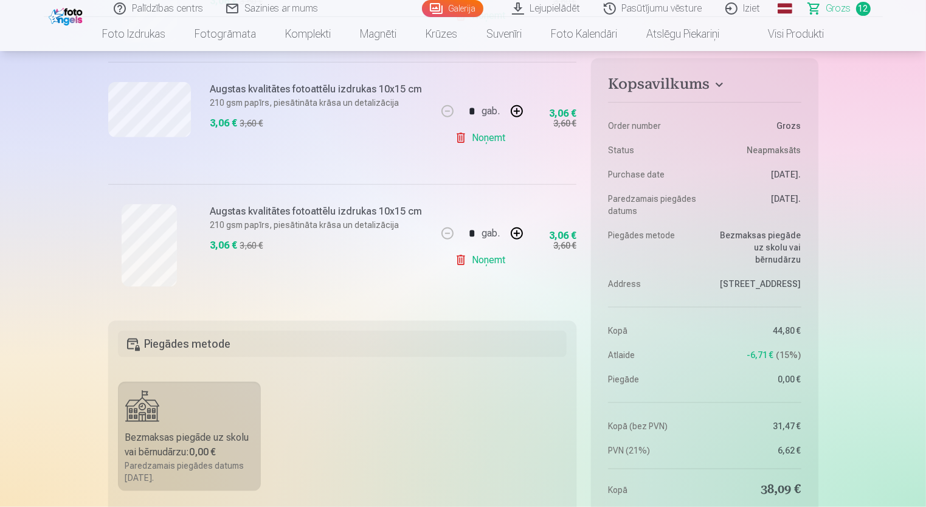
click at [460, 262] on link "Noņemt" at bounding box center [482, 260] width 55 height 24
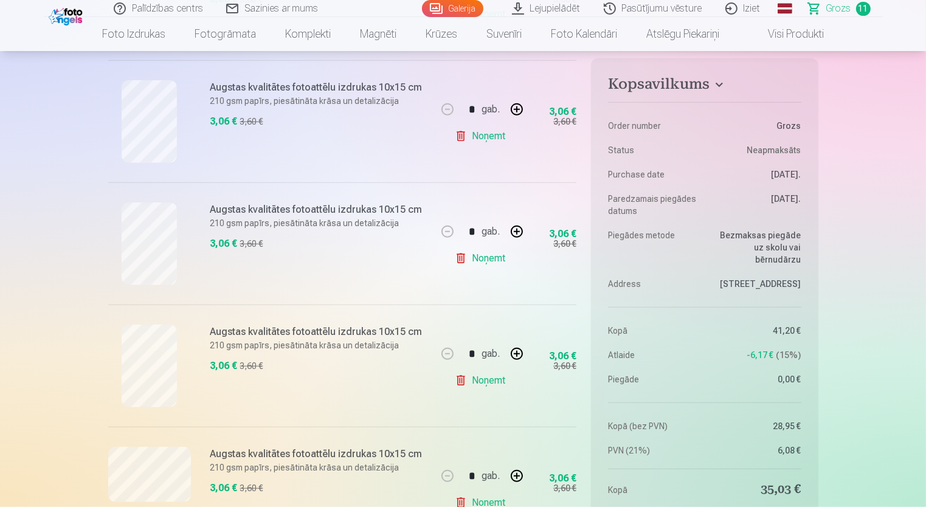
scroll to position [973, 0]
click at [462, 137] on link "Noņemt" at bounding box center [482, 135] width 55 height 24
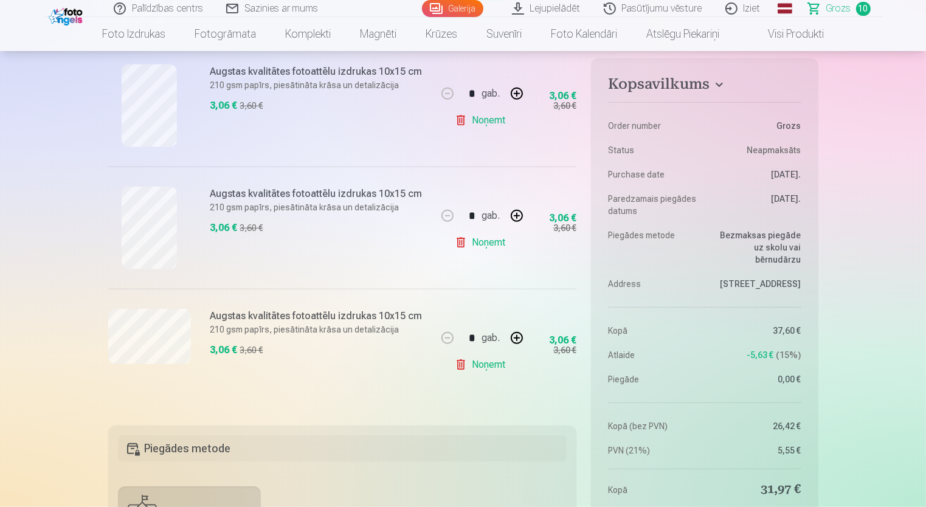
scroll to position [1156, 0]
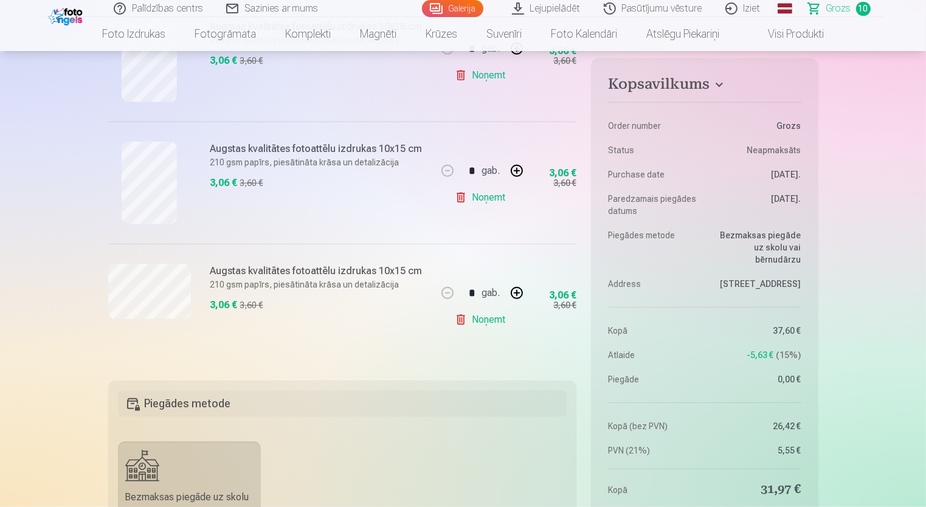
click at [462, 317] on link "Noņemt" at bounding box center [482, 320] width 55 height 24
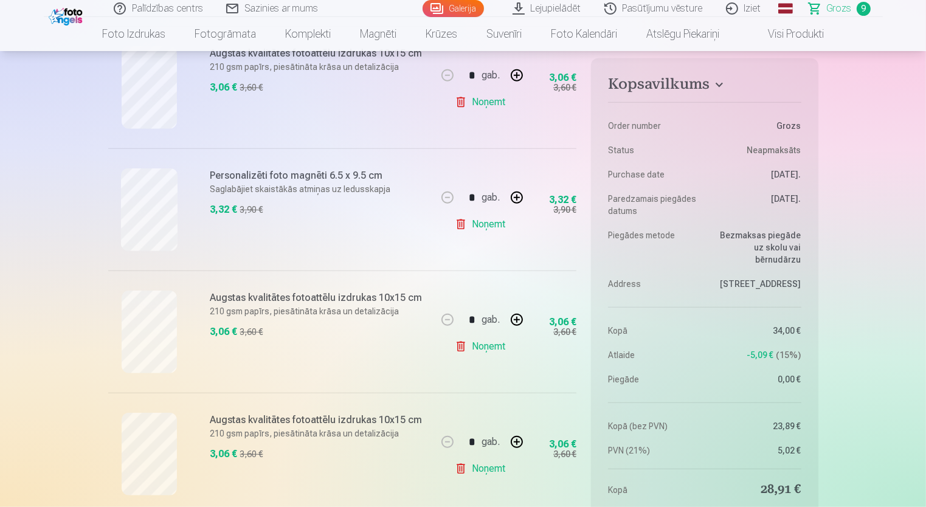
scroll to position [730, 0]
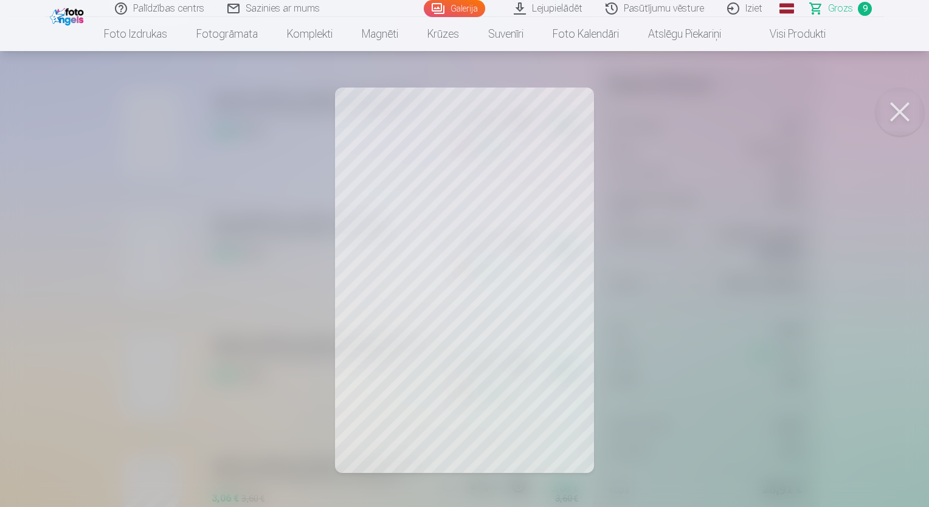
click at [538, 311] on div at bounding box center [464, 253] width 929 height 507
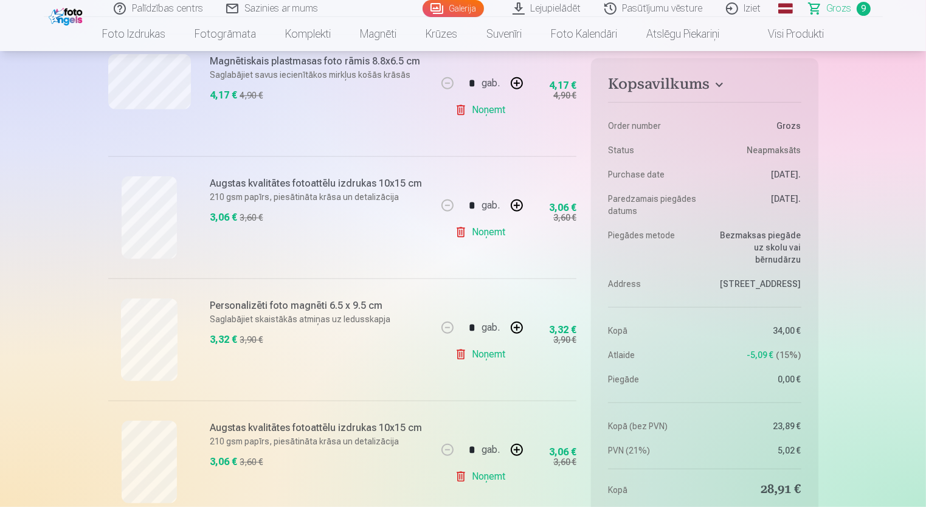
scroll to position [547, 0]
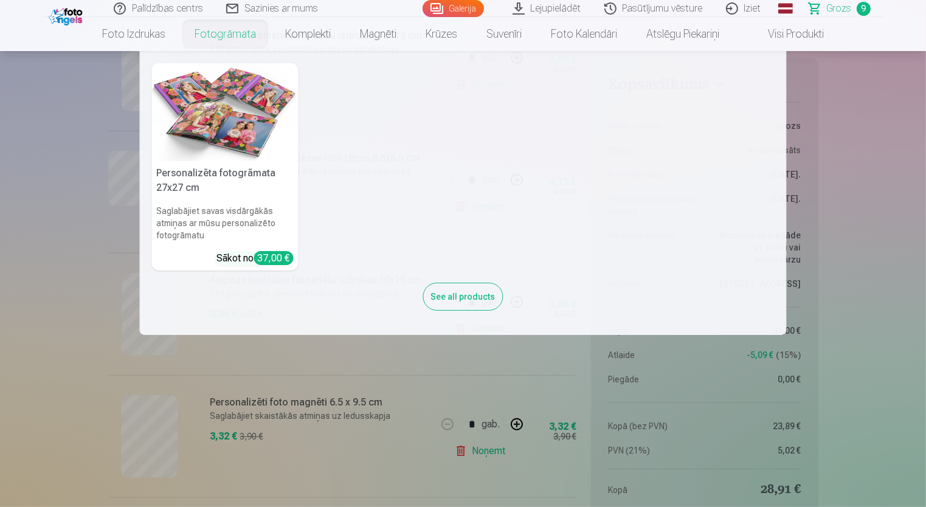
click at [238, 28] on link "Fotogrāmata" at bounding box center [225, 34] width 91 height 34
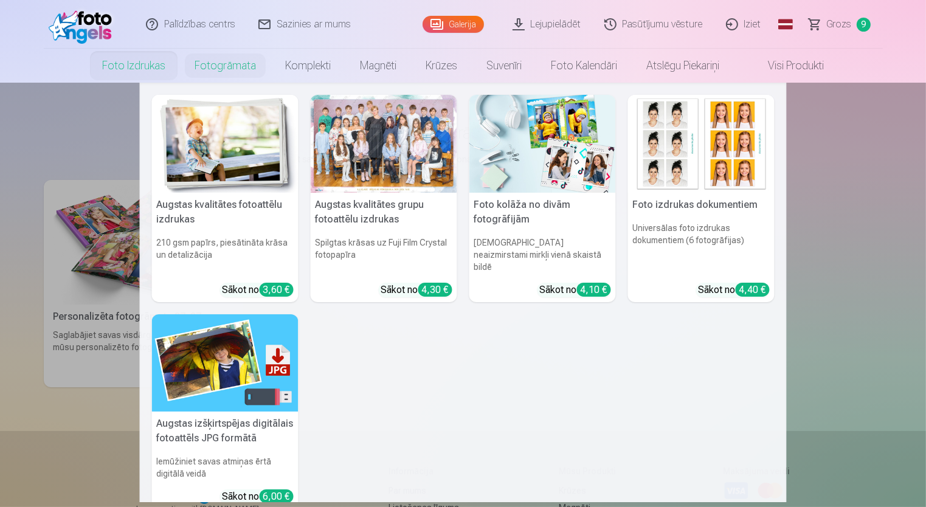
click at [123, 69] on link "Foto izdrukas" at bounding box center [134, 66] width 92 height 34
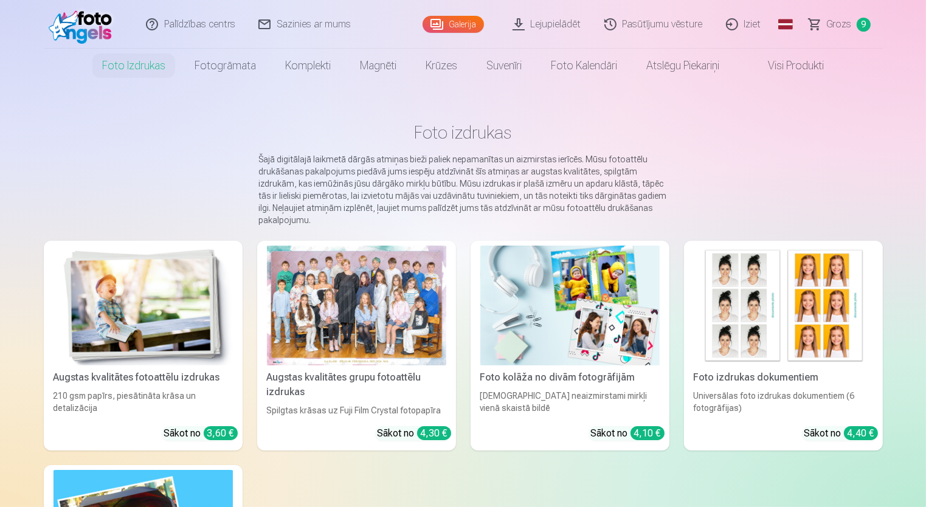
click at [103, 23] on img at bounding box center [84, 24] width 70 height 39
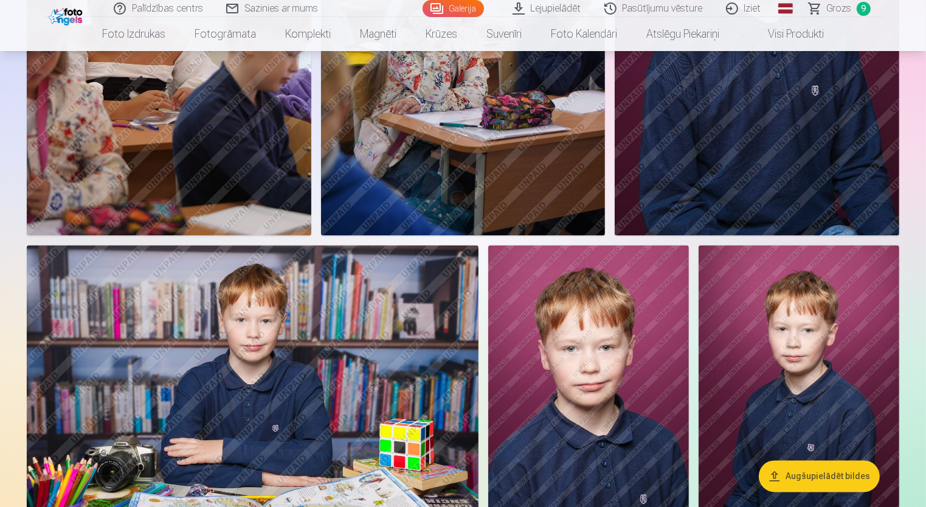
scroll to position [2433, 0]
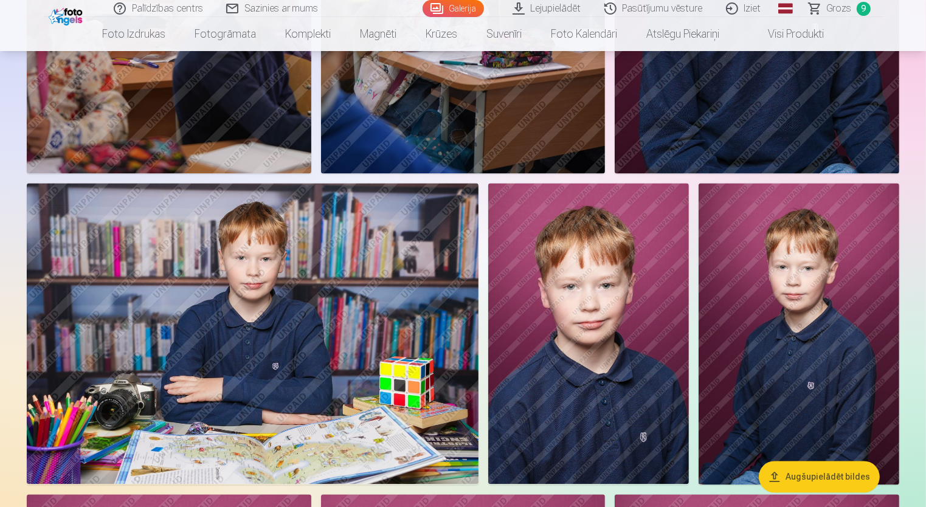
click at [618, 356] on img at bounding box center [588, 333] width 201 height 301
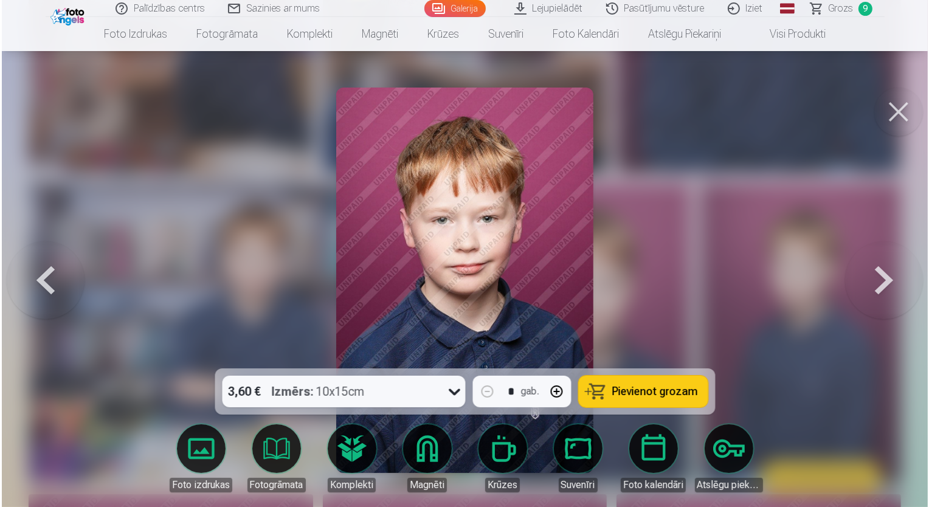
scroll to position [2440, 0]
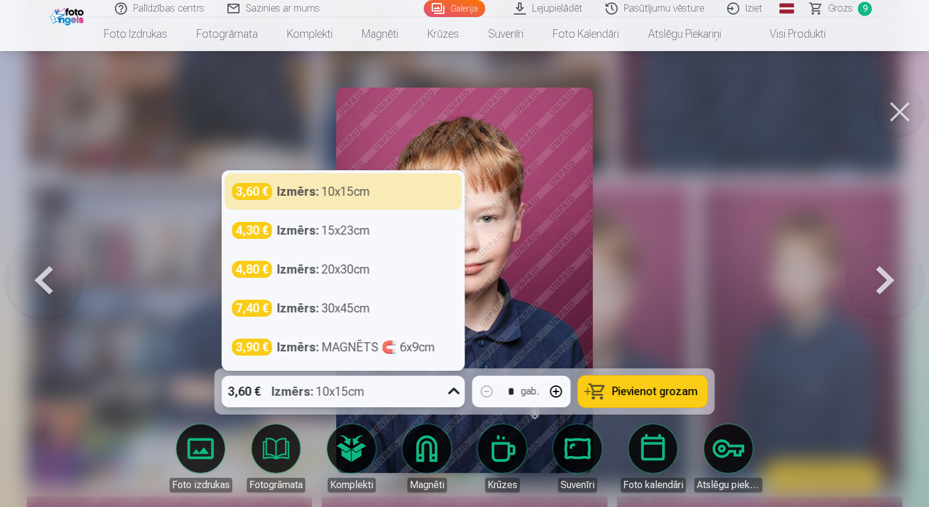
click at [458, 397] on icon at bounding box center [454, 391] width 19 height 19
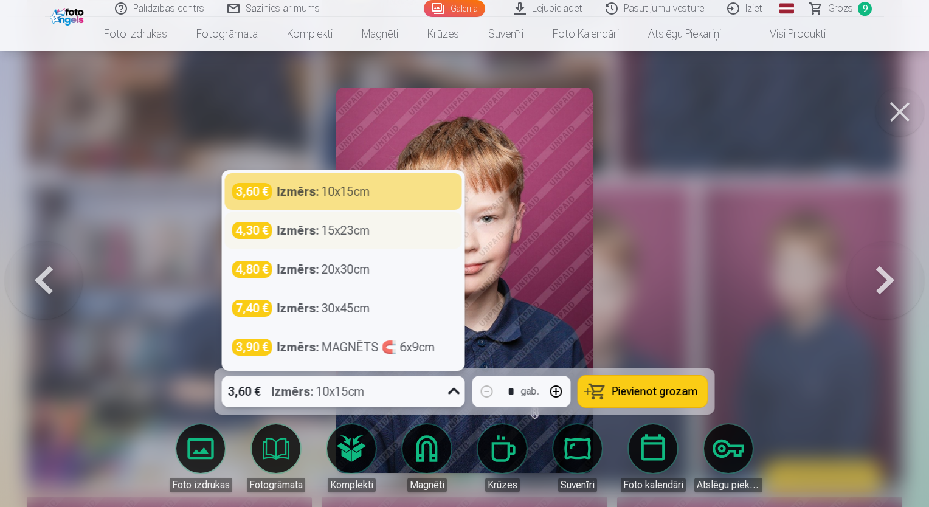
click at [347, 237] on div "Izmērs : 15x23cm" at bounding box center [323, 230] width 93 height 17
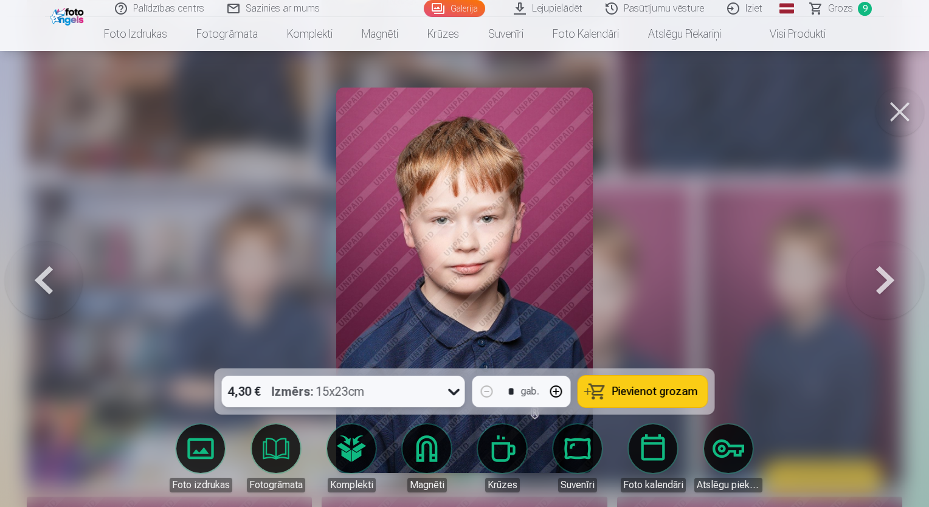
click at [639, 394] on span "Pievienot grozam" at bounding box center [655, 391] width 86 height 11
click at [838, 10] on span "Grozs" at bounding box center [840, 8] width 25 height 15
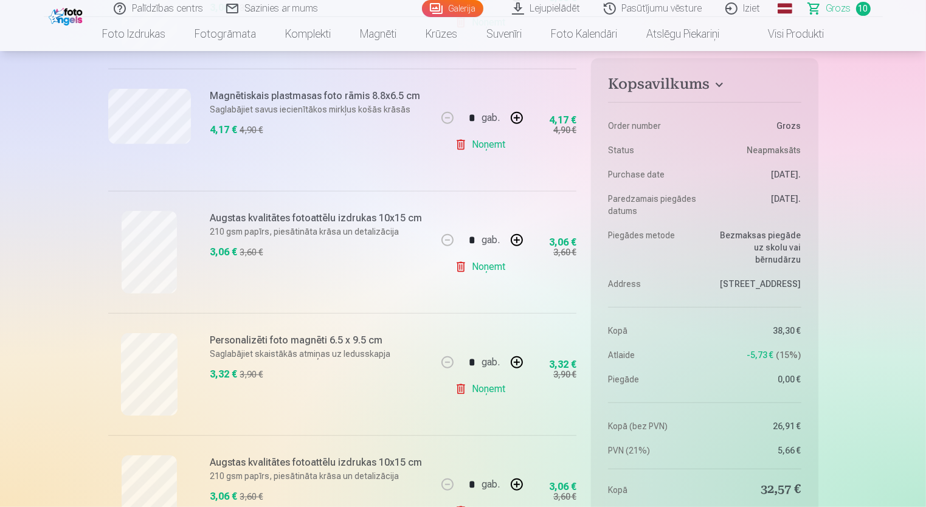
scroll to position [669, 0]
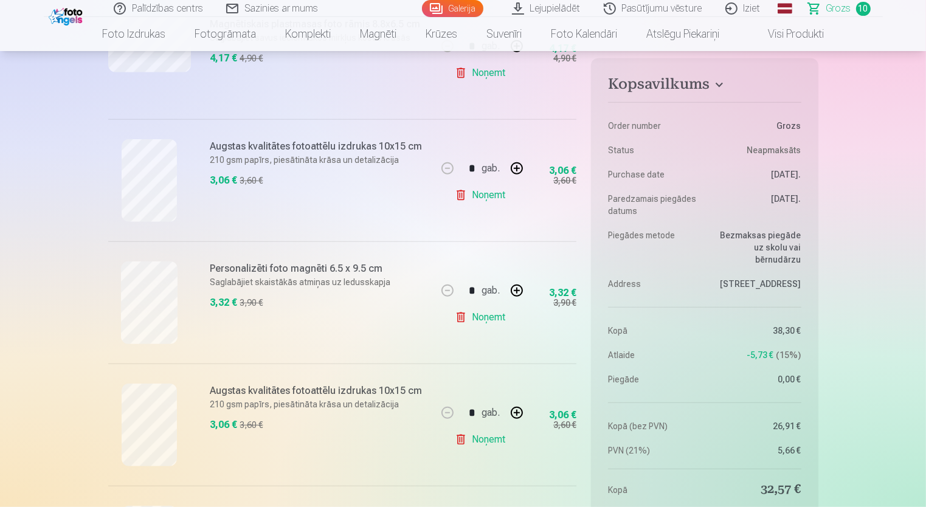
click at [463, 195] on link "Noņemt" at bounding box center [482, 195] width 55 height 24
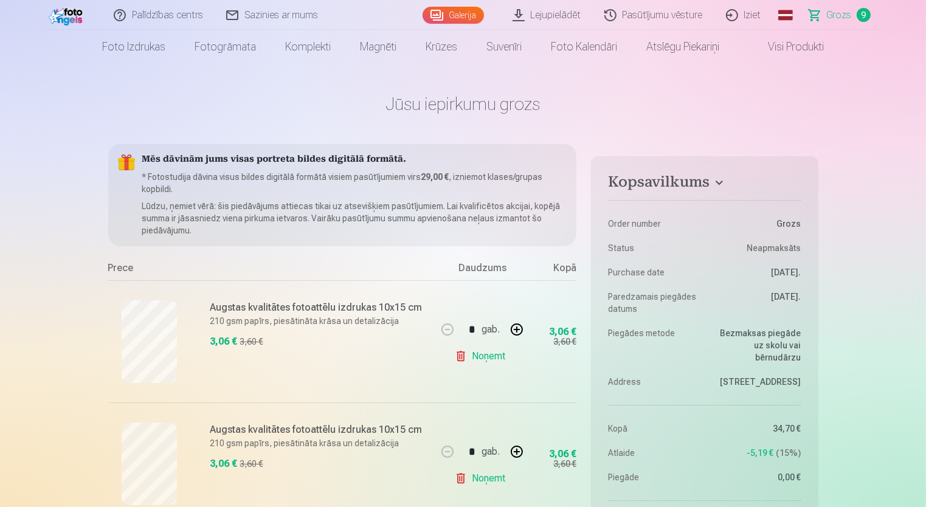
scroll to position [0, 0]
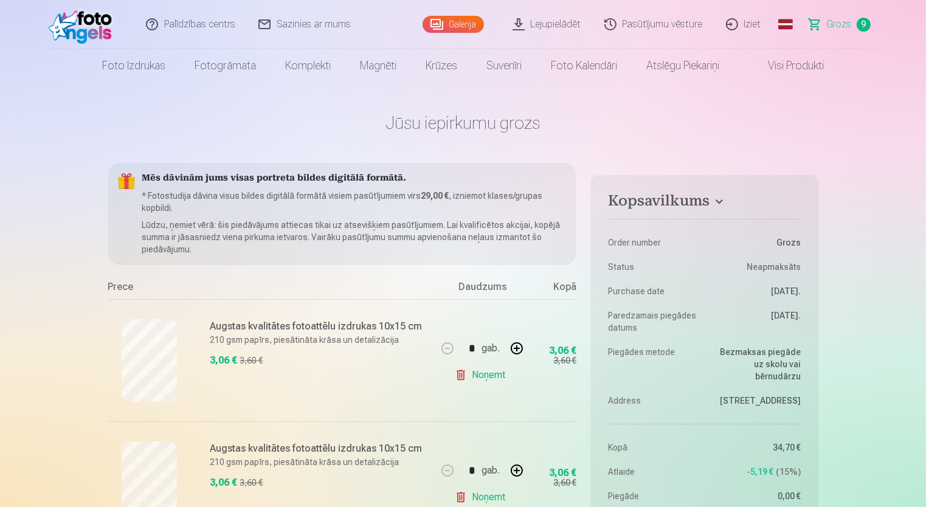
click at [847, 28] on span "Grozs" at bounding box center [839, 24] width 25 height 15
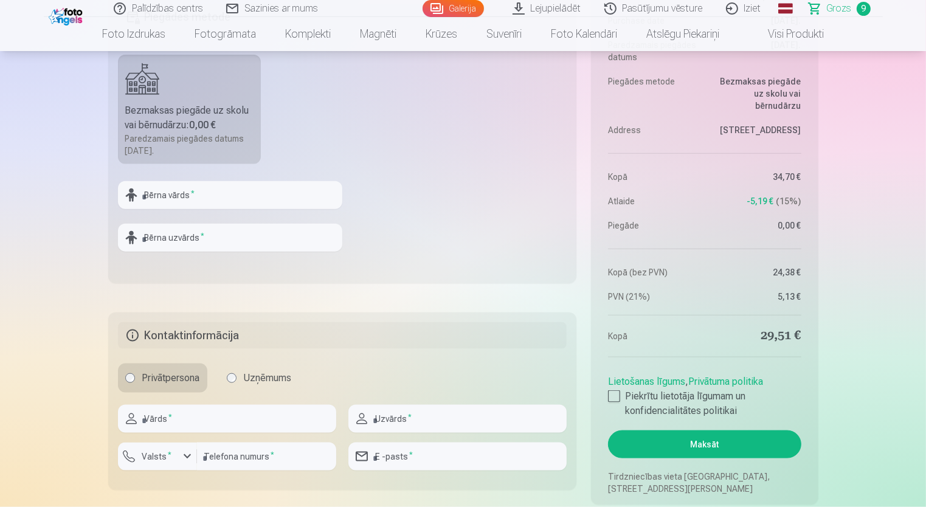
scroll to position [1399, 0]
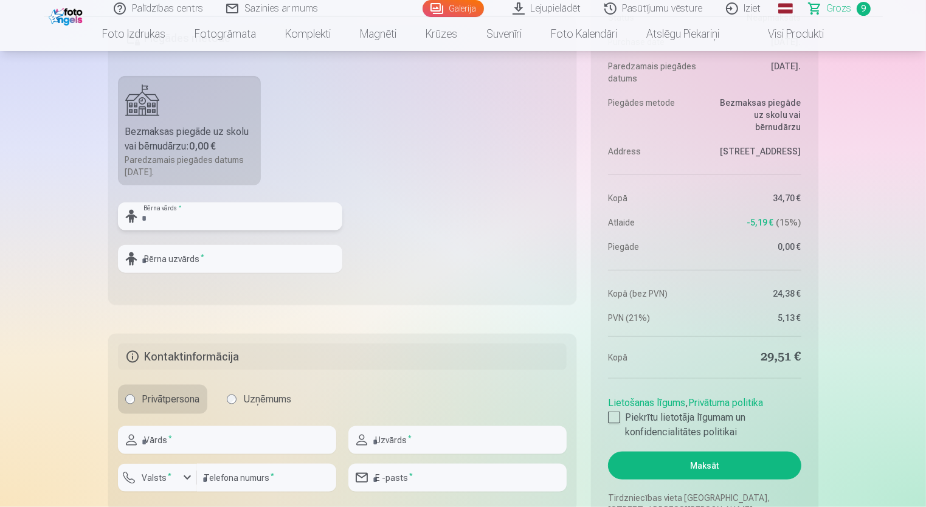
click at [236, 223] on input "text" at bounding box center [230, 217] width 224 height 28
type input "*******"
type input "**********"
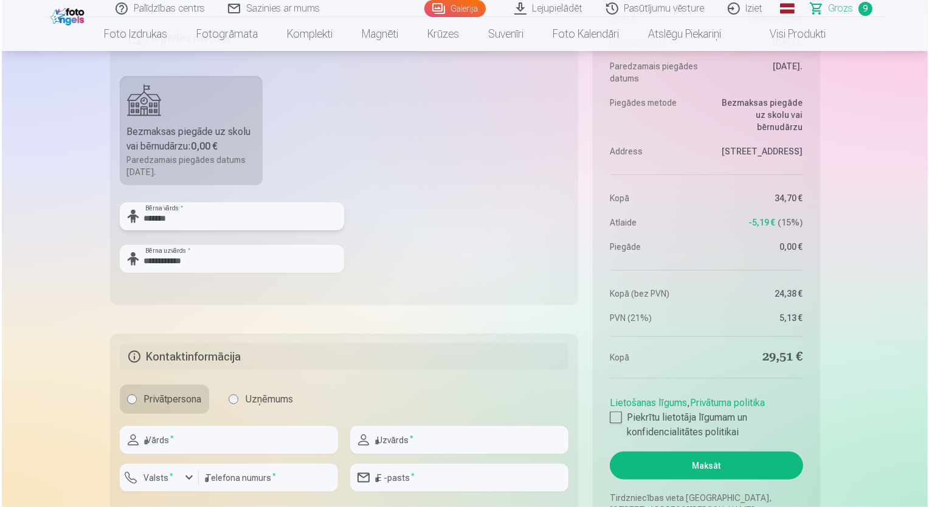
scroll to position [1521, 0]
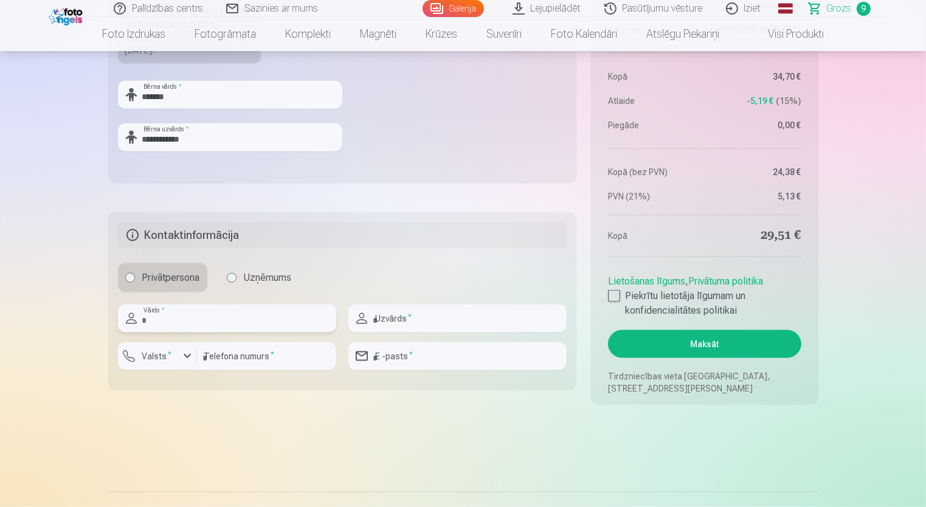
click at [218, 318] on input "text" at bounding box center [227, 319] width 218 height 28
type input "*******"
type input "**********"
click at [165, 355] on label "Valsts *" at bounding box center [157, 356] width 40 height 12
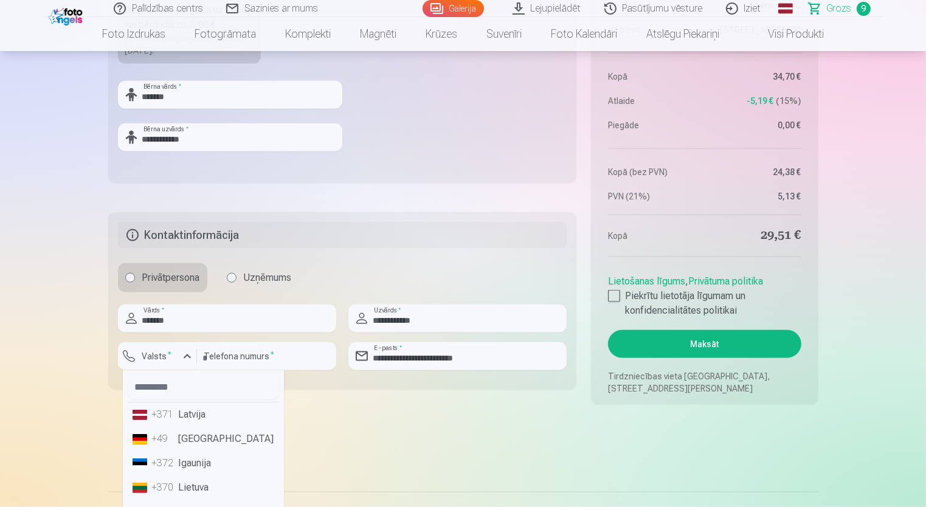
click at [147, 417] on li "+371 Latvija" at bounding box center [203, 415] width 151 height 24
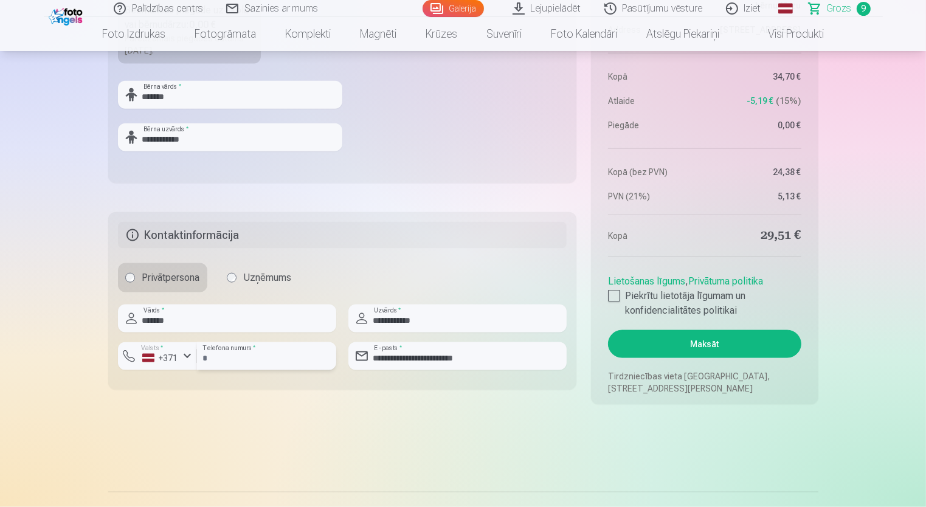
click at [217, 361] on input "number" at bounding box center [266, 356] width 139 height 28
type input "********"
click at [421, 359] on input "**********" at bounding box center [458, 356] width 218 height 28
click at [448, 361] on input "**********" at bounding box center [458, 356] width 218 height 28
type input "*"
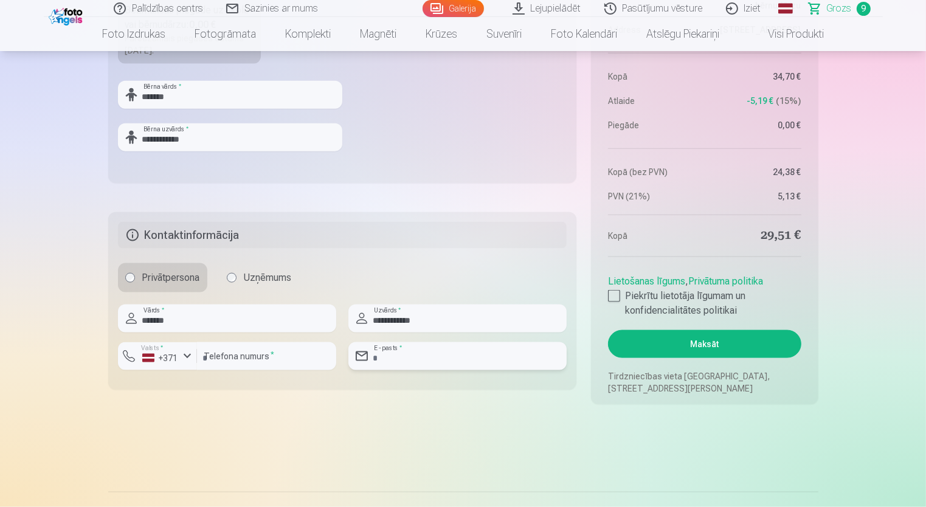
type input "*"
type input "**********"
click at [612, 294] on div at bounding box center [614, 296] width 12 height 12
click at [662, 352] on button "Maksāt" at bounding box center [704, 344] width 193 height 28
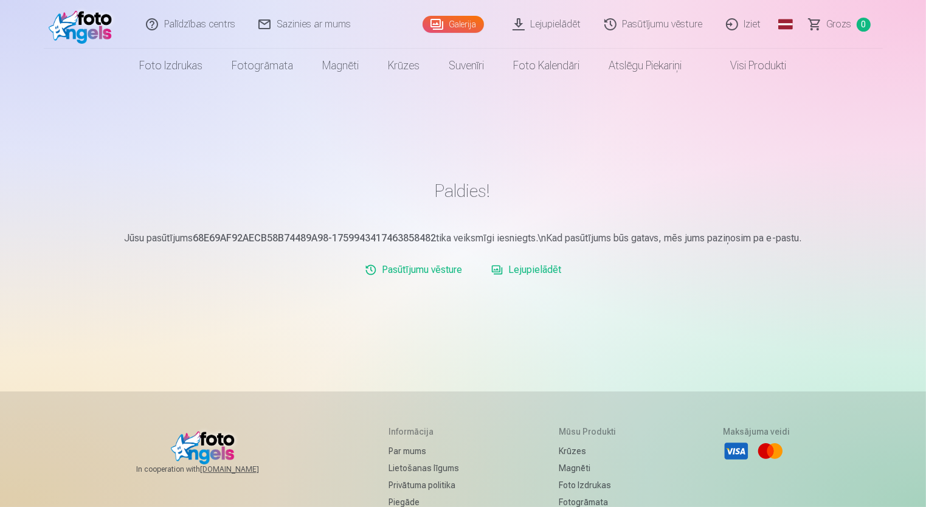
click at [83, 38] on img at bounding box center [84, 24] width 70 height 39
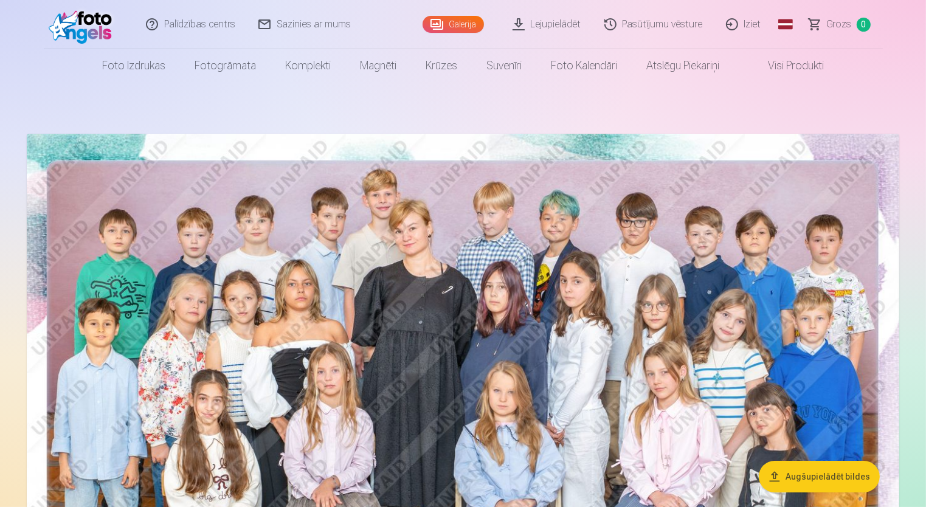
click at [557, 27] on link "Lejupielādēt" at bounding box center [548, 24] width 92 height 49
